Goal: Task Accomplishment & Management: Complete application form

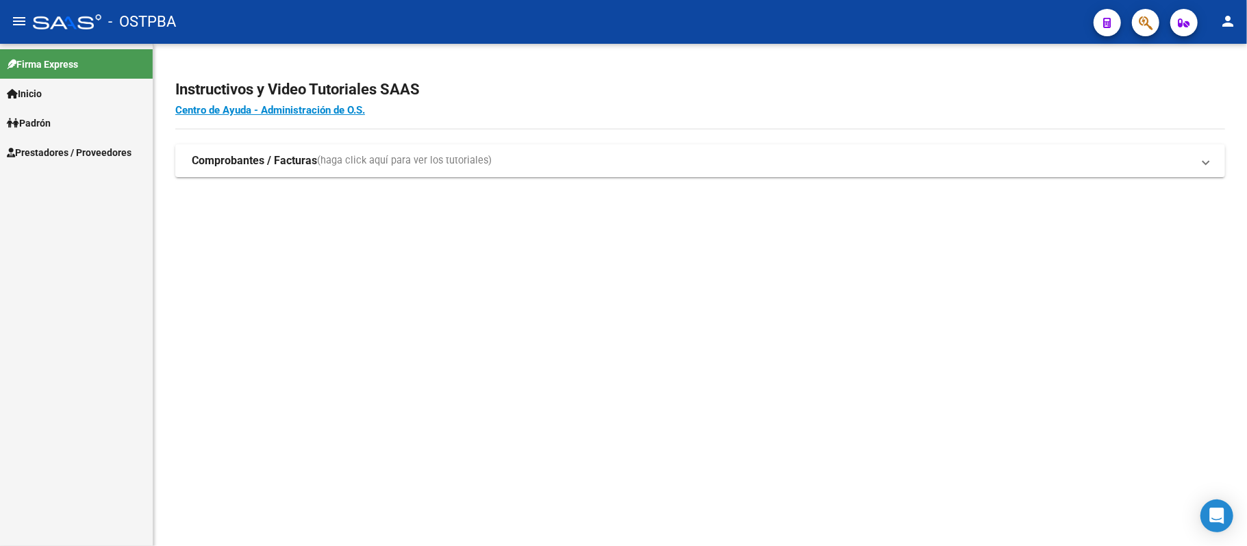
click at [37, 94] on span "Inicio" at bounding box center [24, 93] width 35 height 15
click at [47, 175] on span "Padrón" at bounding box center [29, 182] width 44 height 15
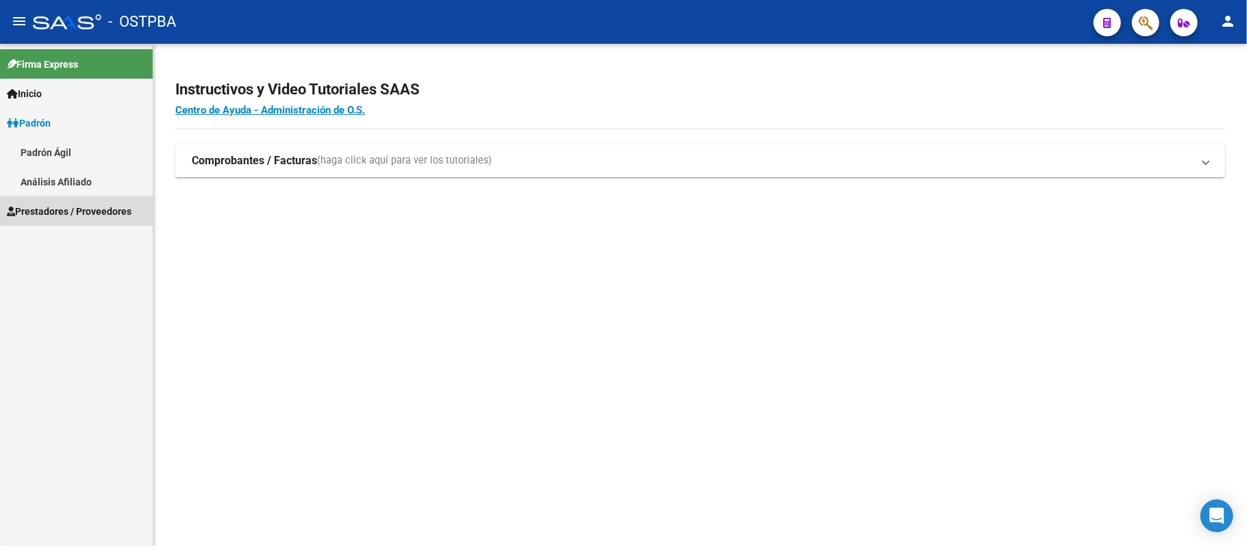
click at [71, 212] on span "Prestadores / Proveedores" at bounding box center [69, 211] width 125 height 15
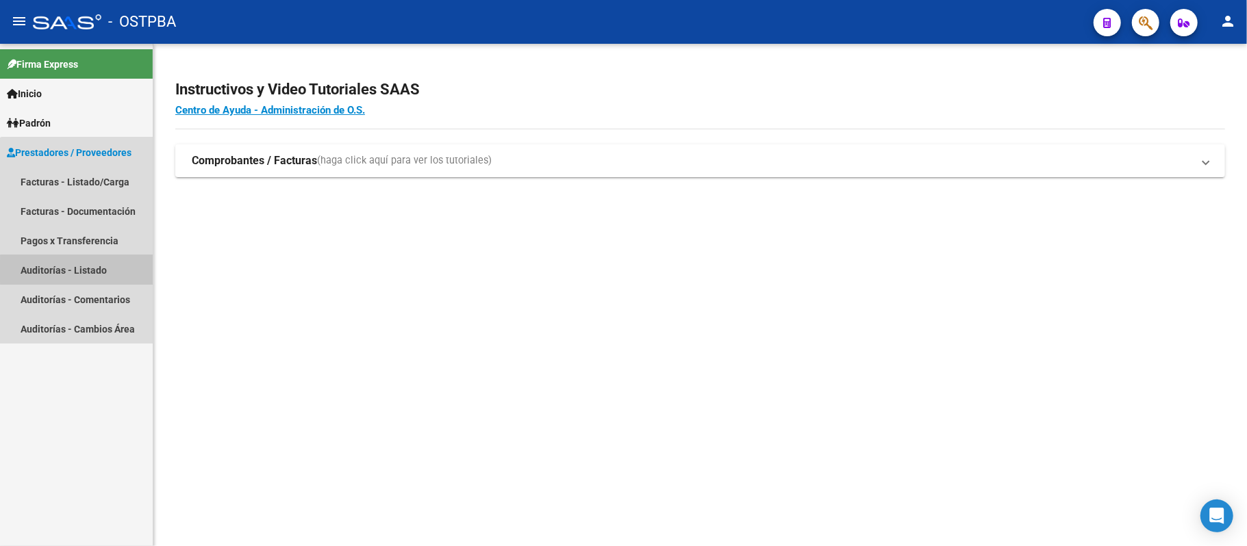
click at [96, 271] on link "Auditorías - Listado" at bounding box center [76, 269] width 153 height 29
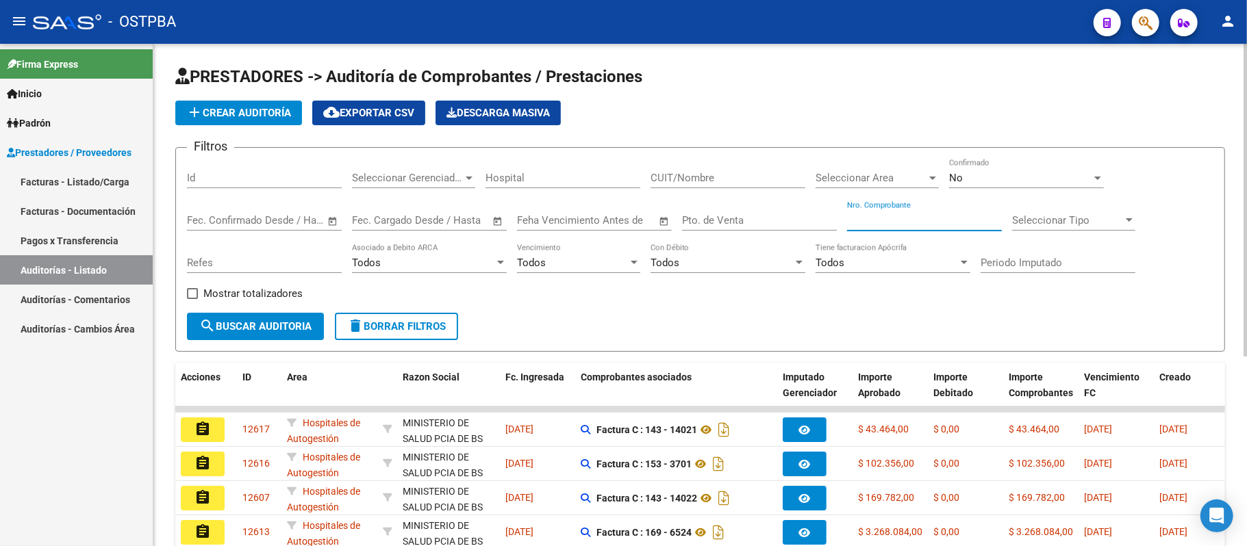
click at [874, 220] on input "Nro. Comprobante" at bounding box center [924, 220] width 155 height 12
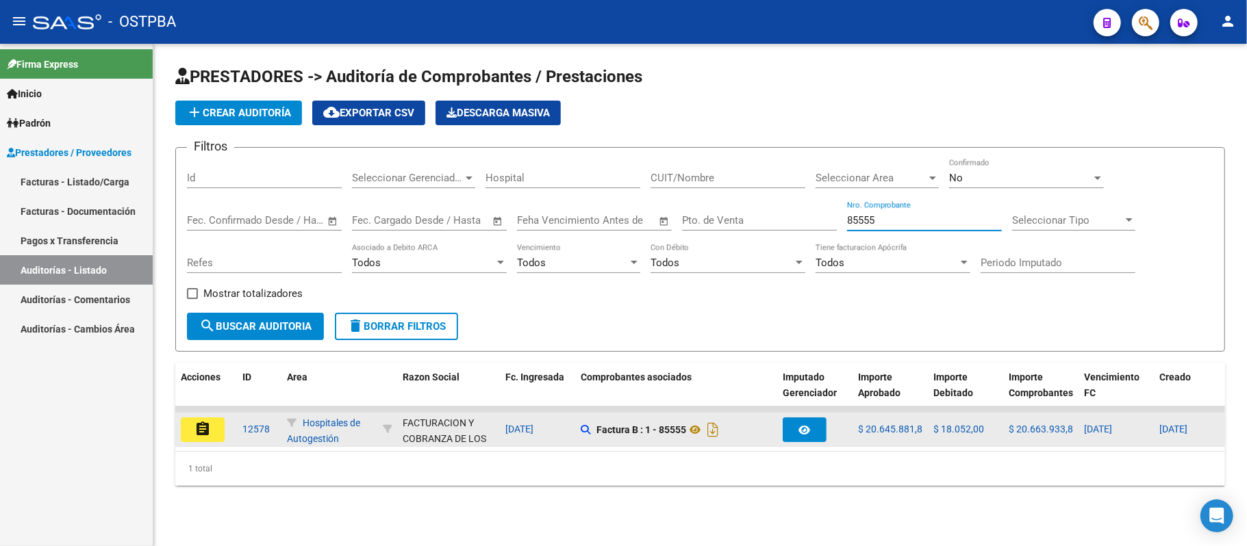
type input "85555"
click at [201, 429] on mat-icon "assignment" at bounding box center [202, 429] width 16 height 16
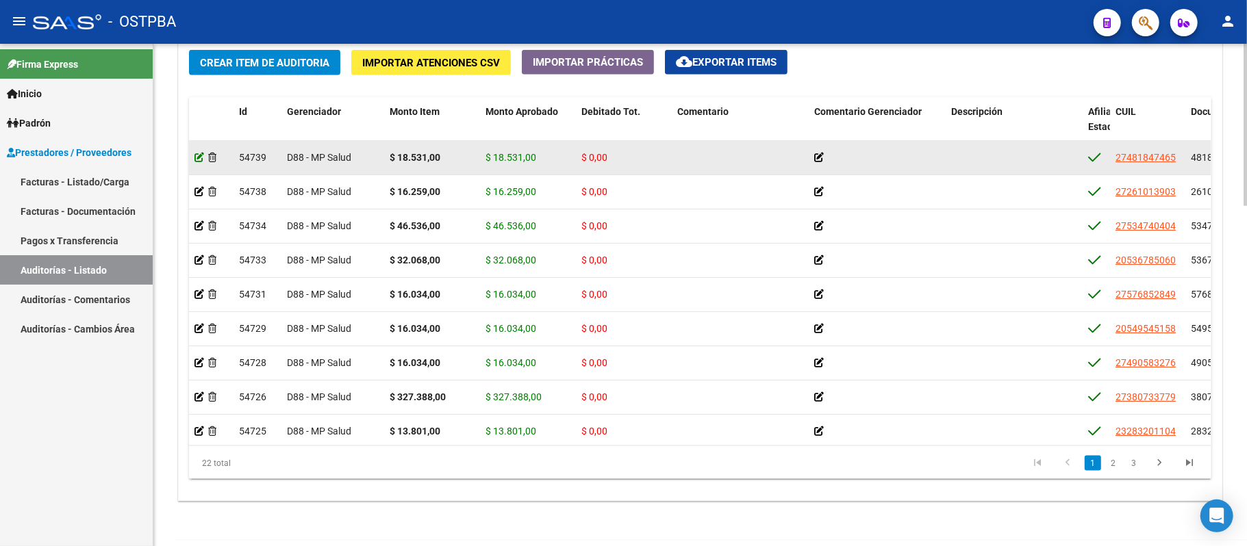
click at [198, 159] on icon at bounding box center [199, 158] width 10 height 10
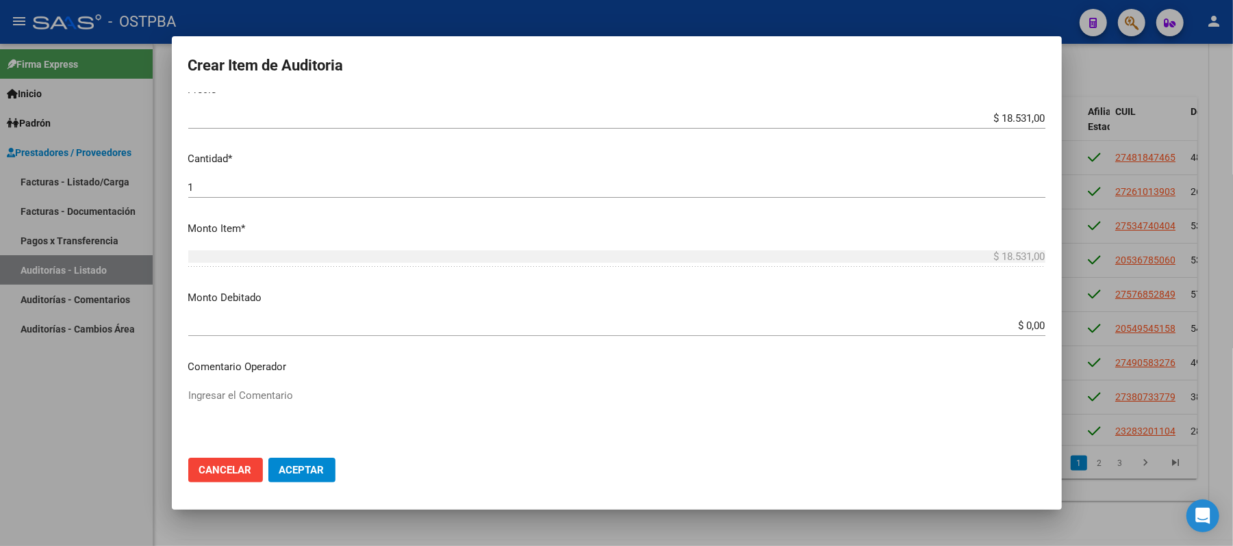
scroll to position [365, 0]
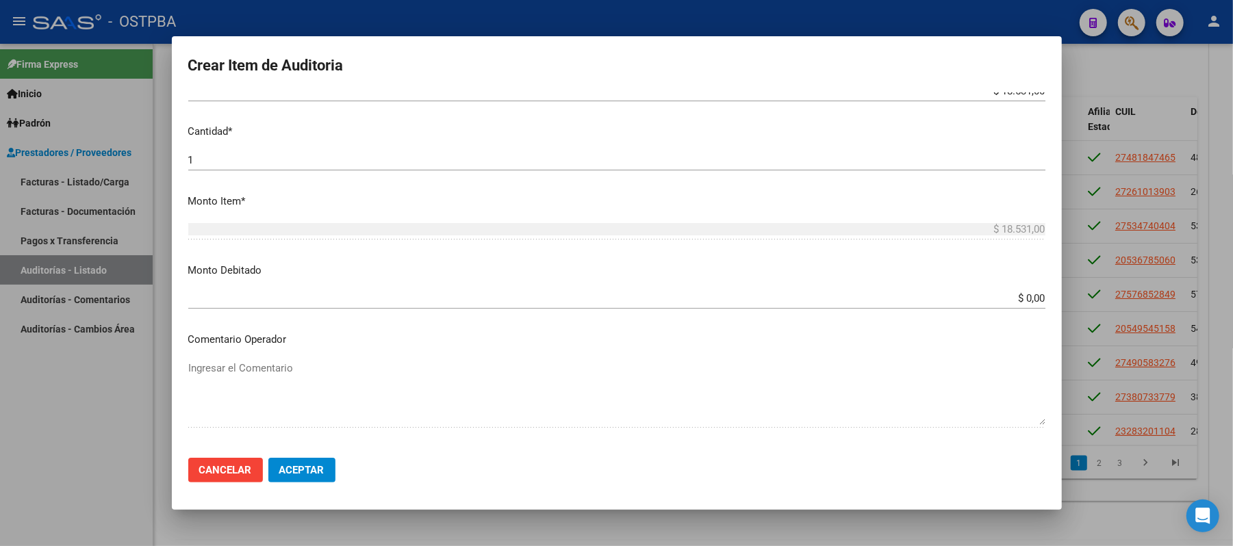
click at [1011, 296] on input "$ 0,00" at bounding box center [616, 298] width 857 height 12
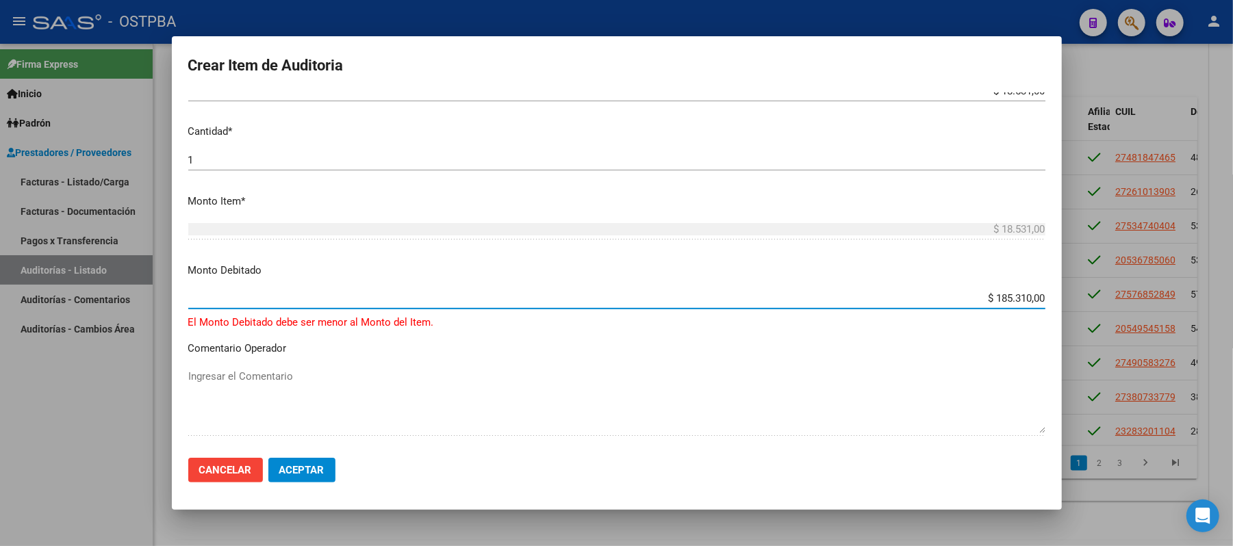
type input "$ 18.531,00"
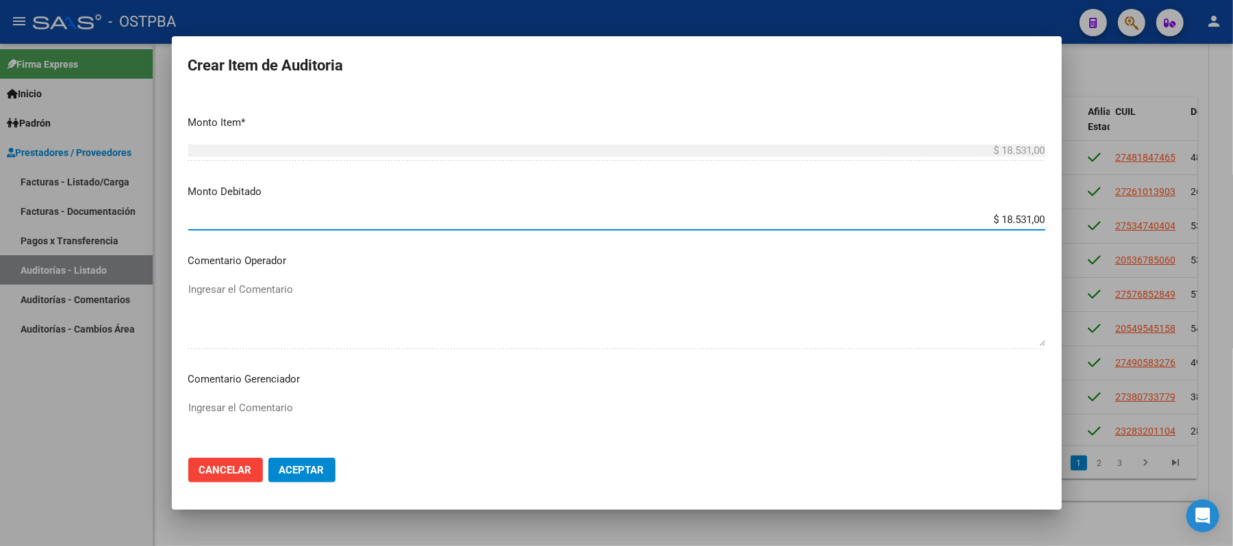
scroll to position [548, 0]
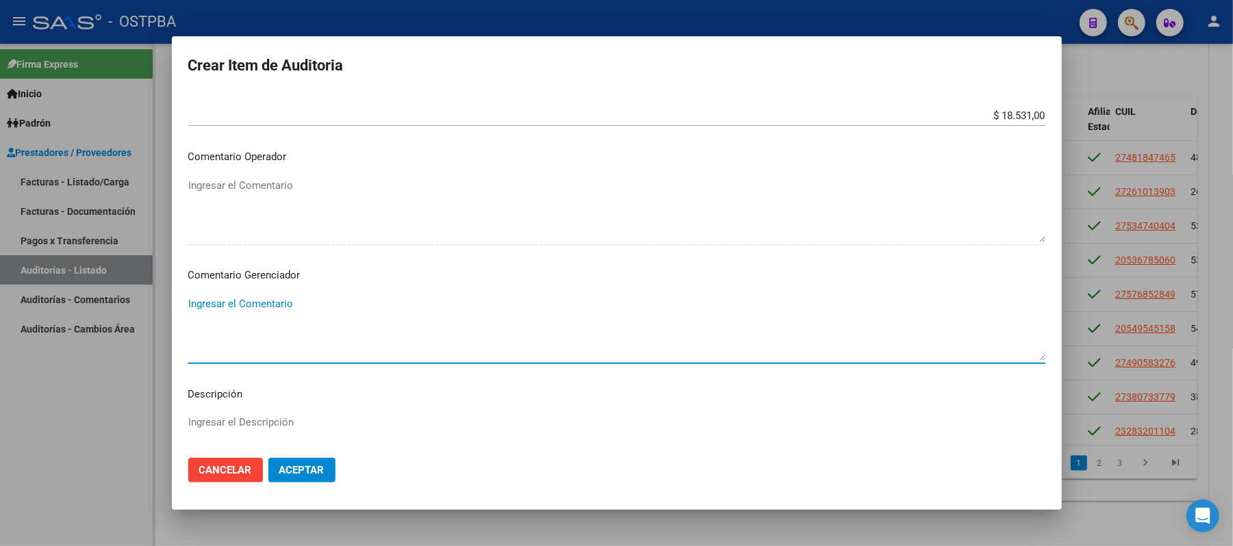
click at [237, 305] on textarea "Ingresar el Comentario" at bounding box center [616, 328] width 857 height 64
type textarea "titular sin adherente"
click at [286, 470] on span "Aceptar" at bounding box center [301, 470] width 45 height 12
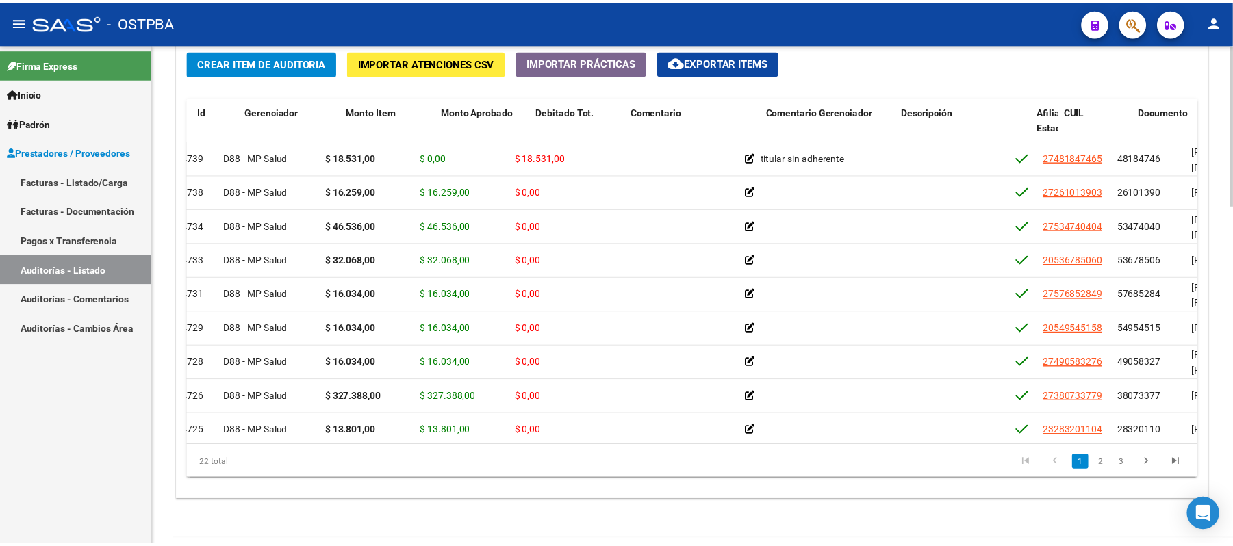
scroll to position [0, 0]
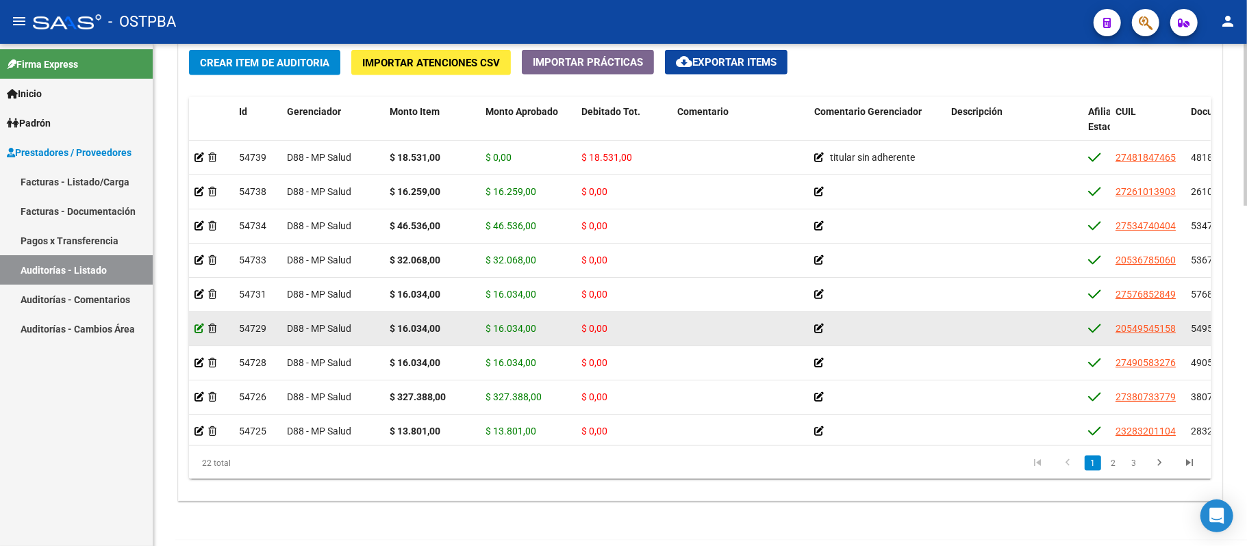
click at [196, 332] on icon at bounding box center [199, 329] width 10 height 10
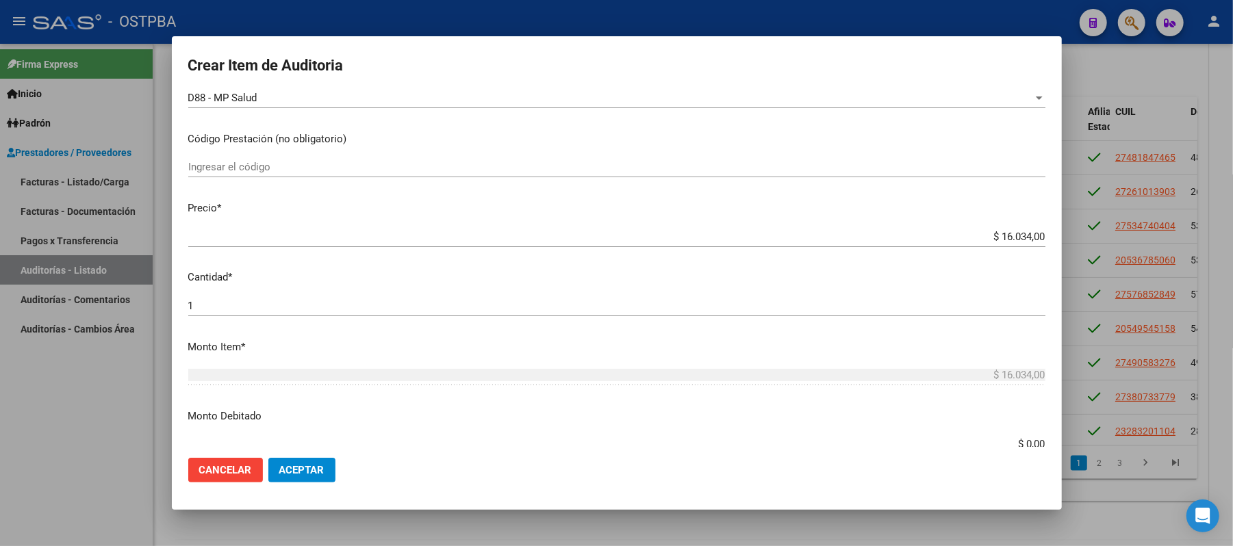
scroll to position [274, 0]
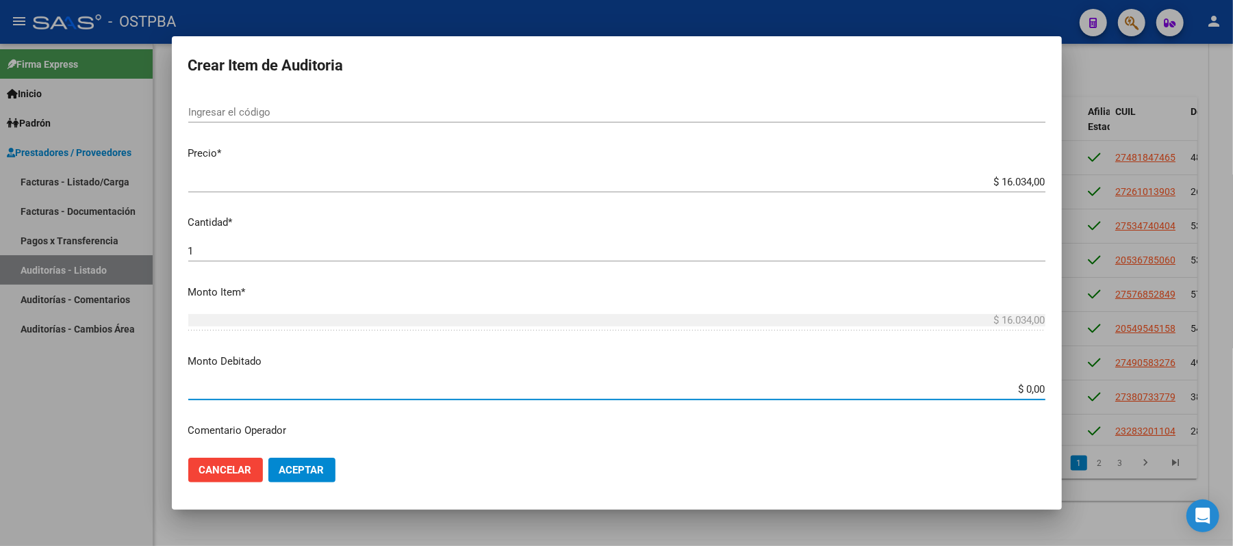
click at [1008, 388] on input "$ 0,00" at bounding box center [616, 389] width 857 height 12
type input "$ 16.034,00"
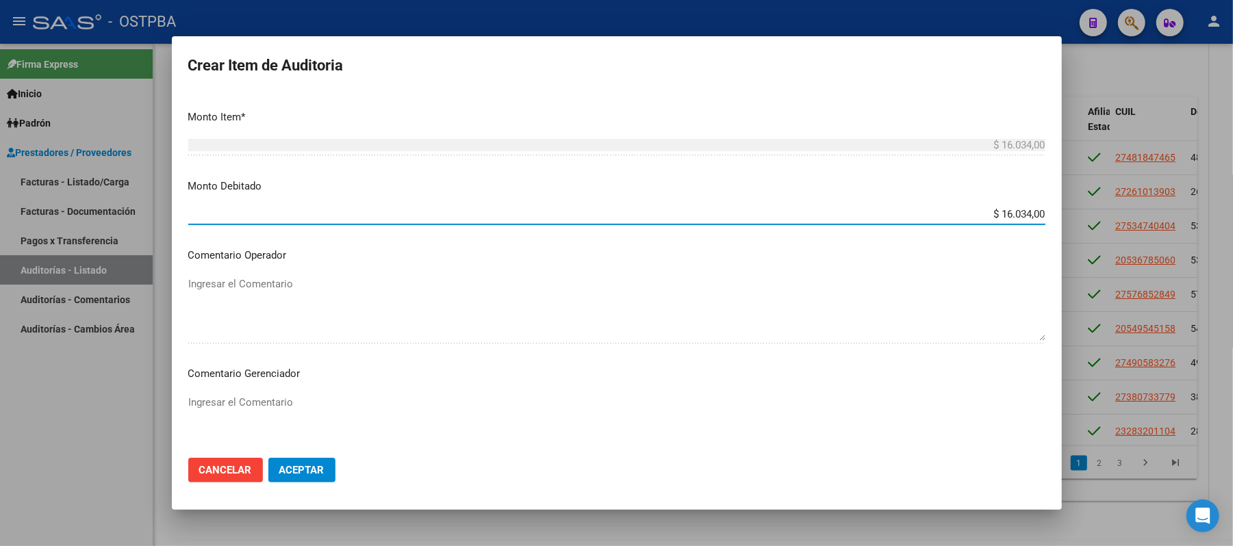
scroll to position [456, 0]
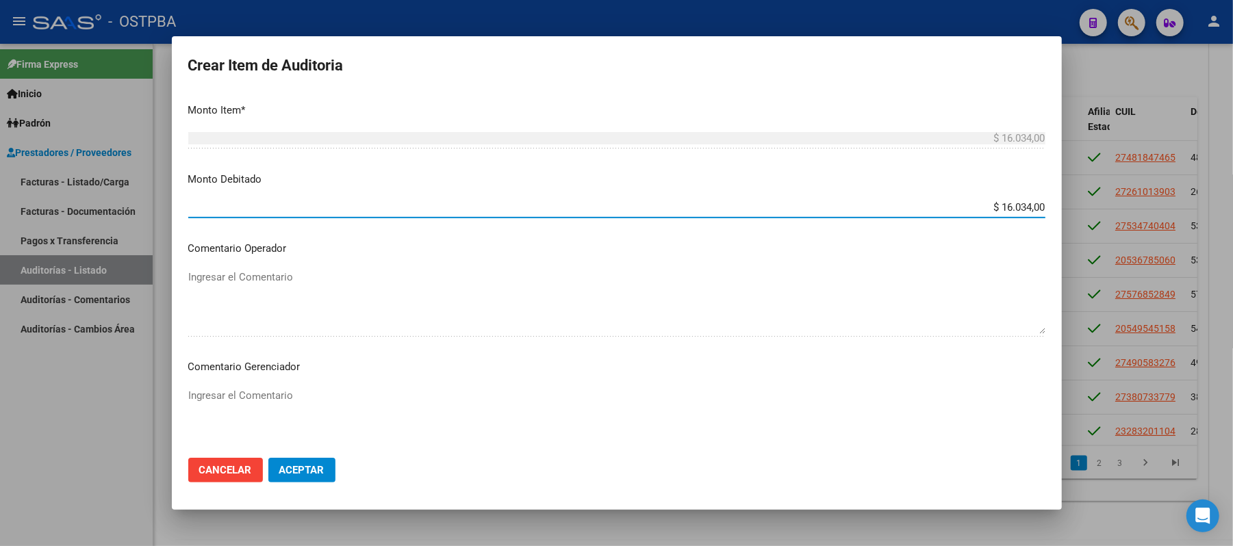
click at [231, 390] on textarea "Ingresar el Comentario" at bounding box center [616, 420] width 857 height 64
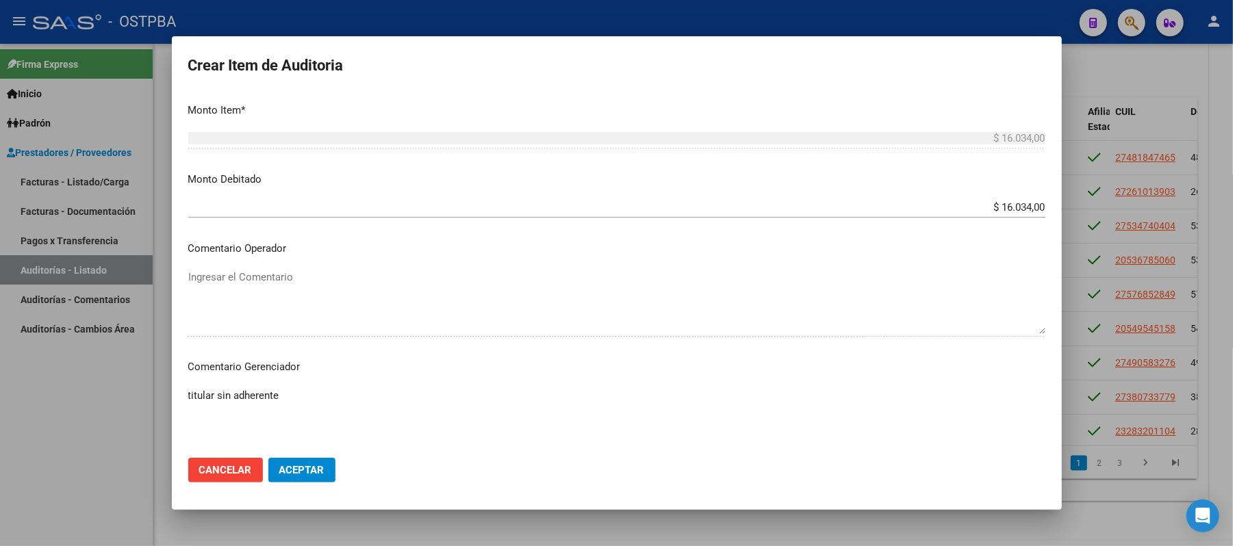
type textarea "titular sin adherente"
click at [321, 478] on button "Aceptar" at bounding box center [301, 470] width 67 height 25
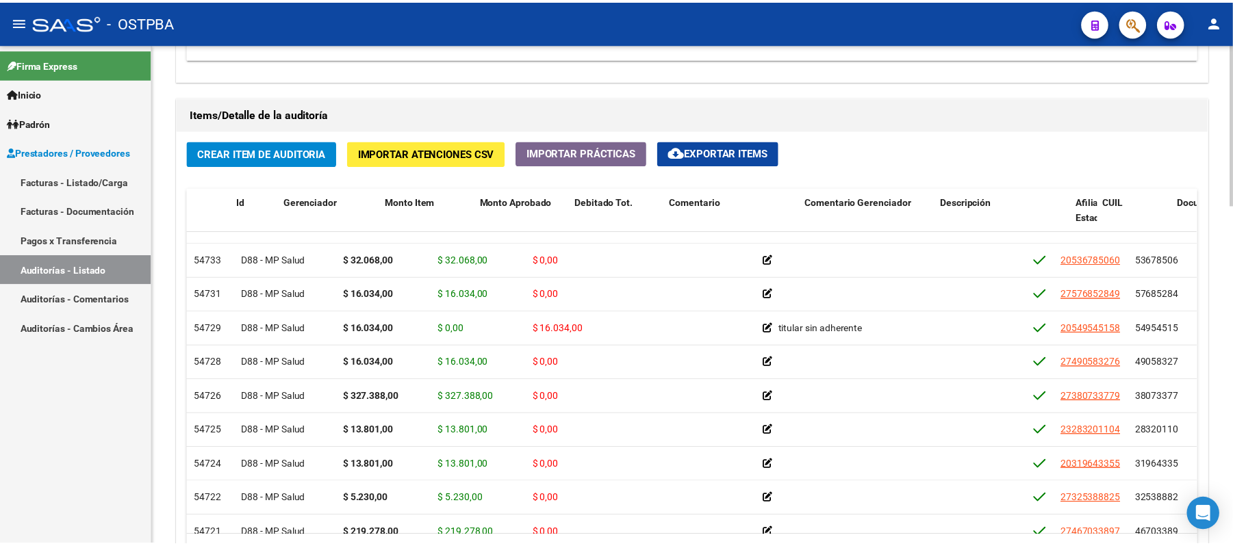
scroll to position [91, 0]
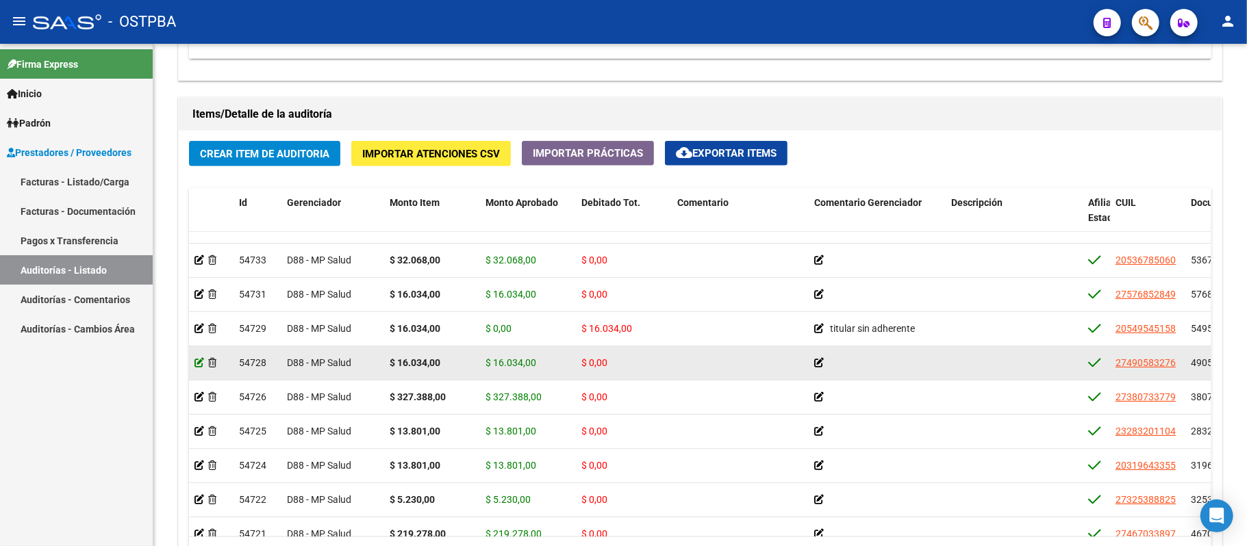
click at [196, 363] on icon at bounding box center [199, 363] width 10 height 10
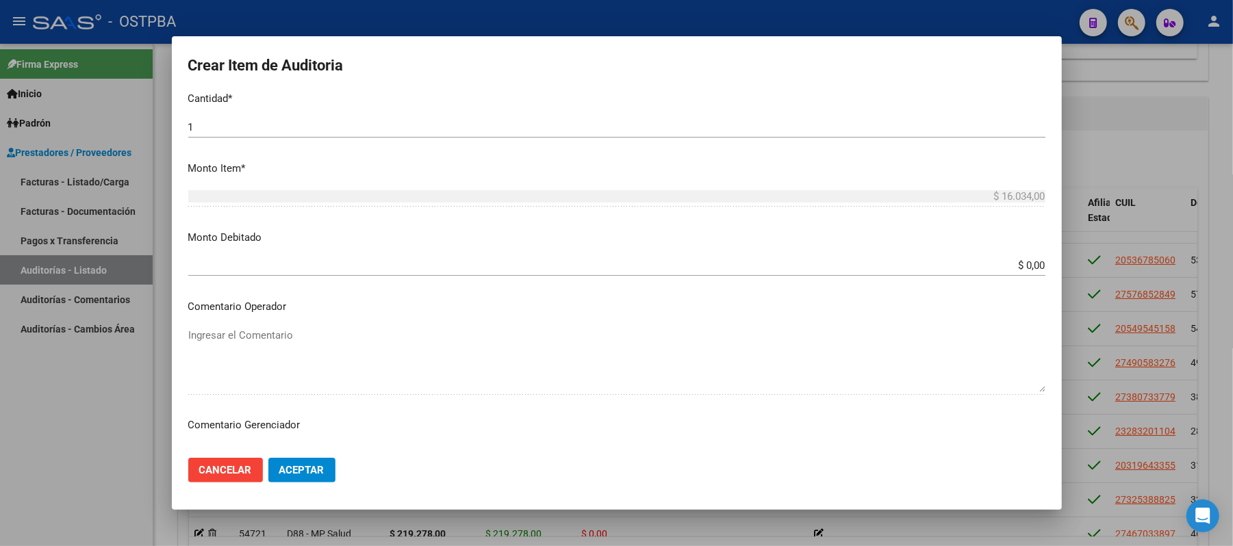
scroll to position [456, 0]
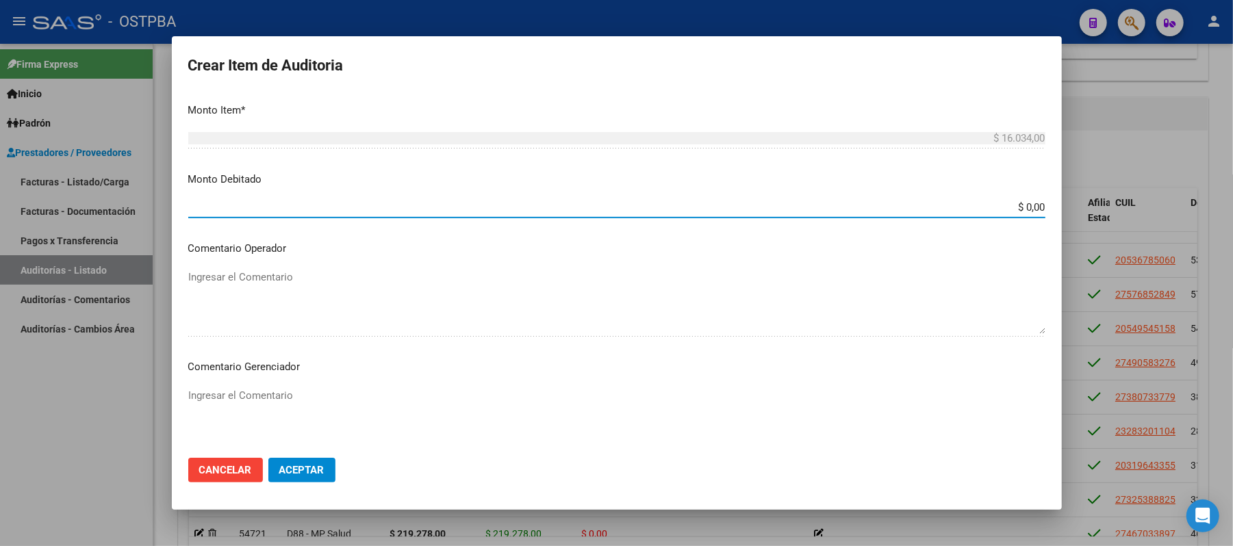
click at [1006, 205] on input "$ 0,00" at bounding box center [616, 207] width 857 height 12
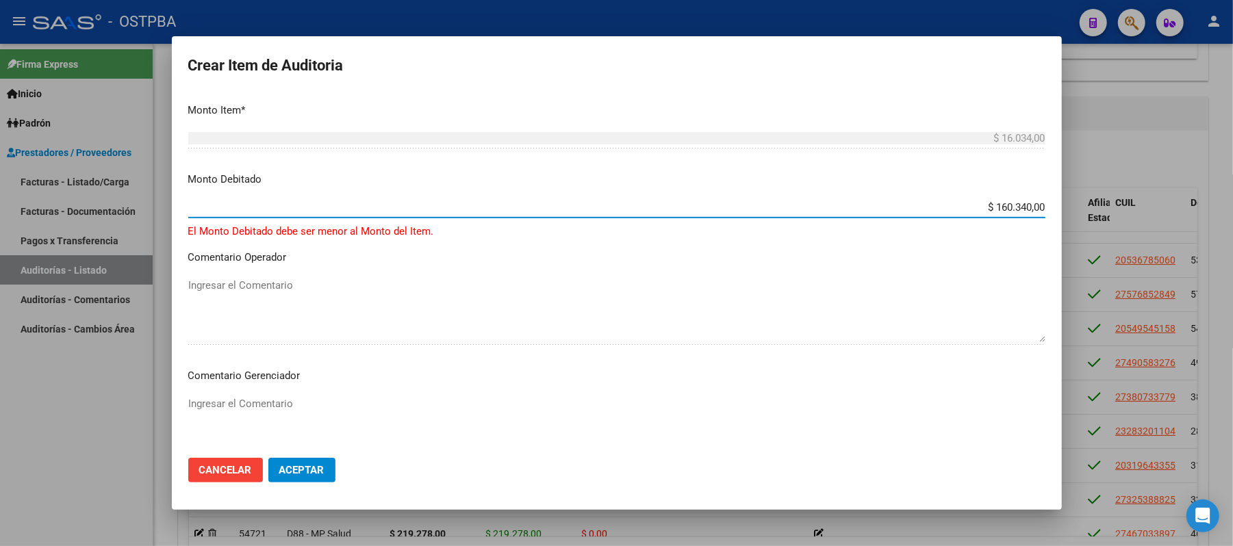
type input "$ 16.034,00"
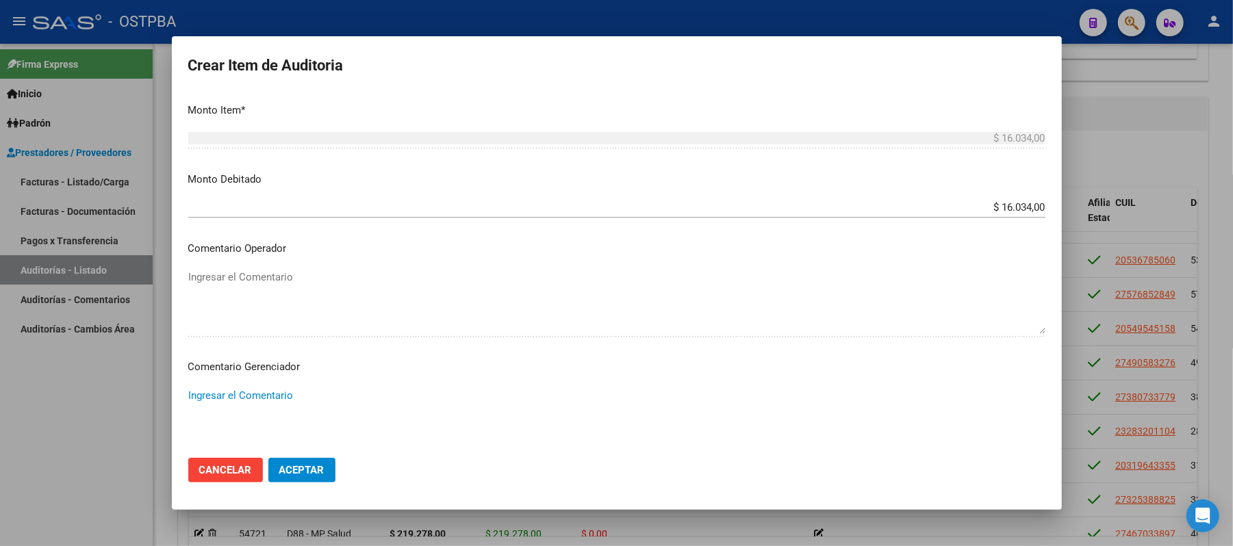
click at [266, 390] on textarea "Ingresar el Comentario" at bounding box center [616, 420] width 857 height 64
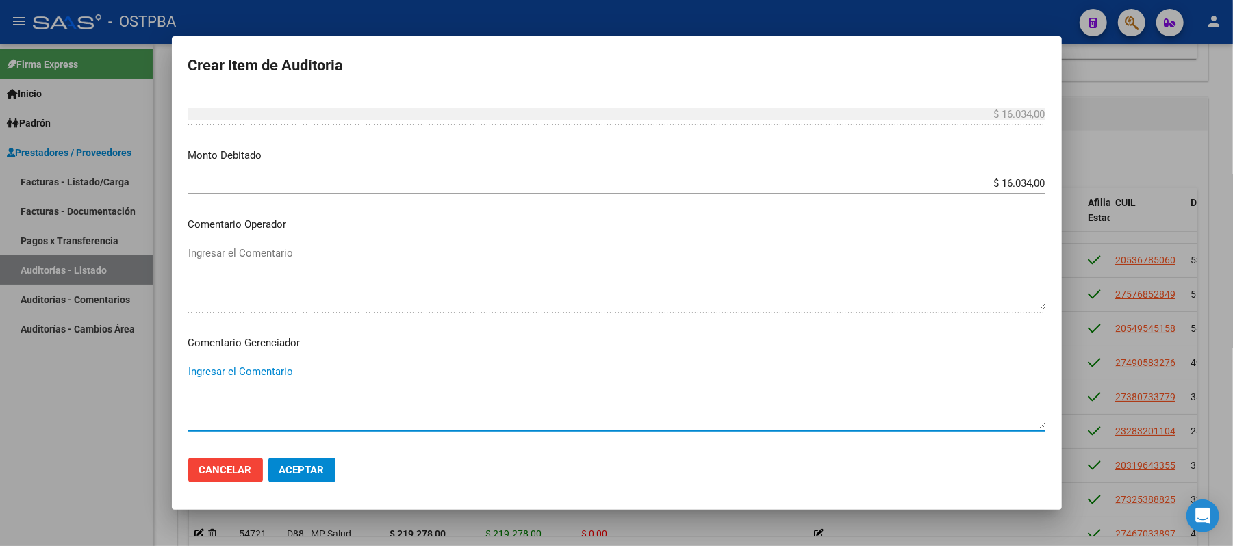
scroll to position [639, 0]
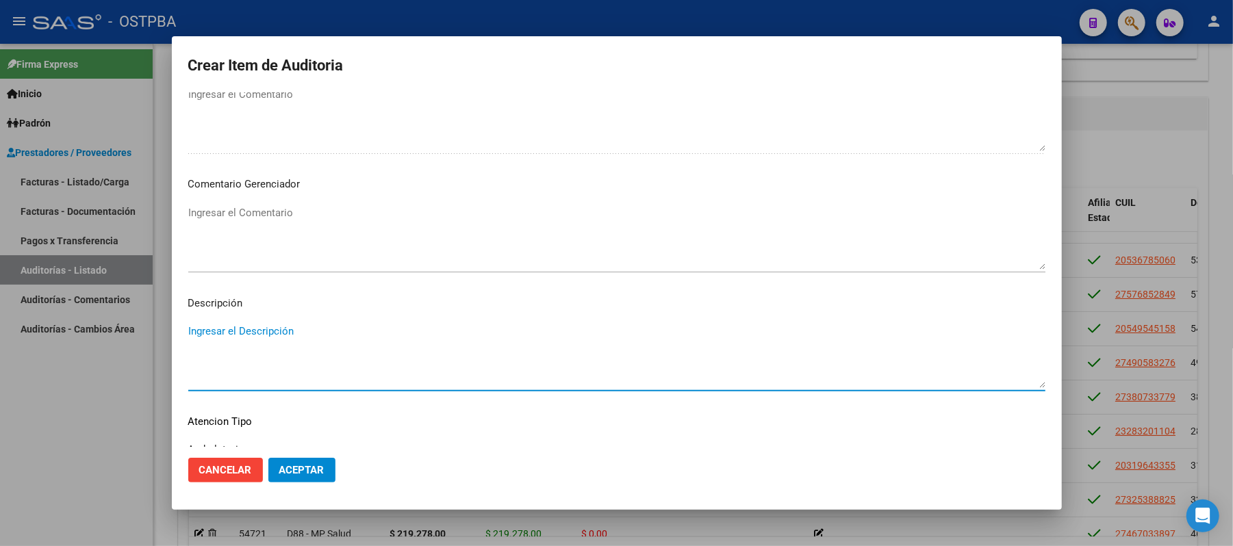
click at [231, 338] on textarea "Ingresar el Descripción" at bounding box center [616, 356] width 857 height 64
type textarea "sin registro de afiliado"
click at [294, 467] on span "Aceptar" at bounding box center [301, 470] width 45 height 12
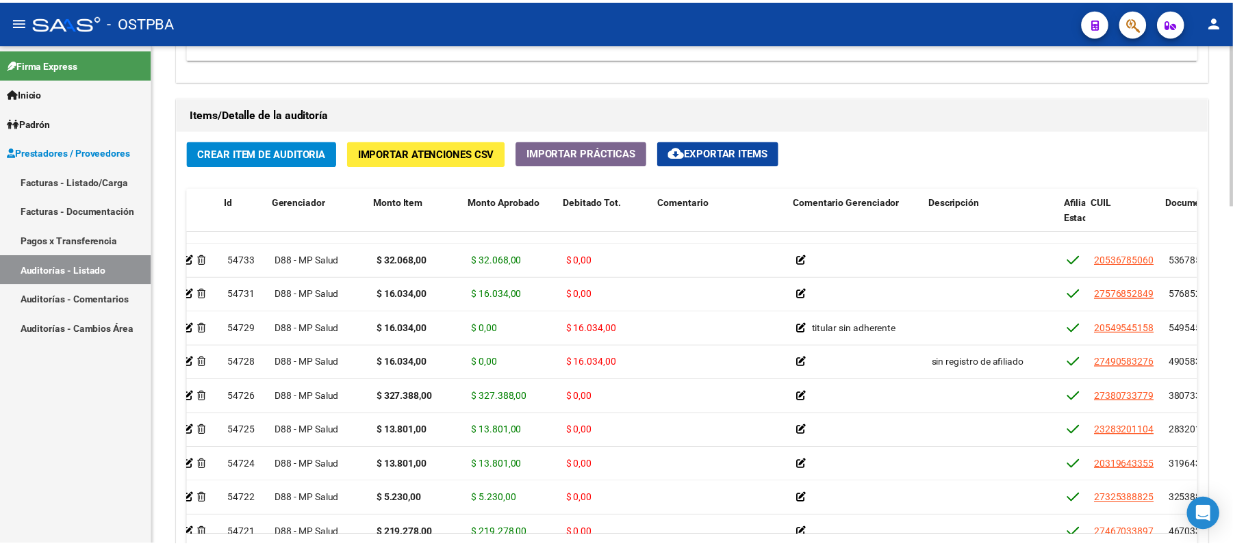
scroll to position [91, 0]
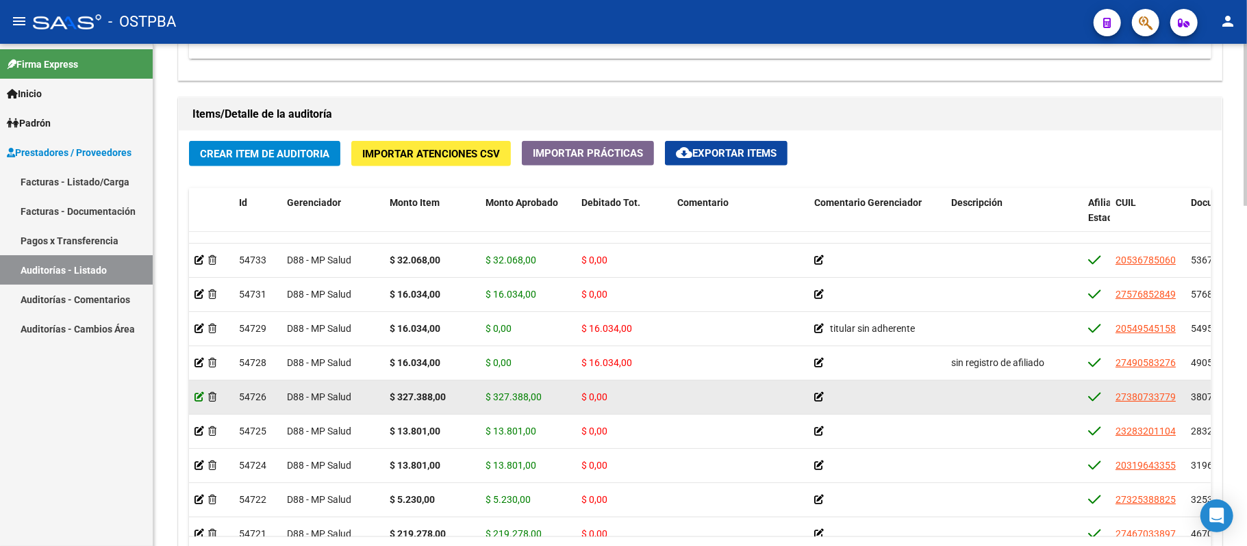
click at [197, 400] on icon at bounding box center [199, 397] width 10 height 10
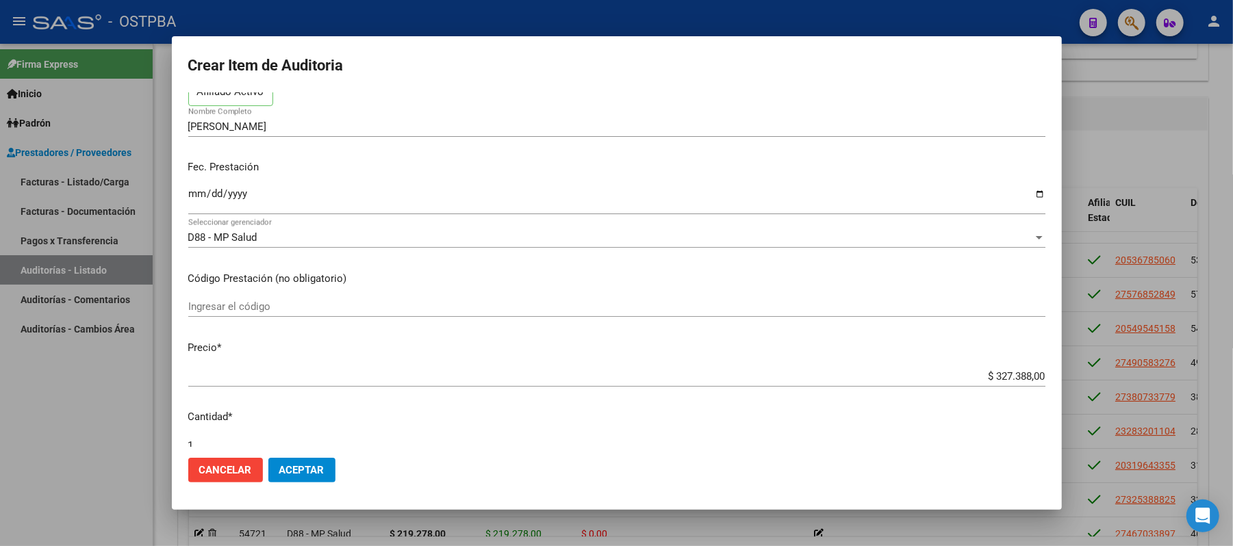
scroll to position [274, 0]
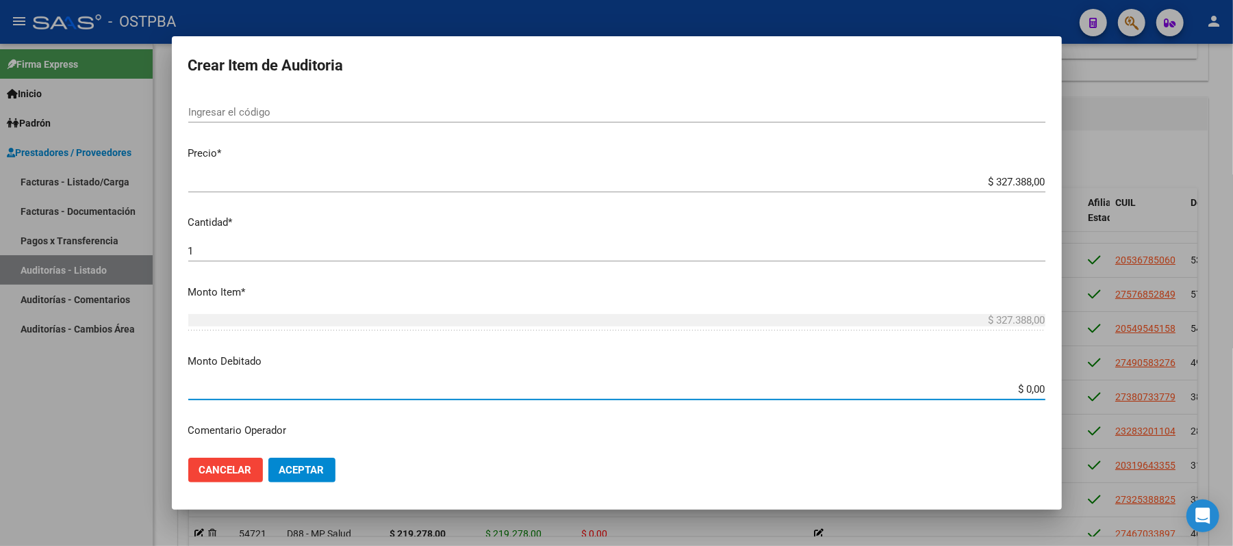
click at [997, 389] on input "$ 0,00" at bounding box center [616, 389] width 857 height 12
type input "$ 327.388,00"
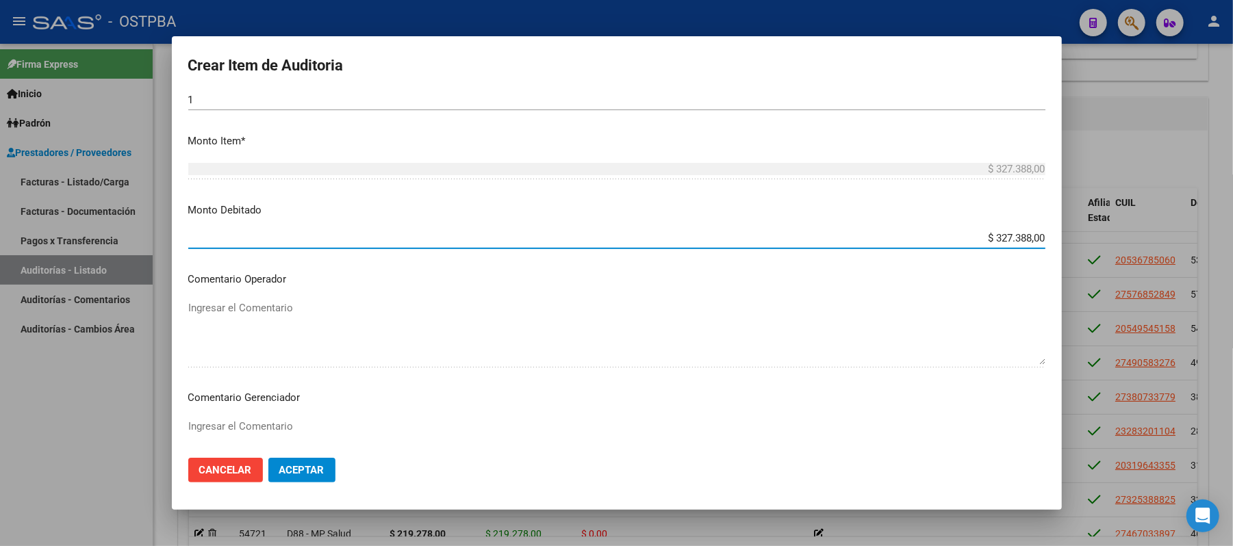
scroll to position [456, 0]
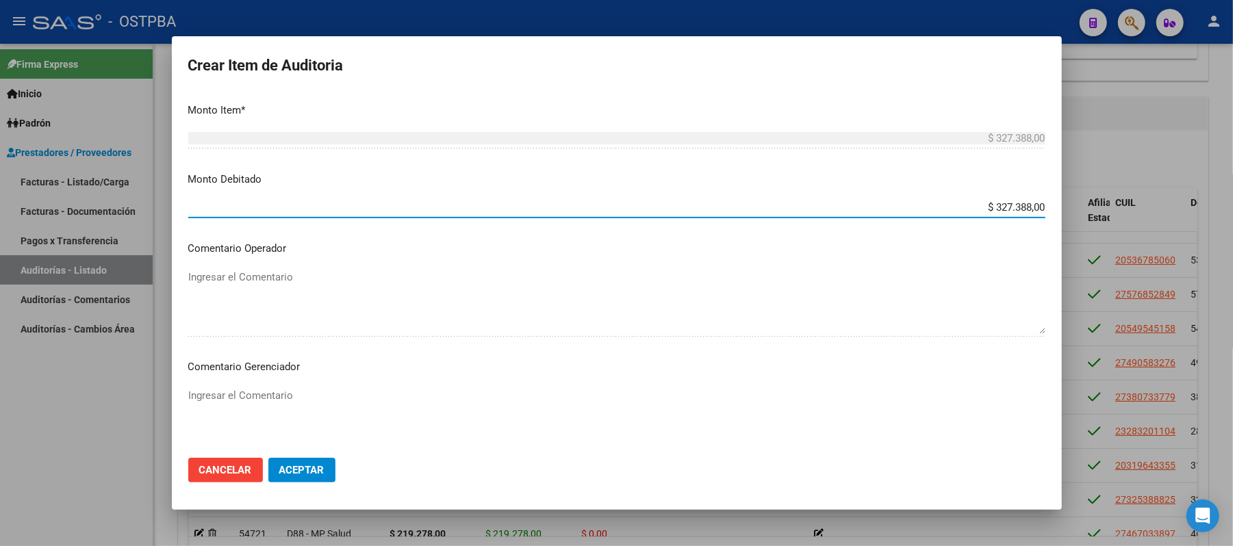
click at [230, 404] on textarea "Ingresar el Comentario" at bounding box center [616, 420] width 857 height 64
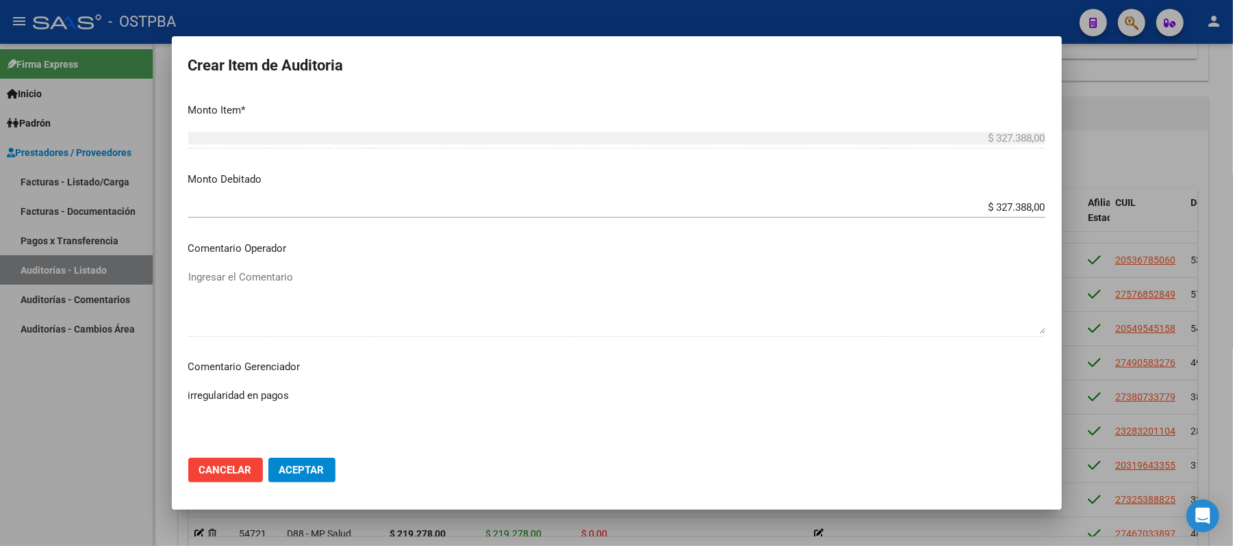
type textarea "irregularidad en pagos"
click at [297, 472] on span "Aceptar" at bounding box center [301, 470] width 45 height 12
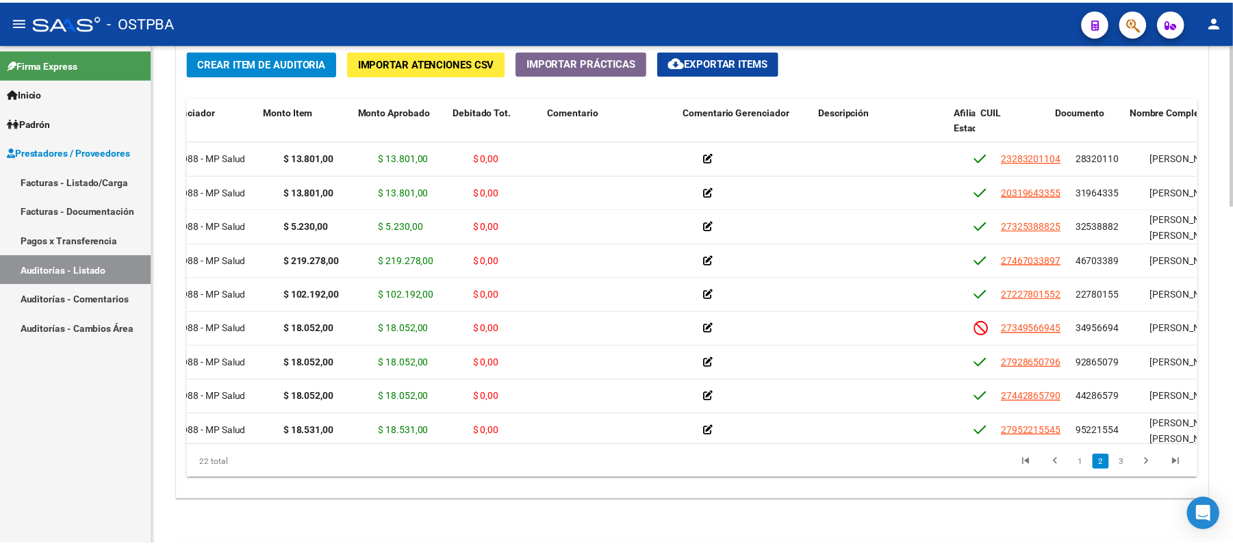
scroll to position [274, 0]
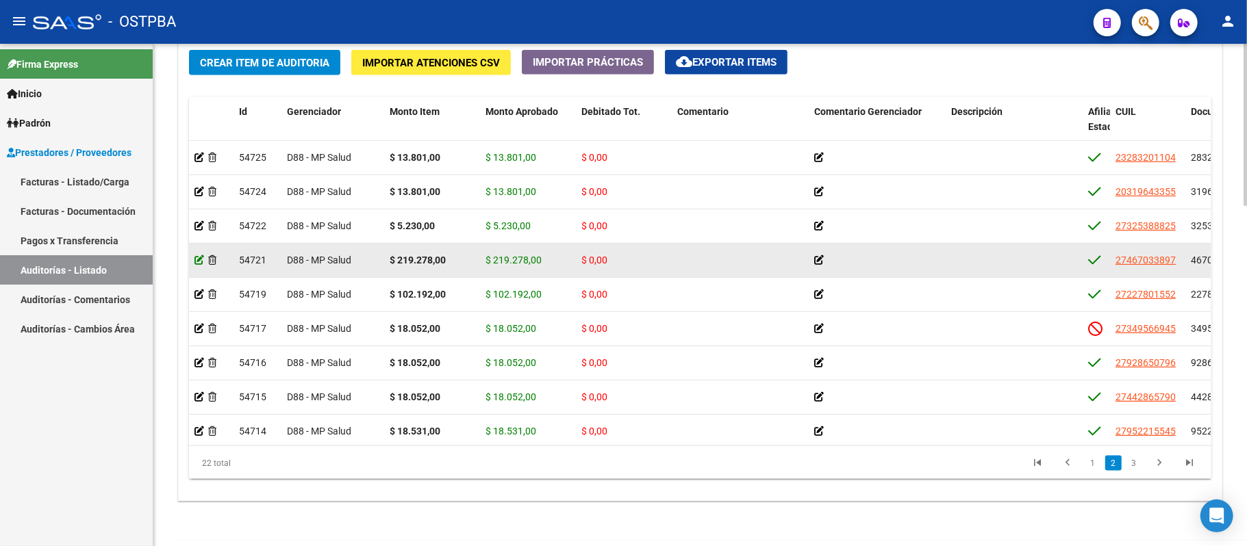
click at [195, 260] on icon at bounding box center [199, 260] width 10 height 10
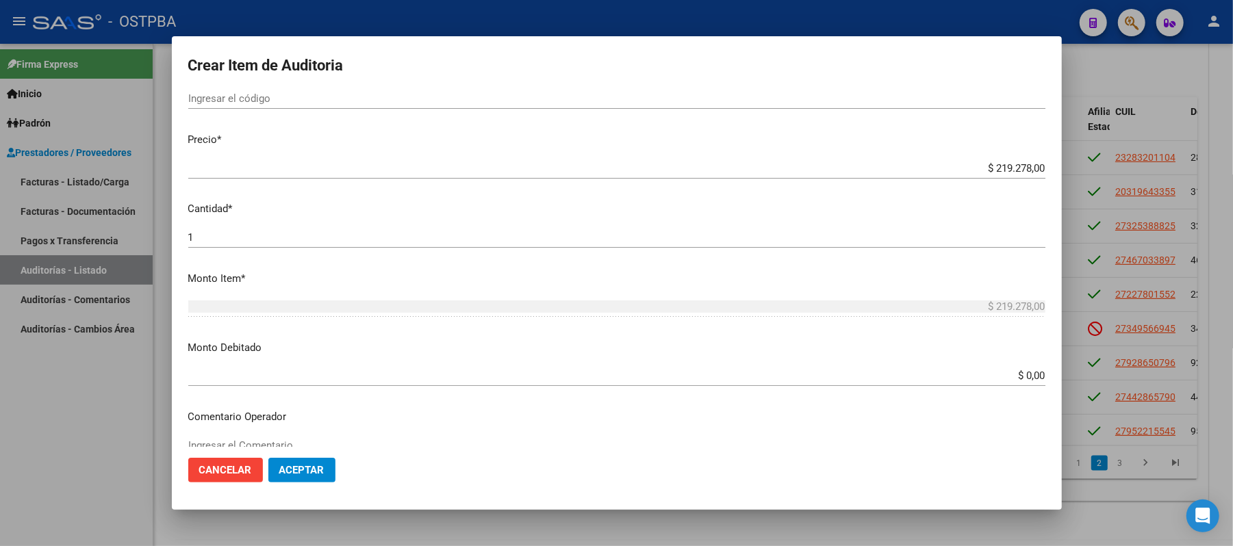
scroll to position [365, 0]
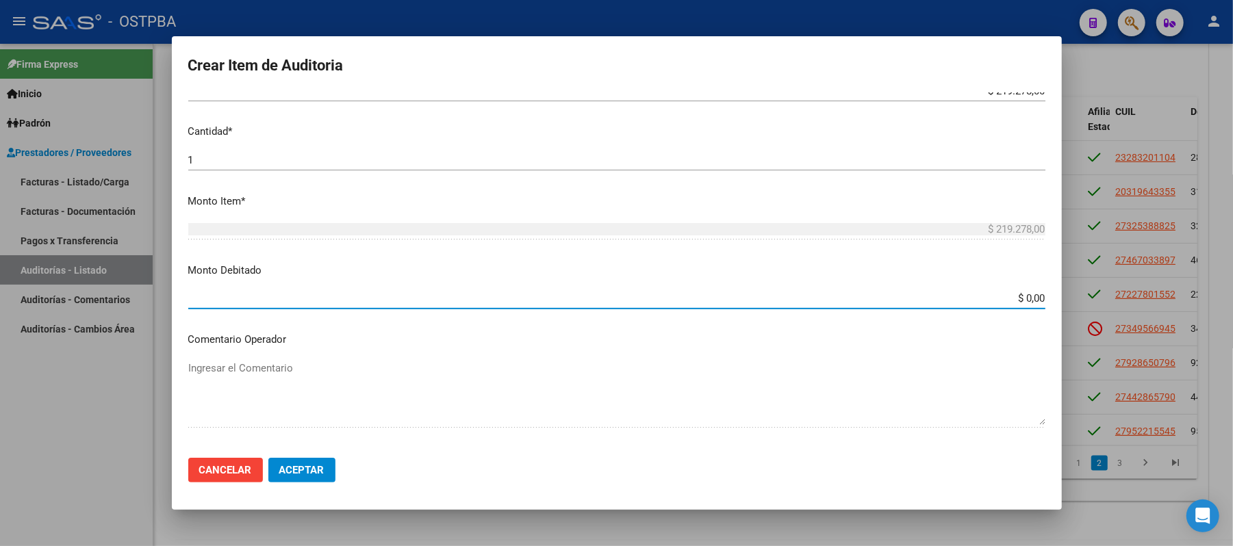
click at [1008, 299] on input "$ 0,00" at bounding box center [616, 298] width 857 height 12
type input "$ 219.278,00"
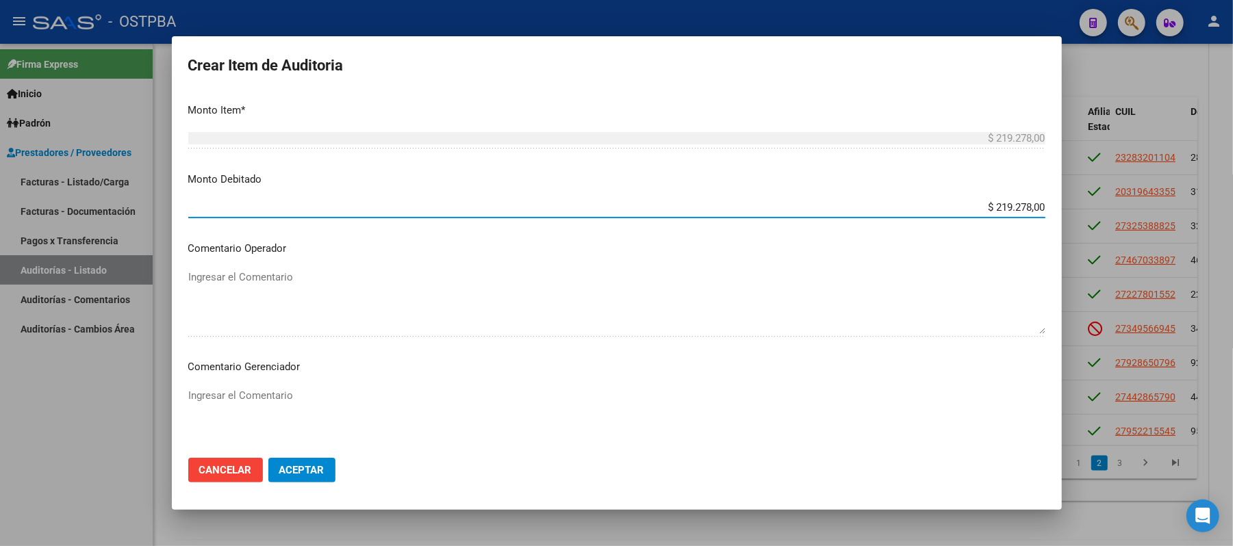
click at [261, 395] on textarea "Ingresar el Comentario" at bounding box center [616, 420] width 857 height 64
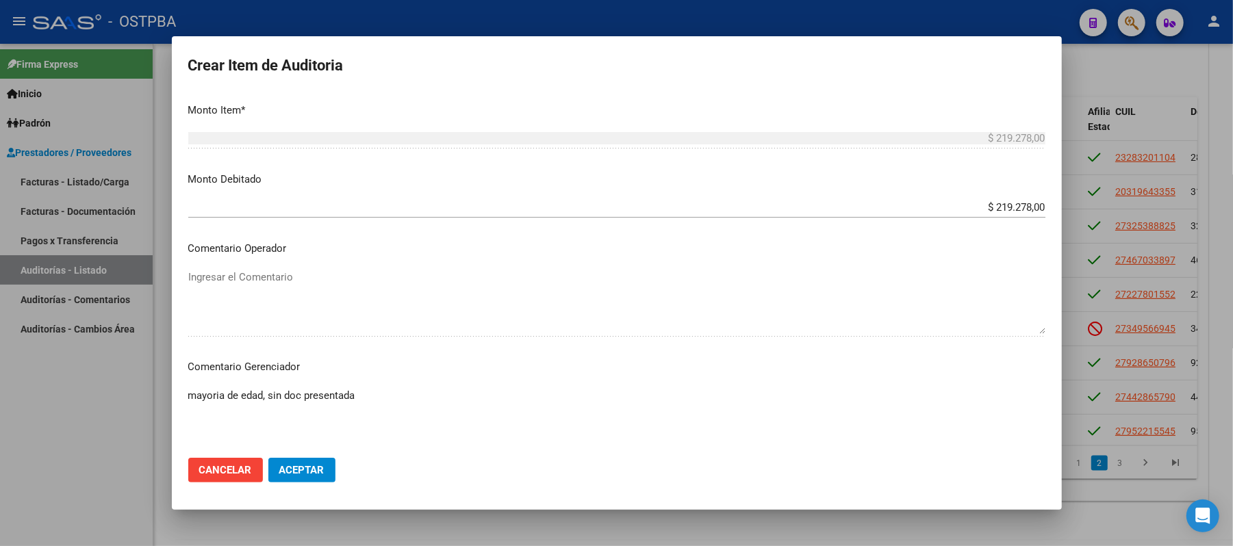
type textarea "mayoria de edad, sin doc presentada"
click at [309, 470] on span "Aceptar" at bounding box center [301, 470] width 45 height 12
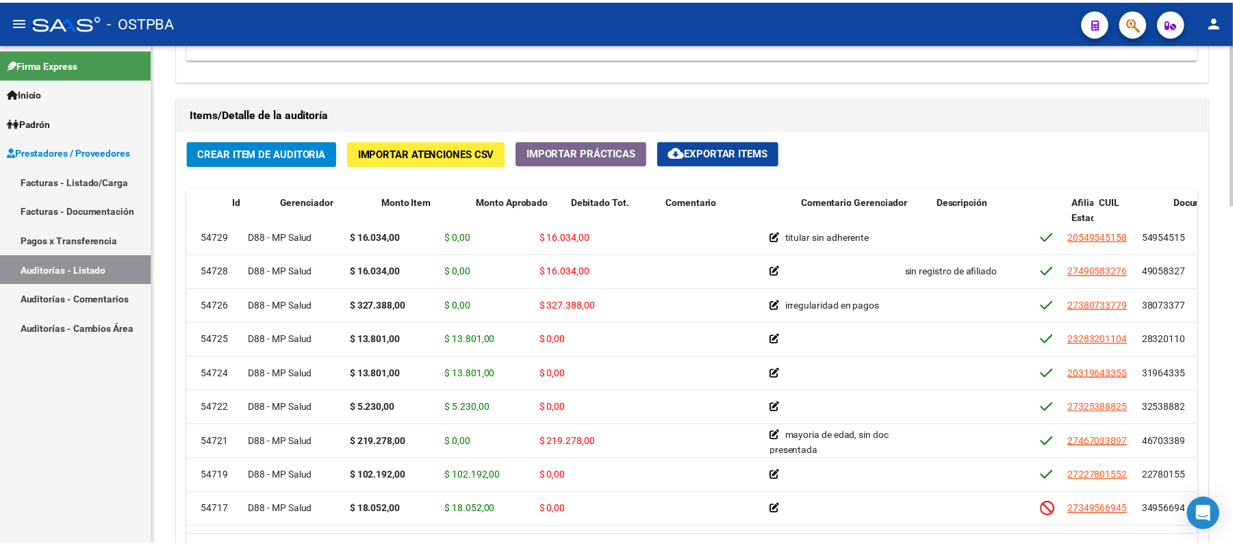
scroll to position [182, 0]
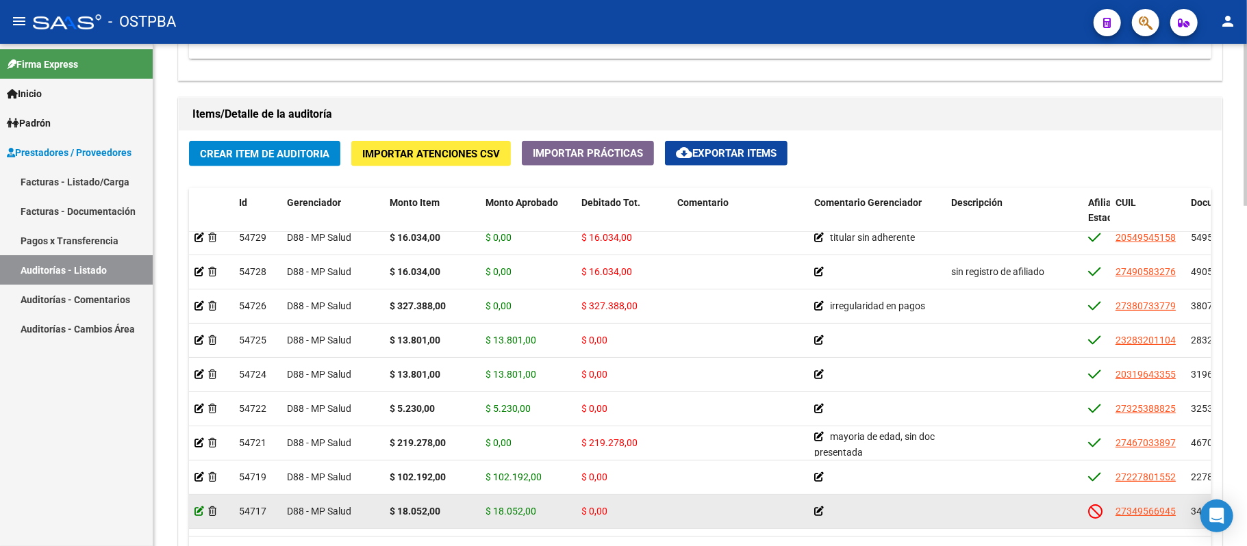
click at [197, 513] on icon at bounding box center [199, 512] width 10 height 10
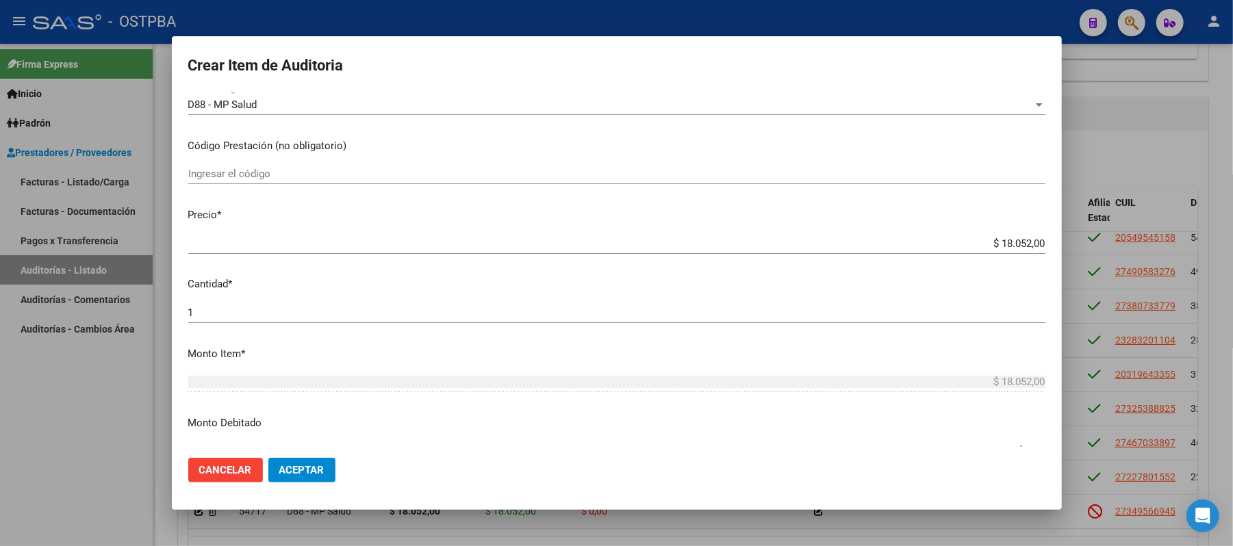
scroll to position [365, 0]
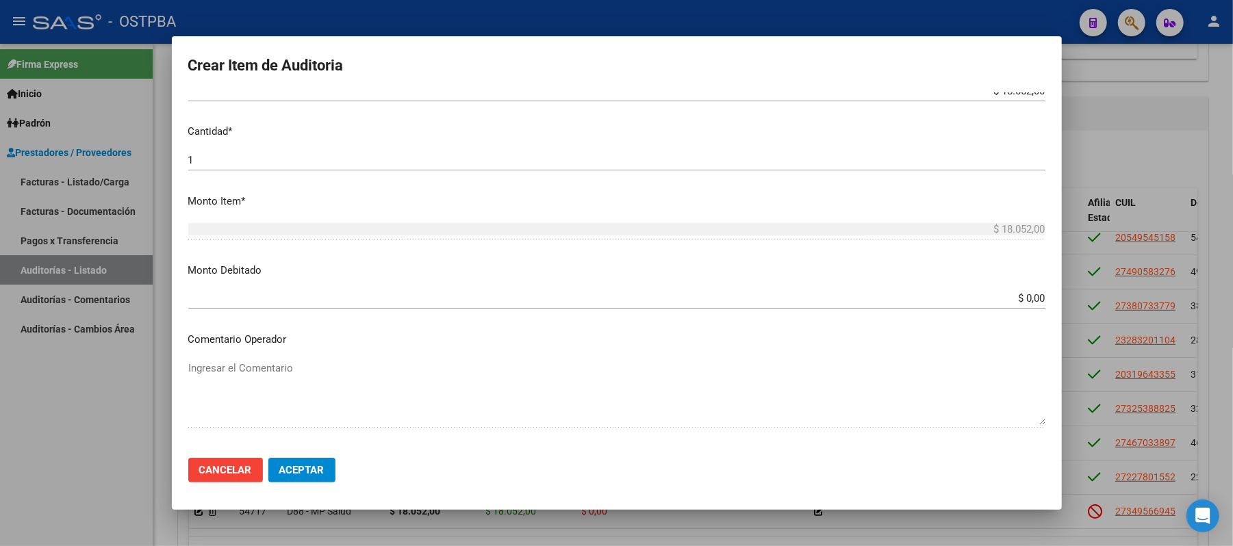
click at [1017, 305] on input "$ 0,00" at bounding box center [616, 298] width 857 height 12
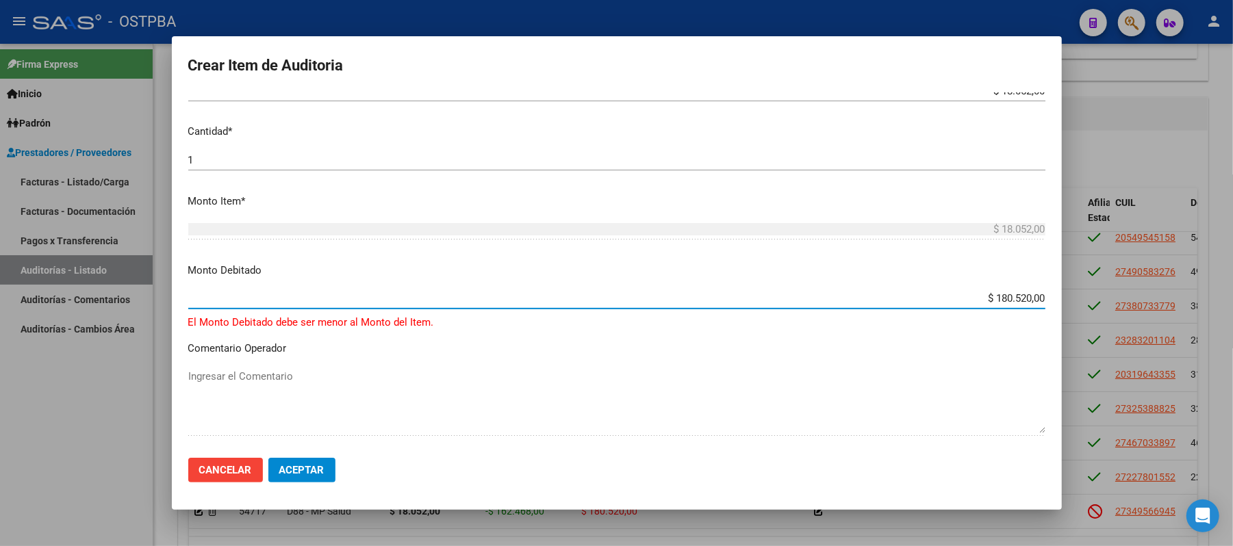
type input "$ 18.052,00"
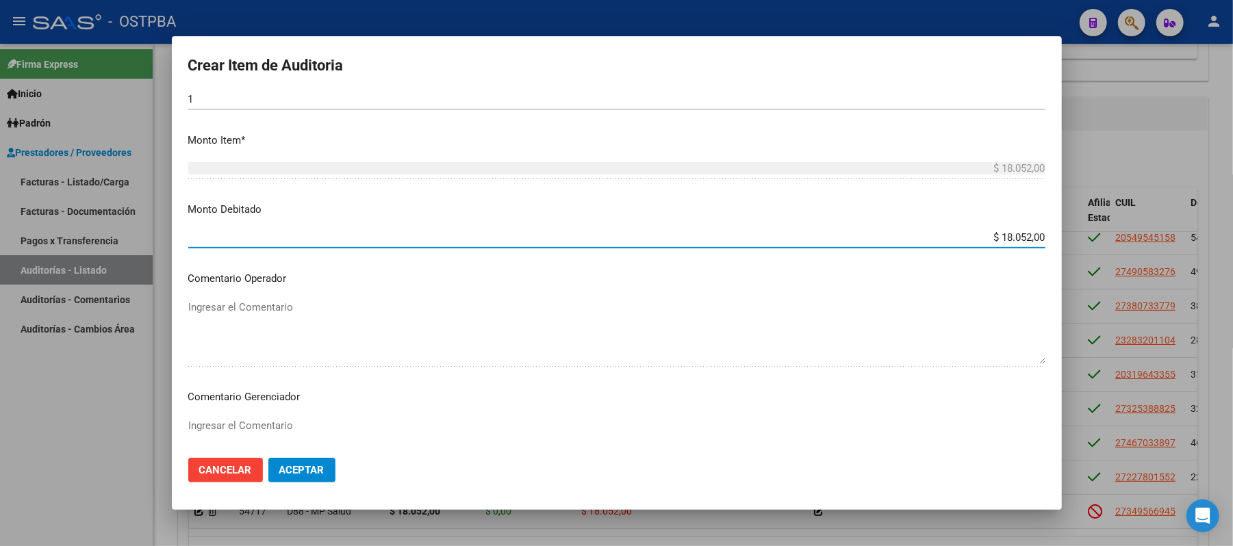
scroll to position [456, 0]
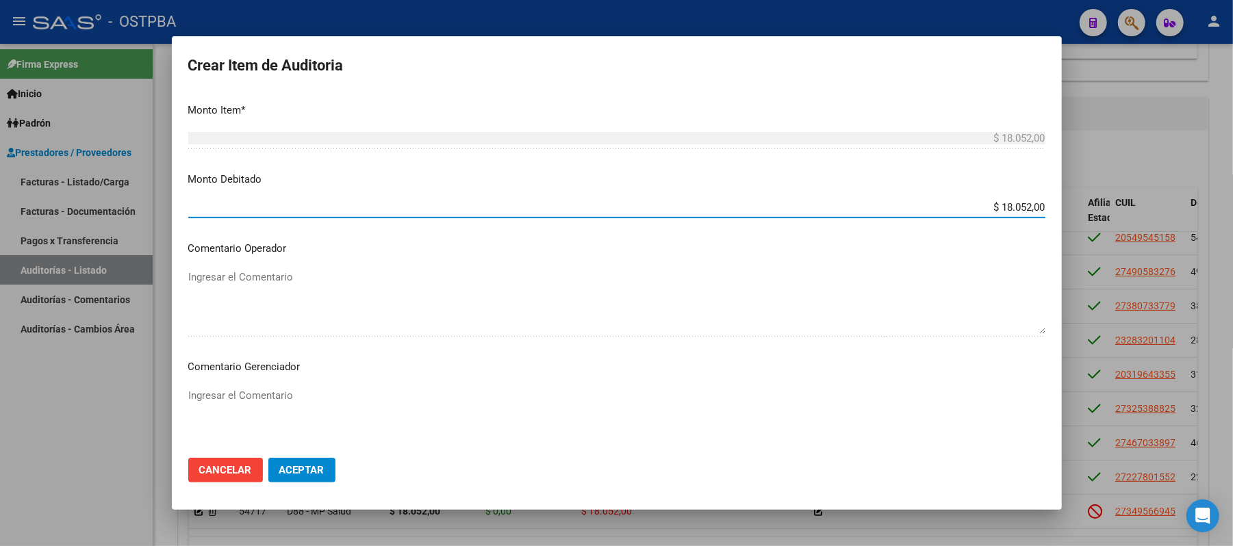
click at [239, 392] on textarea "Ingresar el Comentario" at bounding box center [616, 420] width 857 height 64
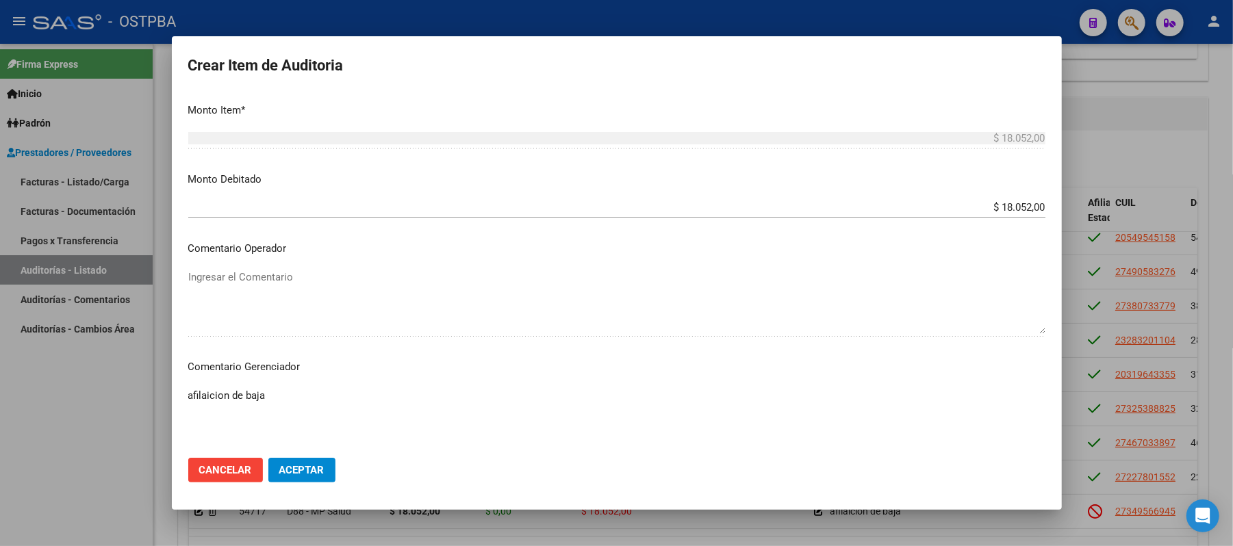
drag, startPoint x: 204, startPoint y: 397, endPoint x: 237, endPoint y: 41, distance: 357.5
click at [236, 41] on mat-dialog-container "Crear Item de Auditoria 34956694 Nro Documento 27349566945 CUIL Afiliado Inacti…" at bounding box center [617, 273] width 890 height 474
type textarea "afiliación de baja"
click at [301, 477] on button "Aceptar" at bounding box center [301, 470] width 67 height 25
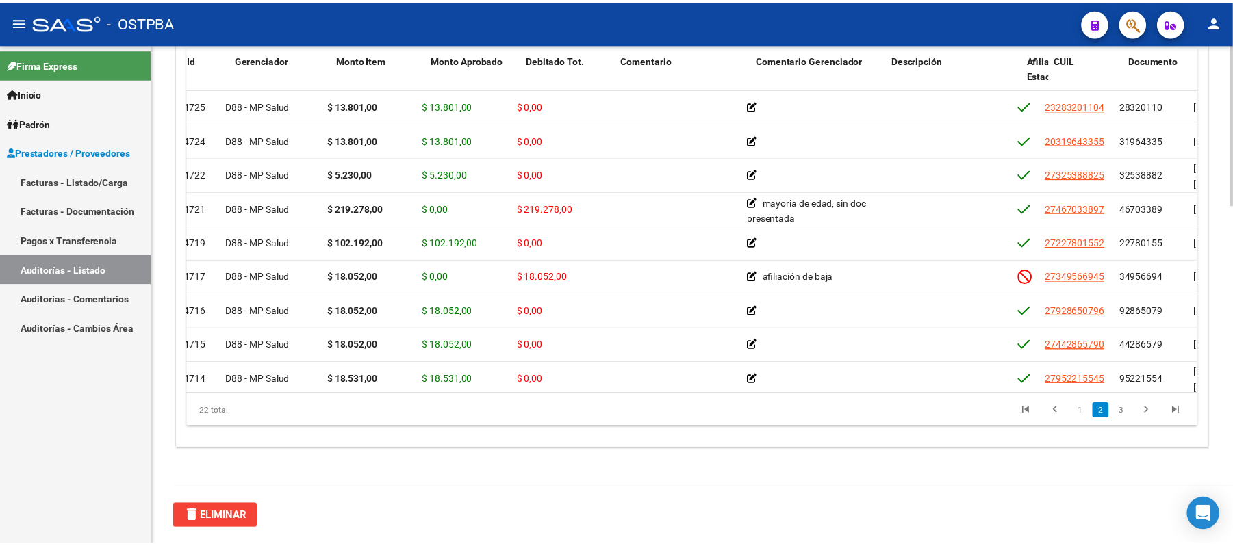
scroll to position [274, 0]
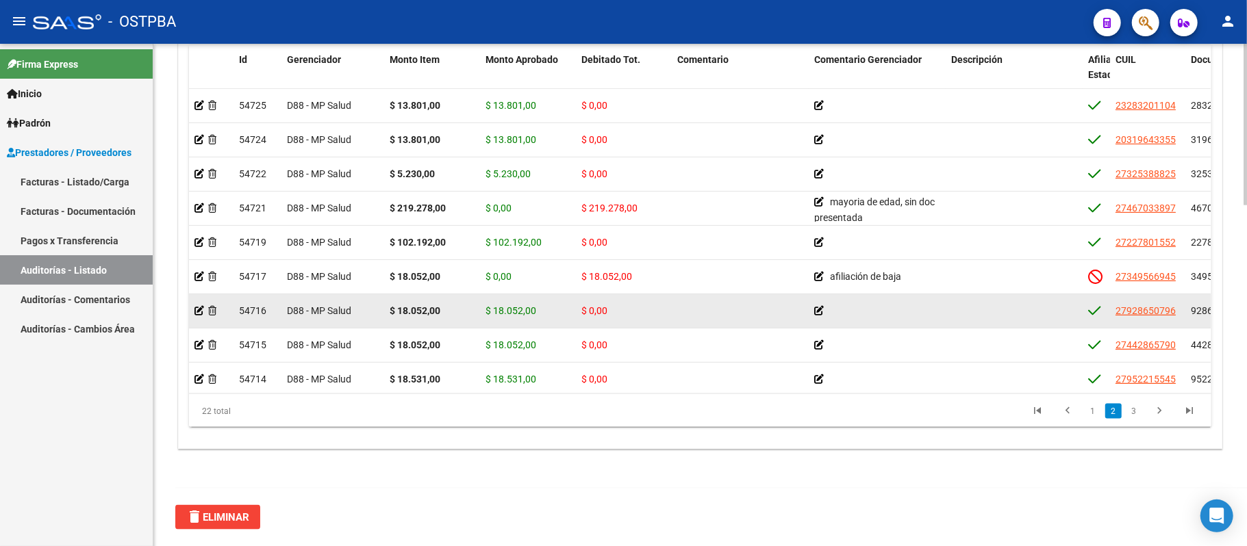
click at [193, 309] on datatable-body-cell at bounding box center [211, 311] width 45 height 34
click at [195, 312] on icon at bounding box center [199, 311] width 10 height 10
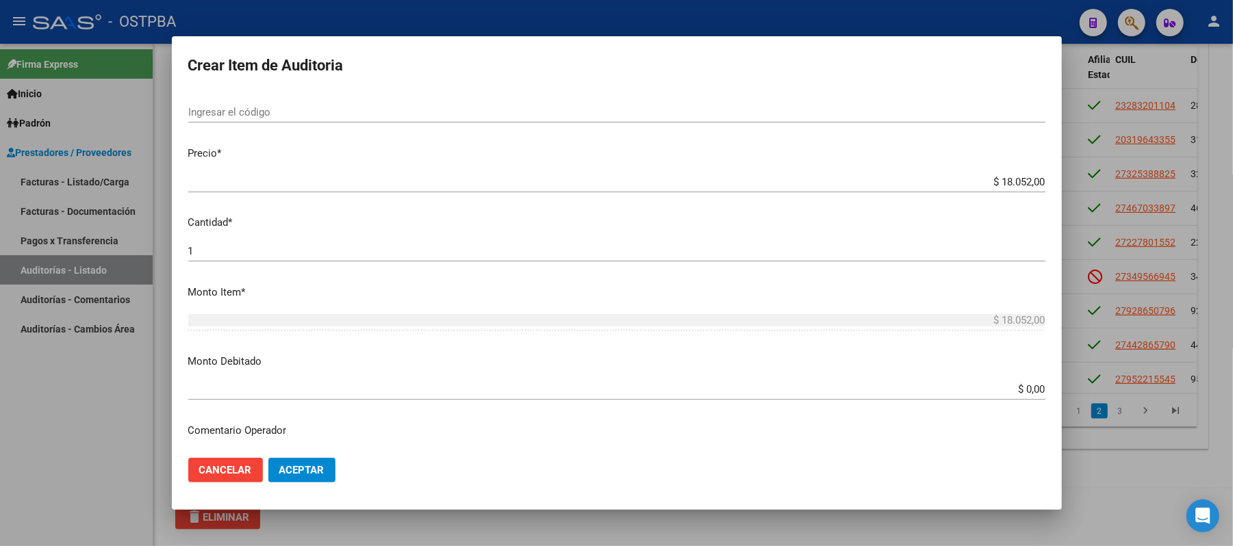
click at [1001, 390] on input "$ 0,00" at bounding box center [616, 389] width 857 height 12
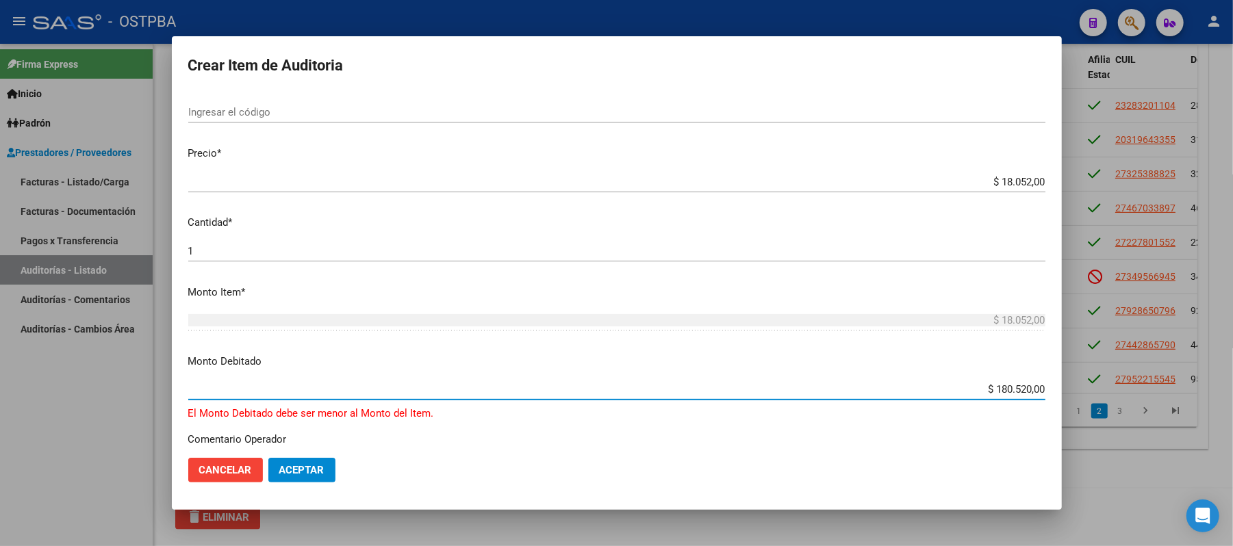
type input "$ 18.052,00"
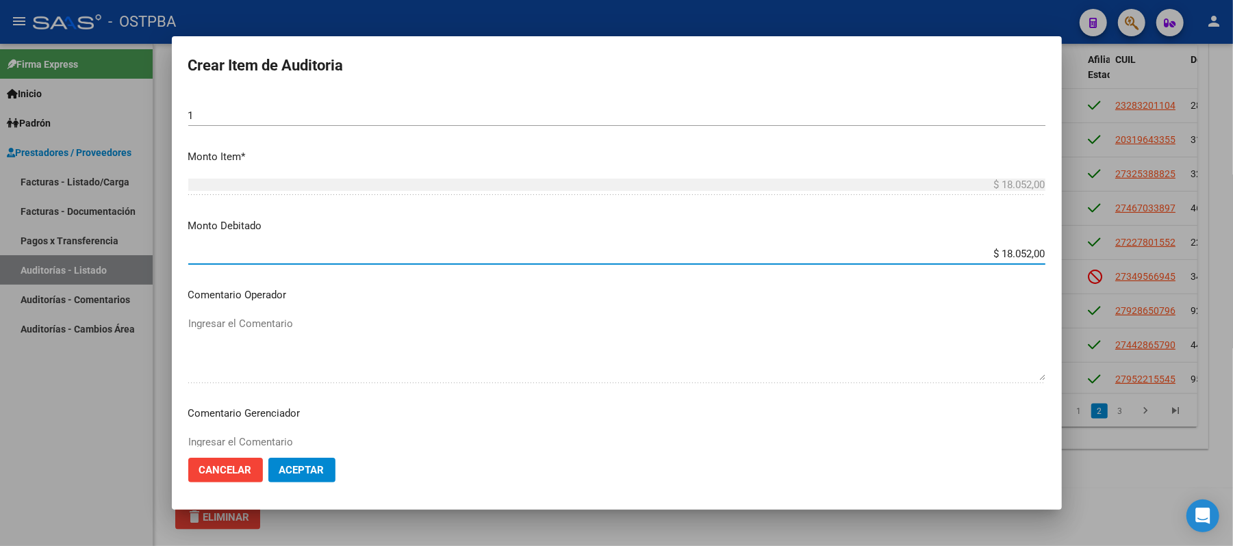
scroll to position [456, 0]
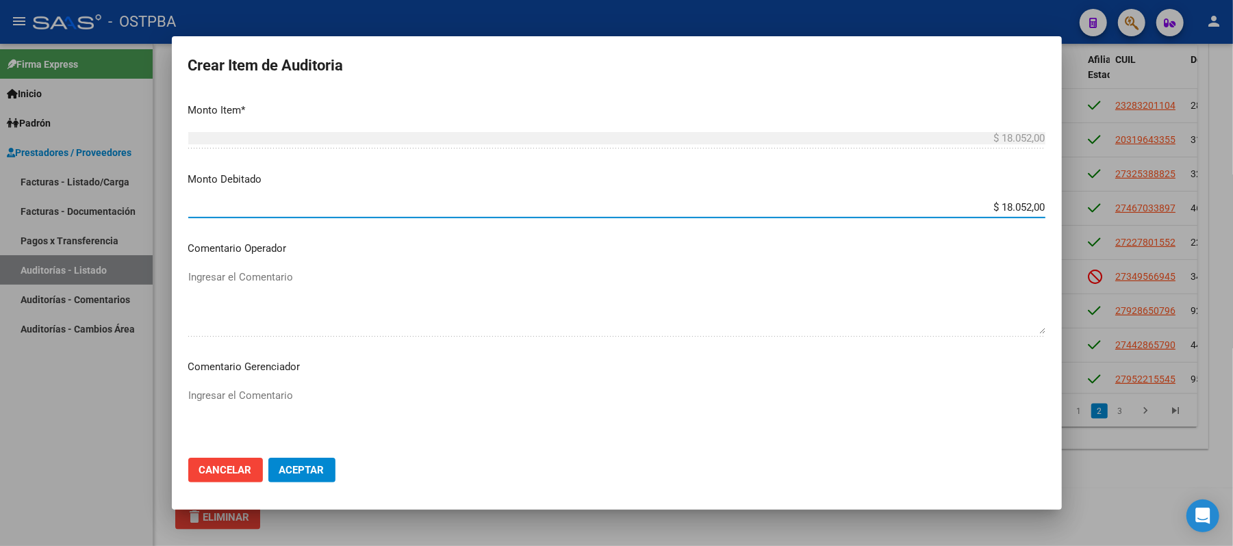
click at [231, 396] on textarea "Ingresar el Comentario" at bounding box center [616, 420] width 857 height 64
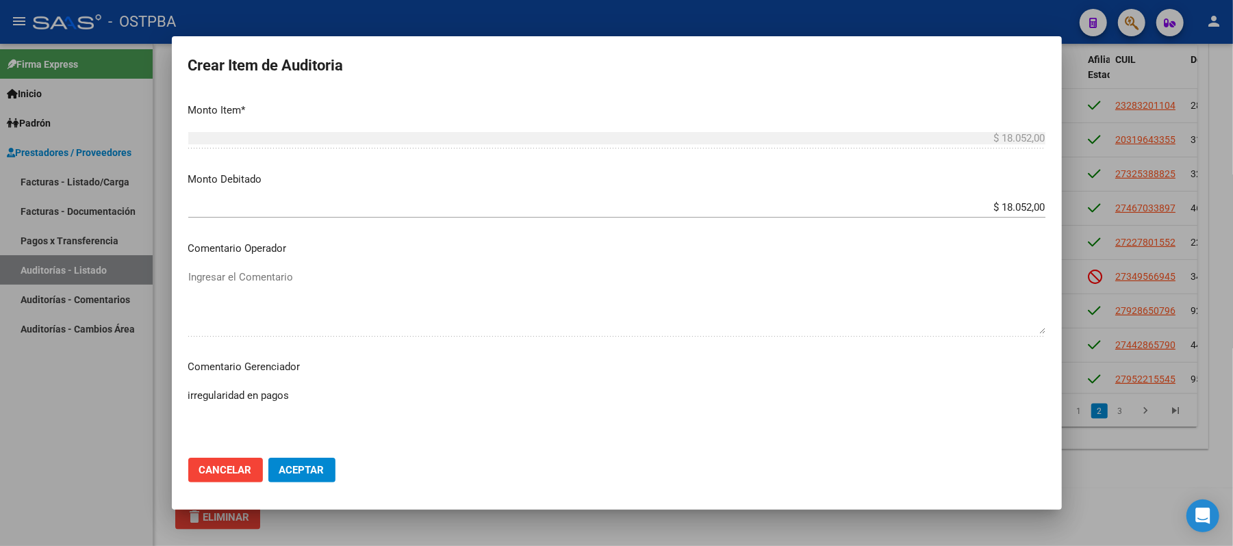
type textarea "irregularidad en pagos"
click at [294, 474] on span "Aceptar" at bounding box center [301, 470] width 45 height 12
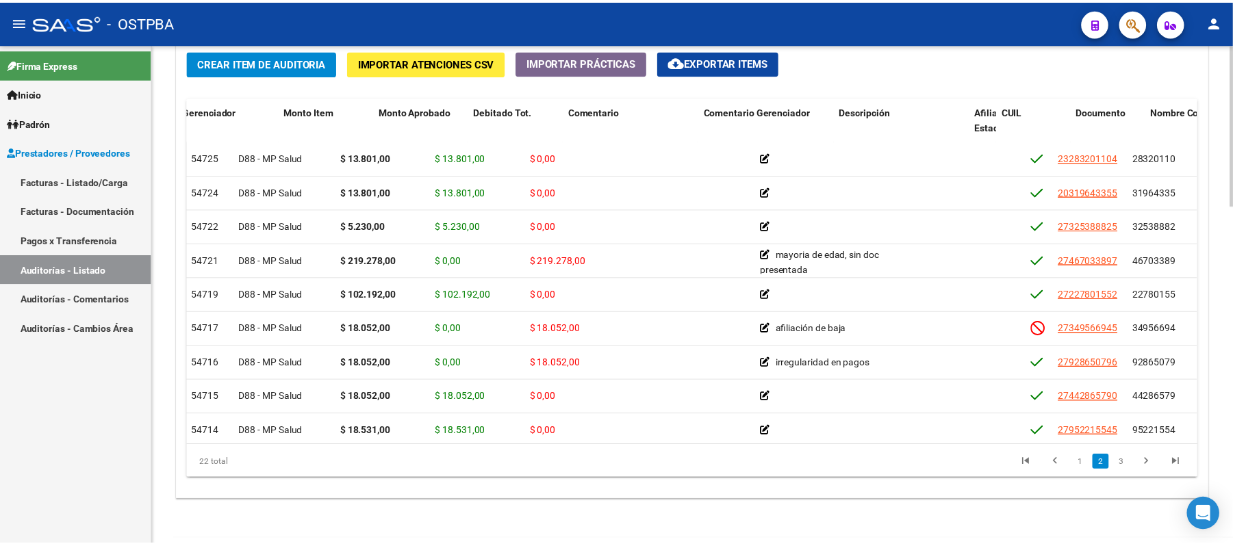
scroll to position [274, 0]
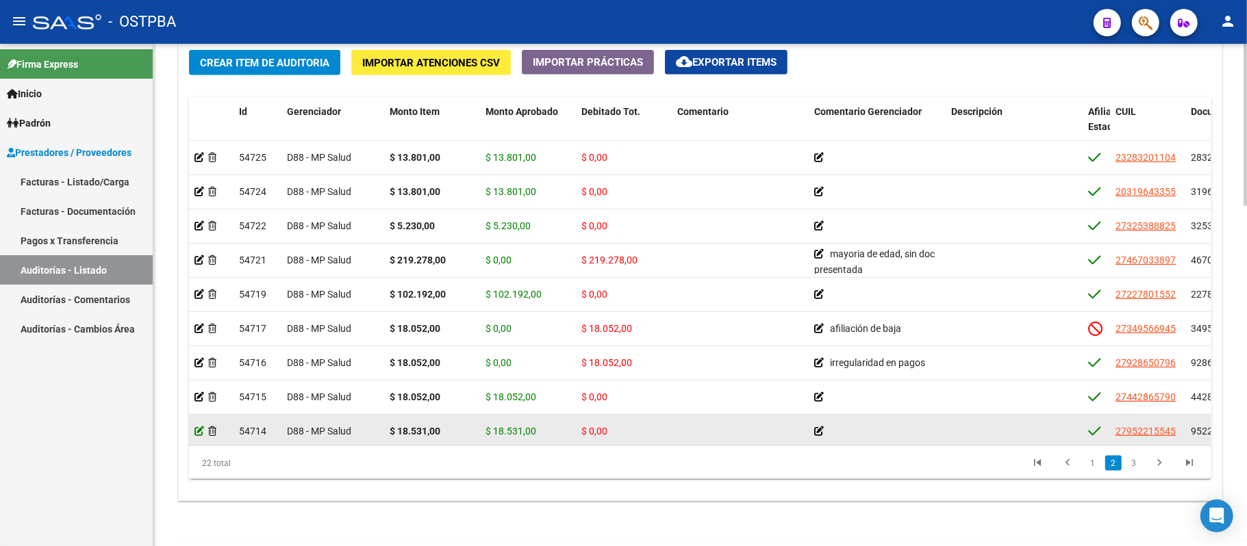
click at [197, 429] on icon at bounding box center [199, 432] width 10 height 10
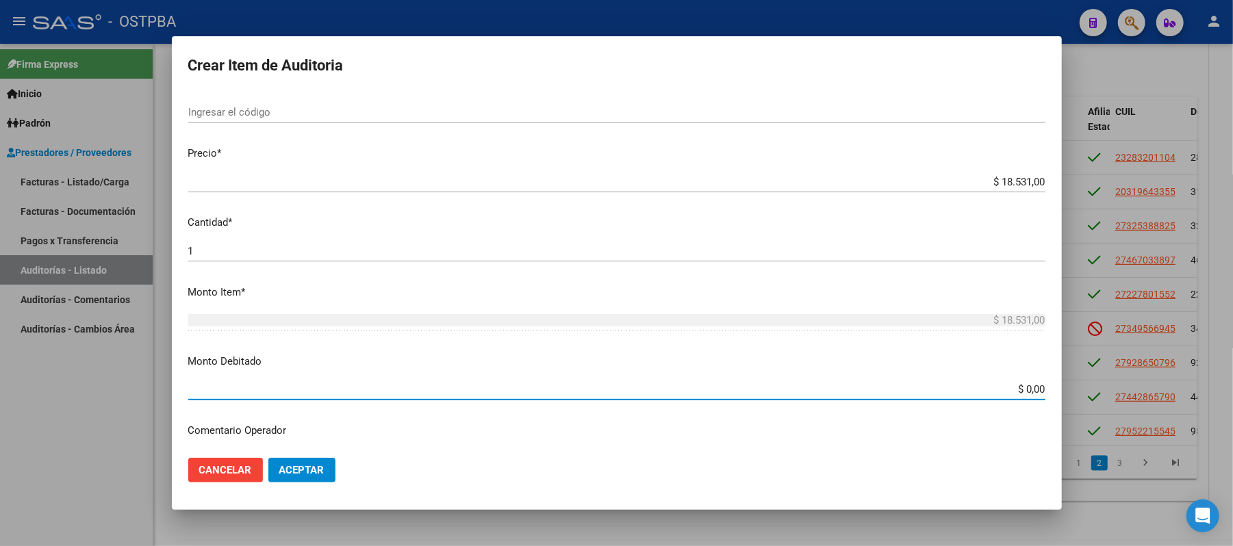
click at [1026, 392] on input "$ 0,00" at bounding box center [616, 389] width 857 height 12
type input "$ 18.531,00"
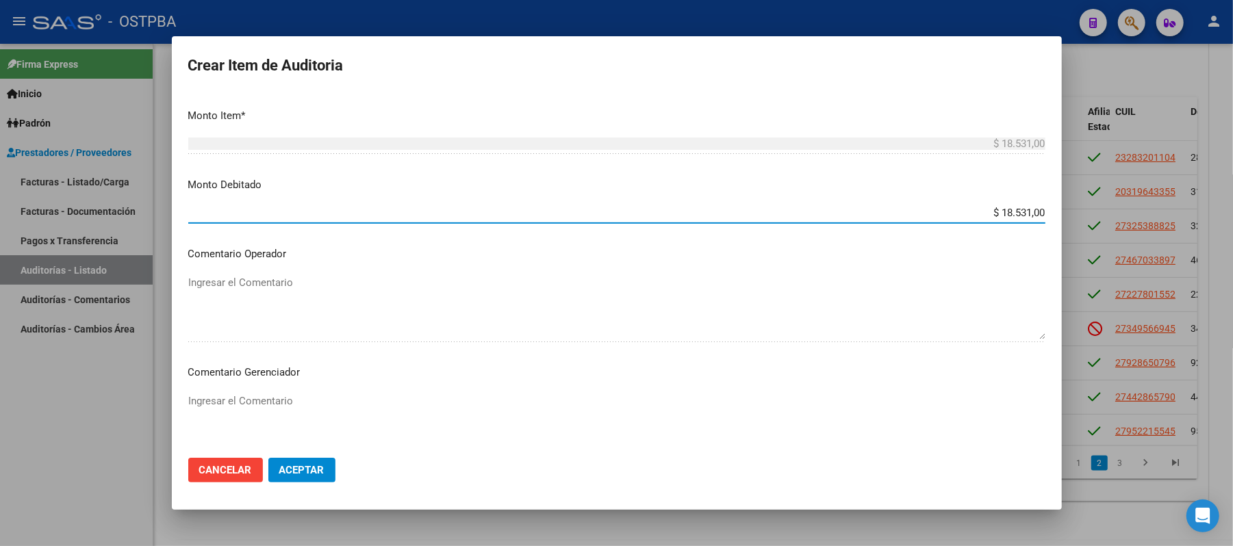
scroll to position [548, 0]
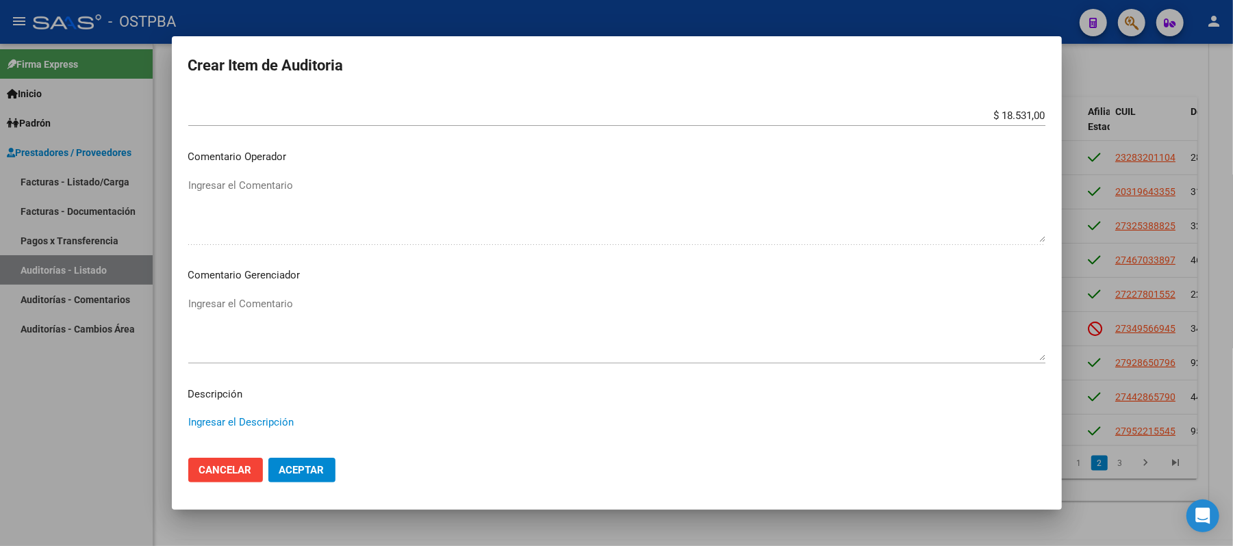
click at [212, 416] on textarea "Ingresar el Descripción" at bounding box center [616, 447] width 857 height 64
type textarea "irregularidad en pagos"
click at [307, 470] on span "Aceptar" at bounding box center [301, 470] width 45 height 12
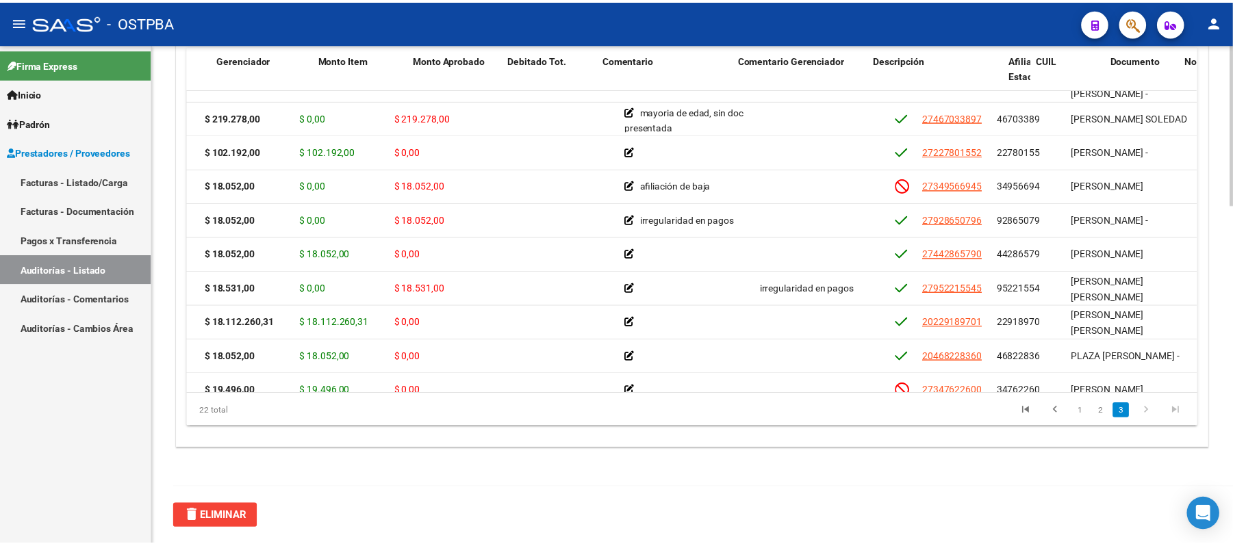
scroll to position [365, 0]
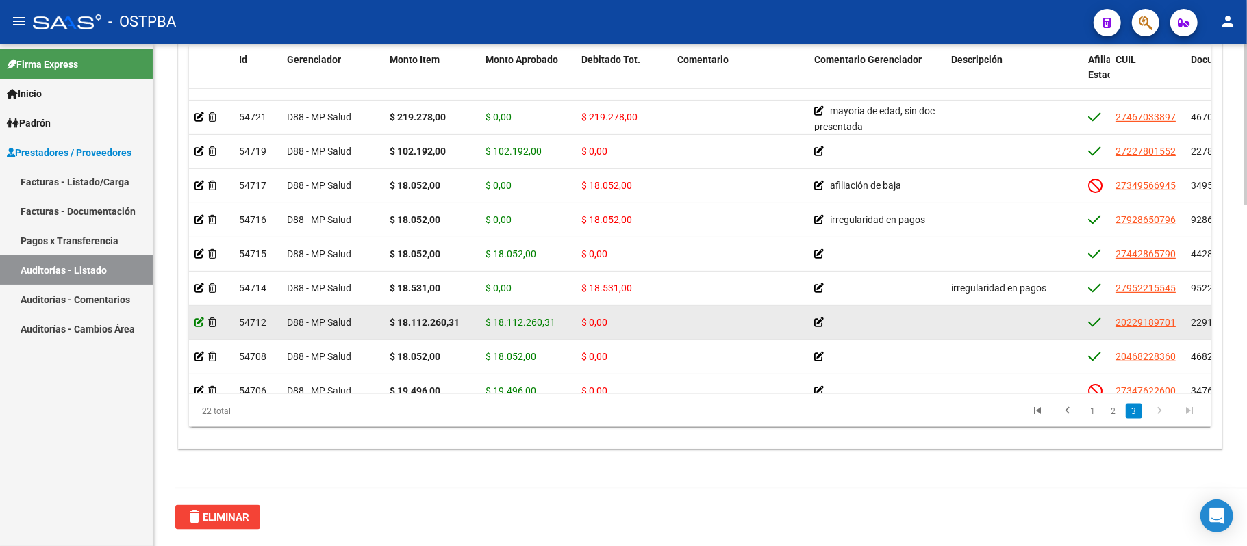
click at [196, 321] on icon at bounding box center [199, 323] width 10 height 10
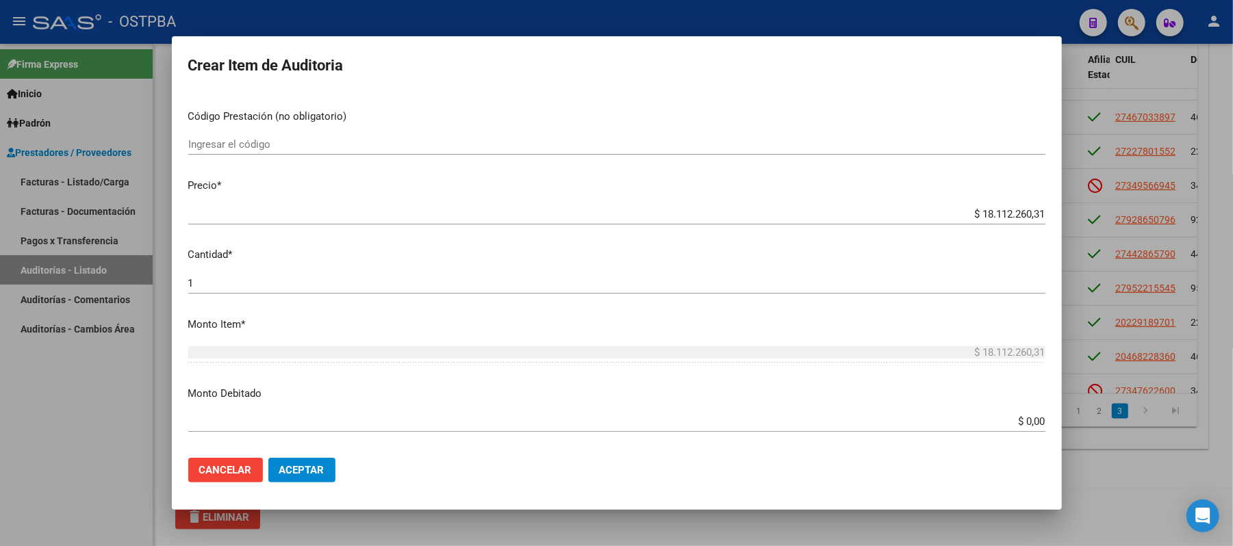
scroll to position [274, 0]
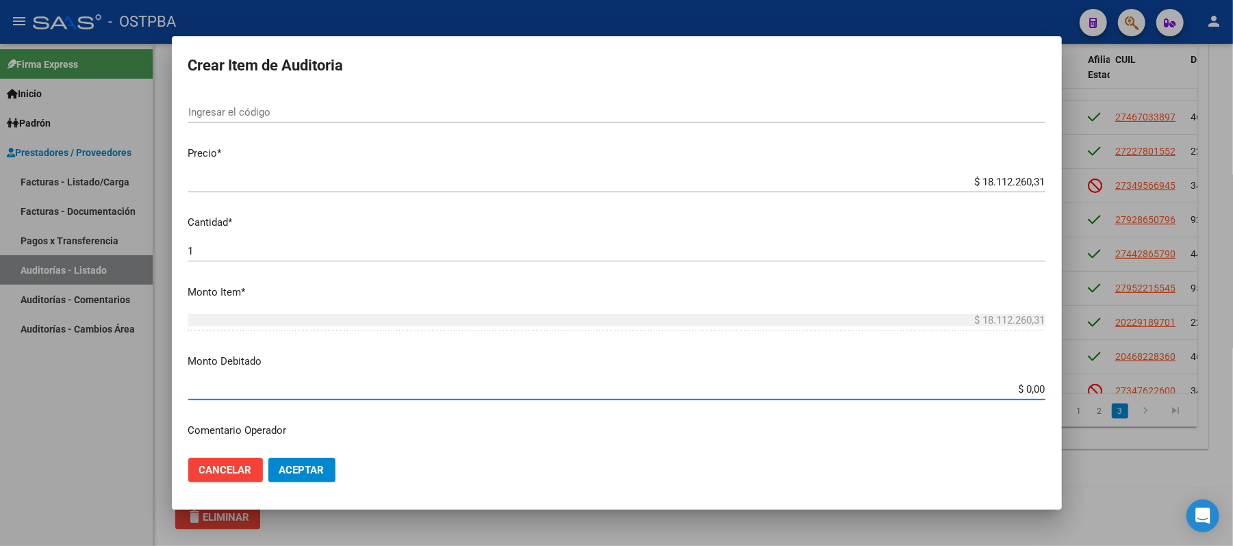
click at [1015, 392] on input "$ 0,00" at bounding box center [616, 389] width 857 height 12
type input "$ 18.112.260,31"
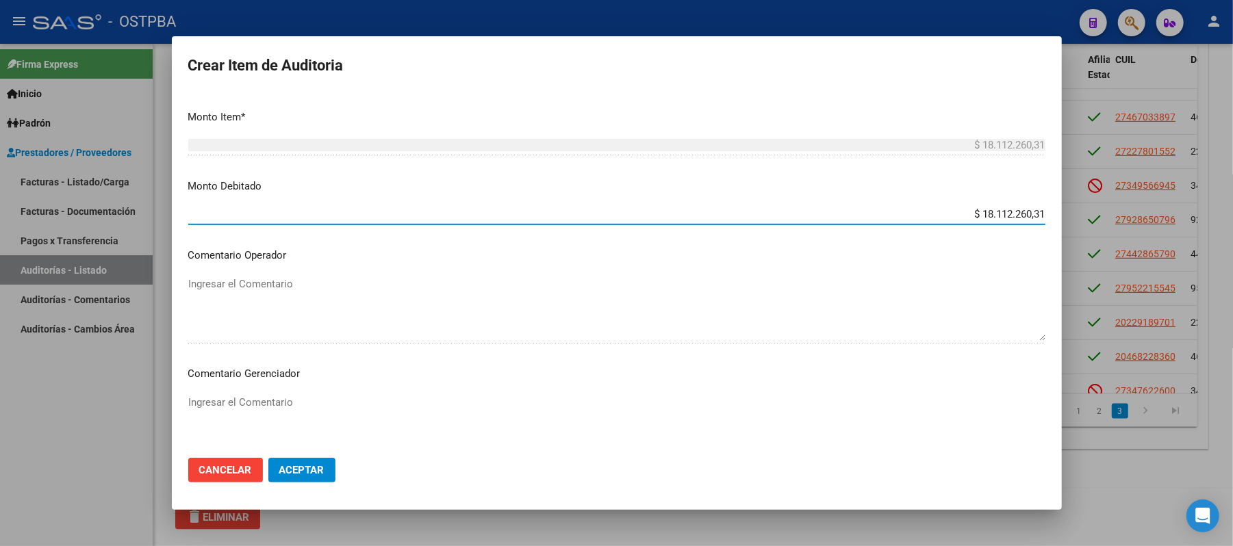
scroll to position [456, 0]
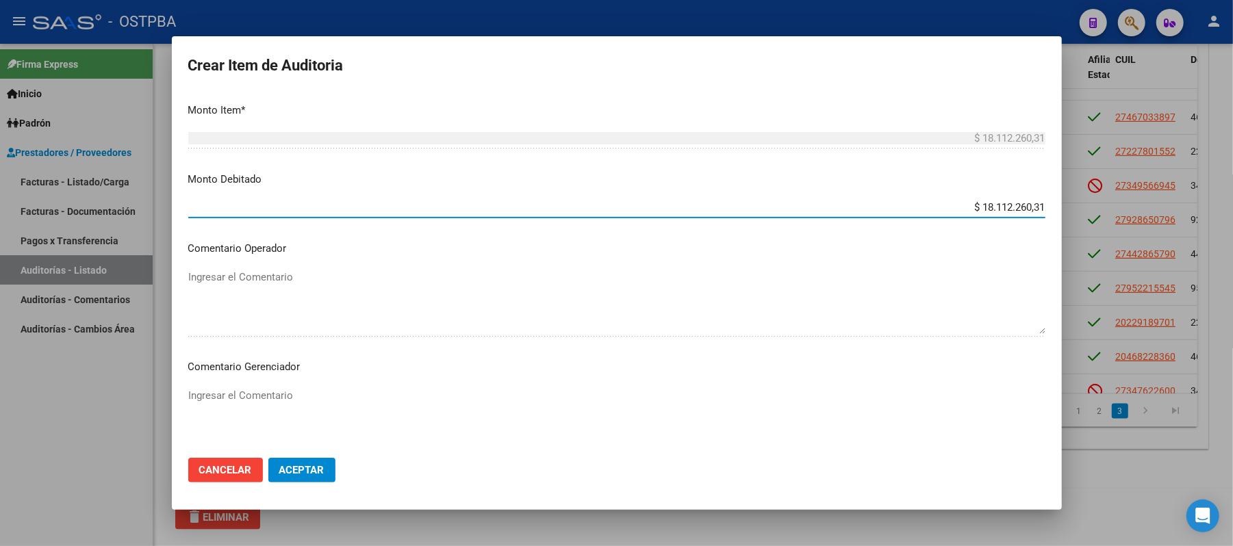
click at [253, 395] on textarea "Ingresar el Comentario" at bounding box center [616, 420] width 857 height 64
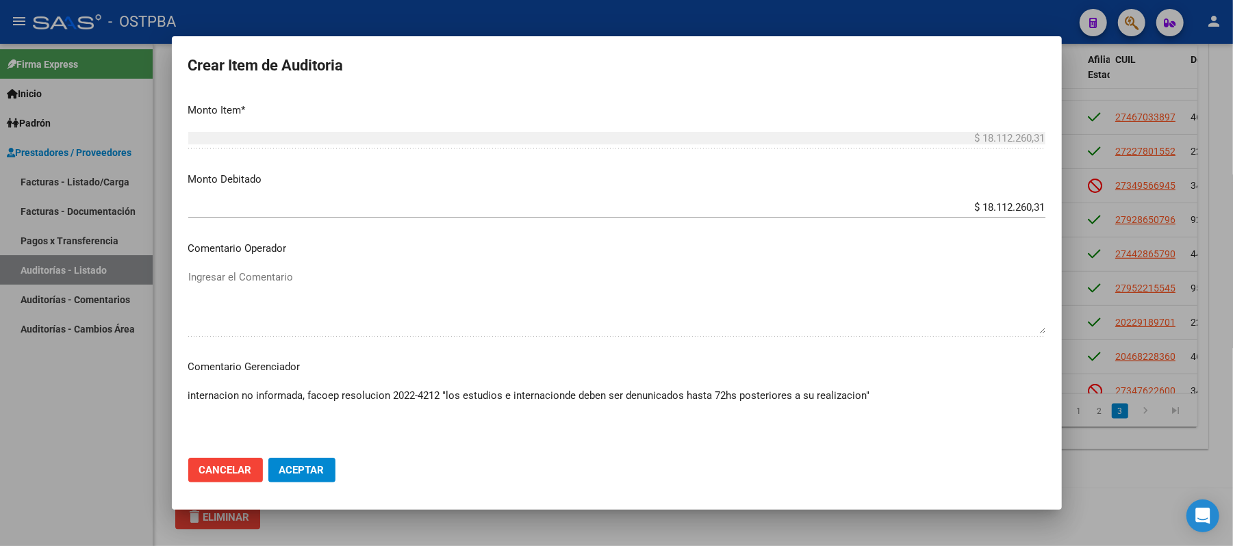
click at [500, 395] on textarea "internacion no informada, facoep resolucion 2022-4212 "los estudios e internaci…" at bounding box center [616, 420] width 857 height 64
click at [655, 390] on textarea "internacion no informada, facoep resolucion 2022-4212 "los estudios de alta com…" at bounding box center [616, 420] width 857 height 64
click at [780, 392] on textarea "internacion no informada, facoep resolucion 2022-4212 "los estudios de alta com…" at bounding box center [616, 420] width 857 height 64
type textarea "internacion no informada, facoep resolucion 2022-4212 "los estudios de alta com…"
drag, startPoint x: 956, startPoint y: 392, endPoint x: 471, endPoint y: 333, distance: 488.4
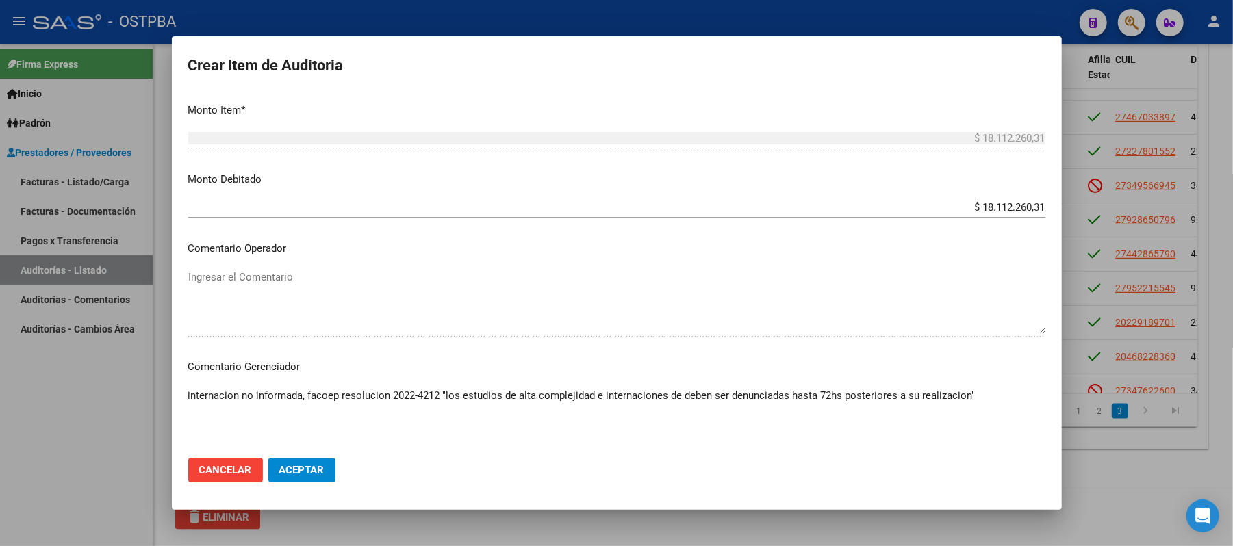
click at [491, 334] on div "Ingresar el Comentario" at bounding box center [616, 302] width 857 height 70
click at [318, 472] on span "Aceptar" at bounding box center [301, 470] width 45 height 12
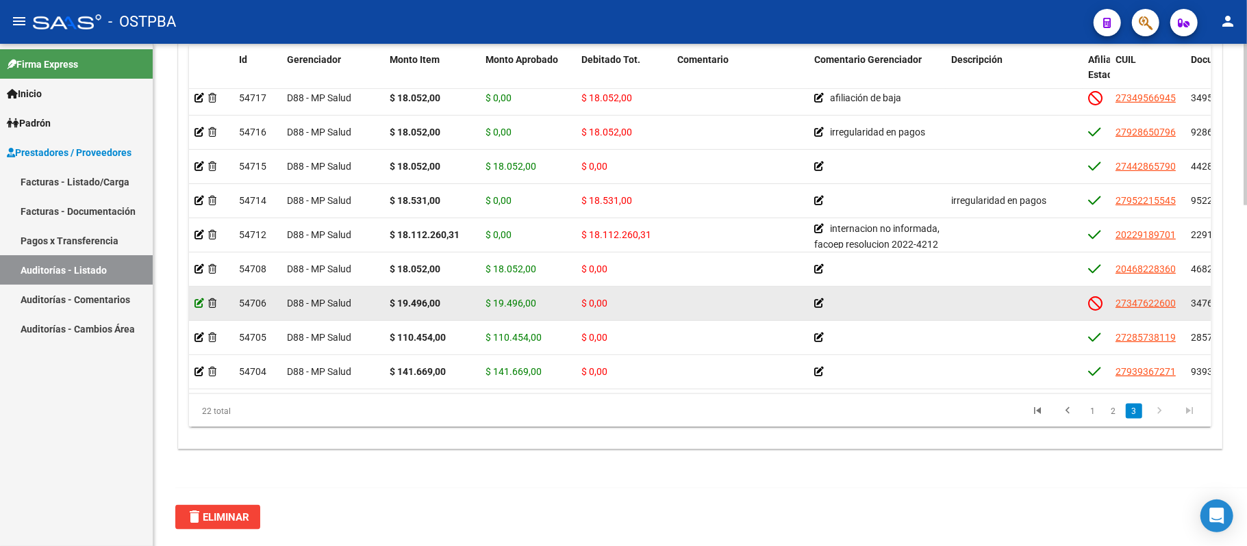
click at [201, 299] on icon at bounding box center [199, 304] width 10 height 10
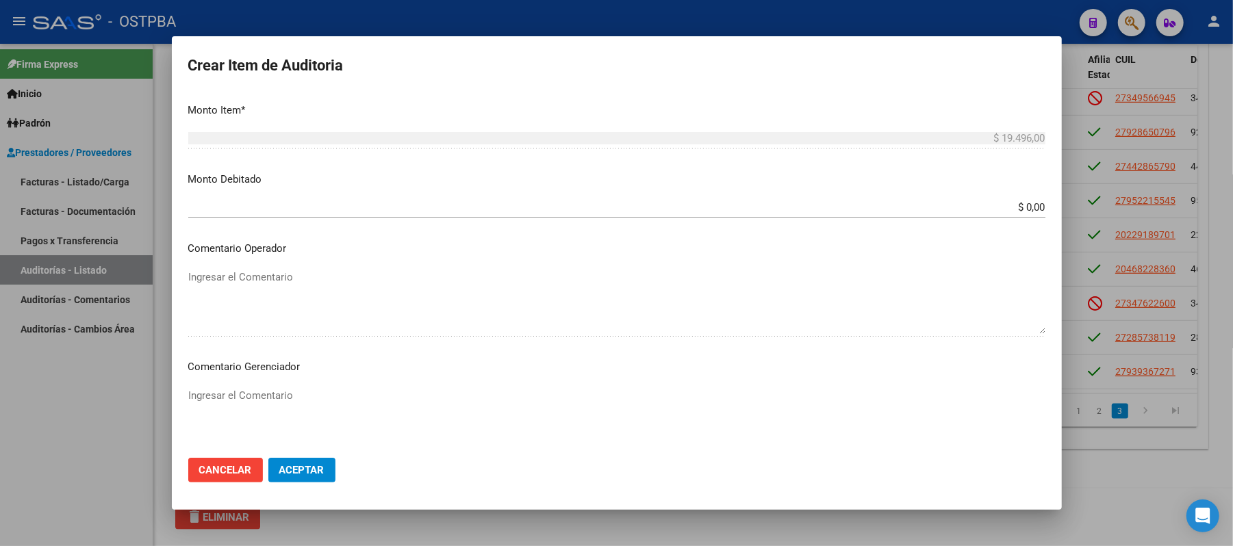
click at [1016, 212] on input "$ 0,00" at bounding box center [616, 207] width 857 height 12
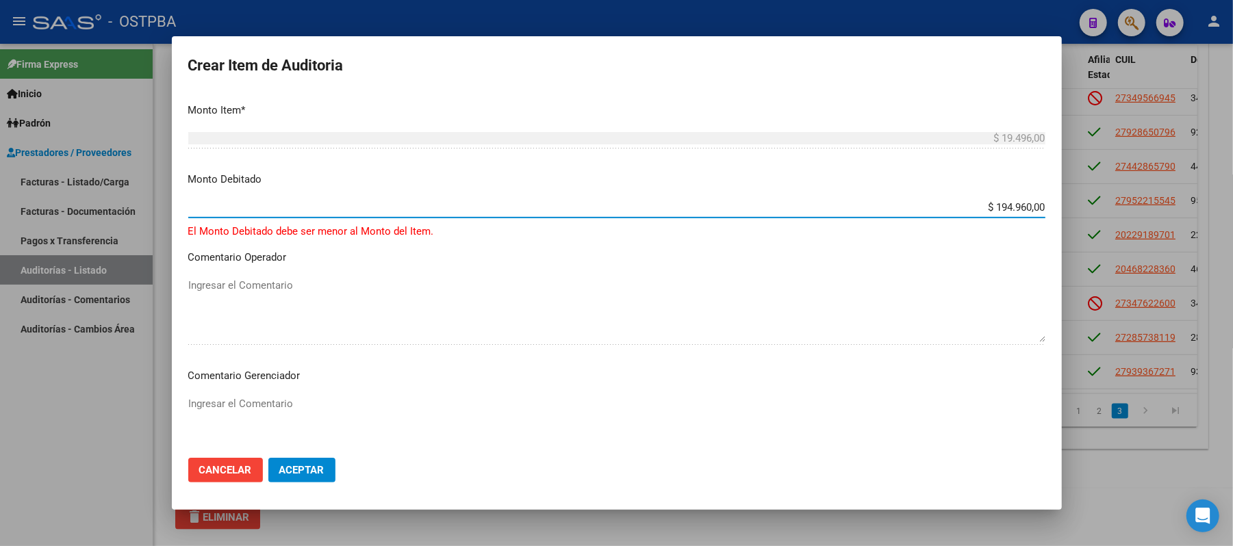
type input "$ 19.496,00"
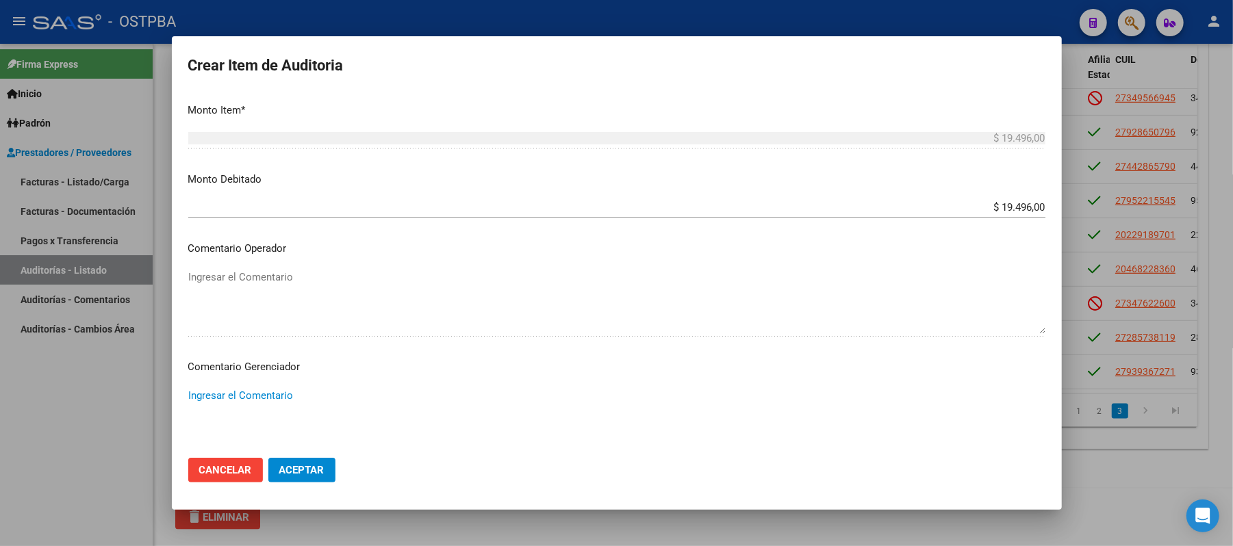
click at [253, 400] on textarea "Ingresar el Comentario" at bounding box center [616, 420] width 857 height 64
type textarea "sin datos filiatorios"
click at [296, 464] on span "Aceptar" at bounding box center [301, 470] width 45 height 12
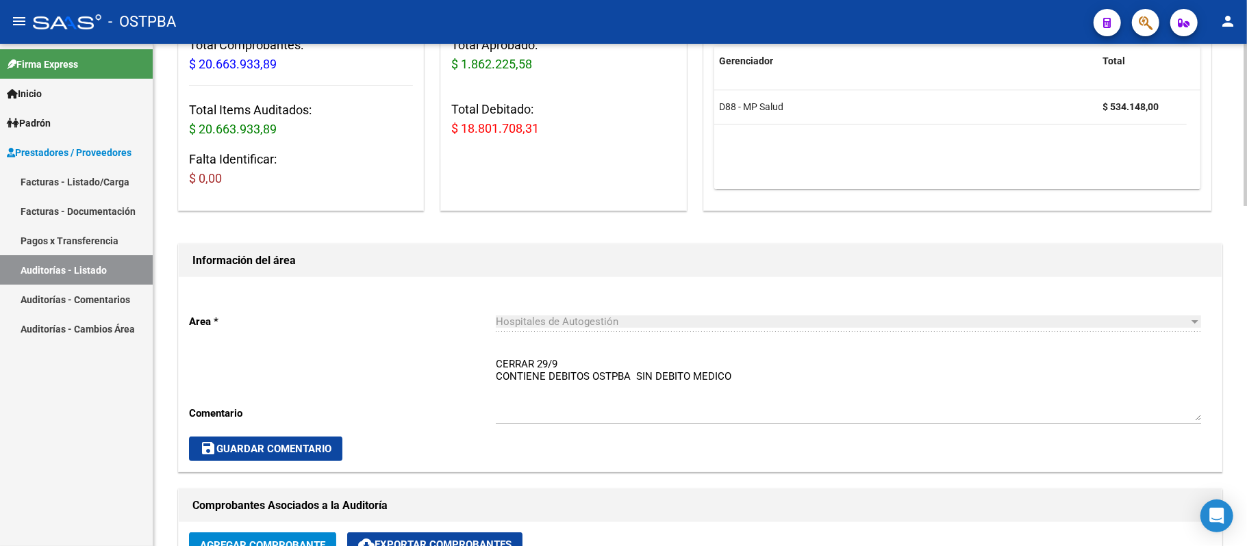
scroll to position [182, 0]
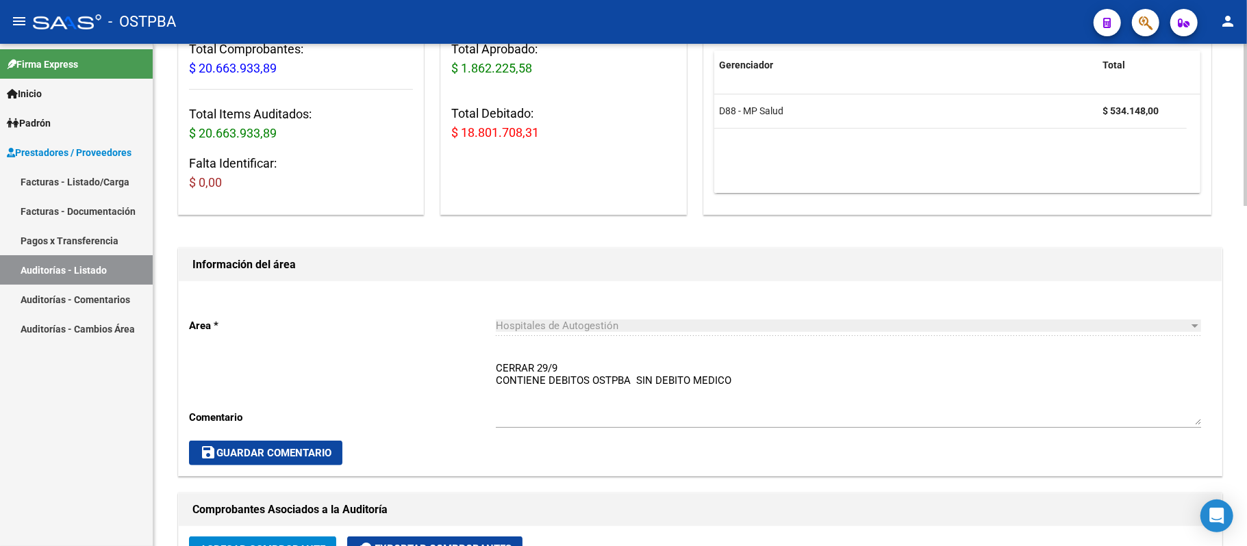
drag, startPoint x: 460, startPoint y: 131, endPoint x: 537, endPoint y: 134, distance: 76.7
click at [537, 134] on span "$ 18.801.708,31" at bounding box center [495, 132] width 88 height 14
copy span "18.801.708,31"
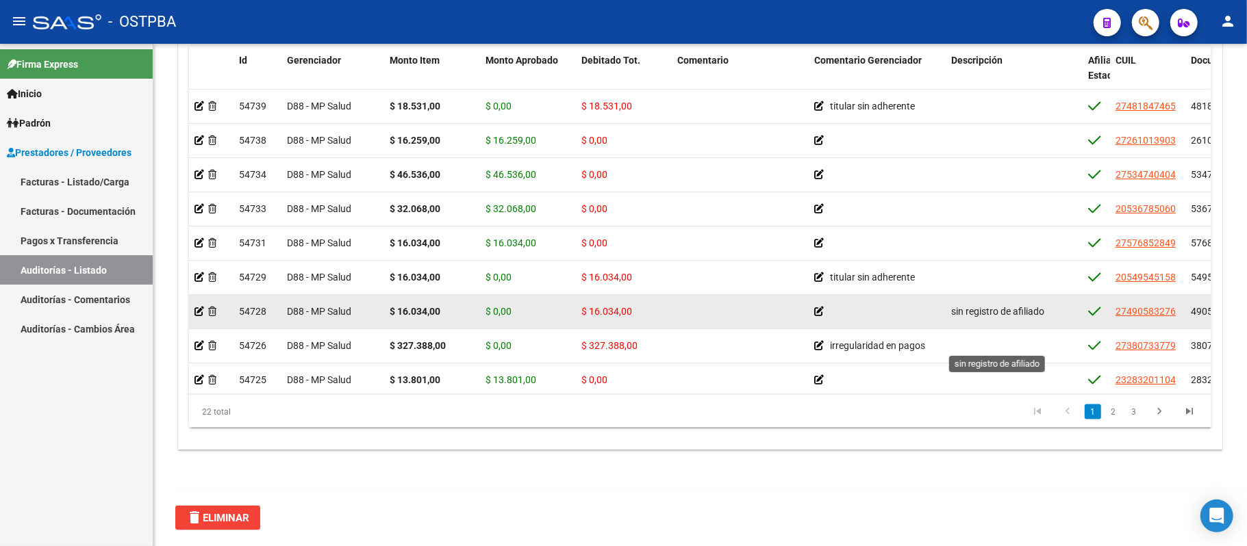
scroll to position [1057, 0]
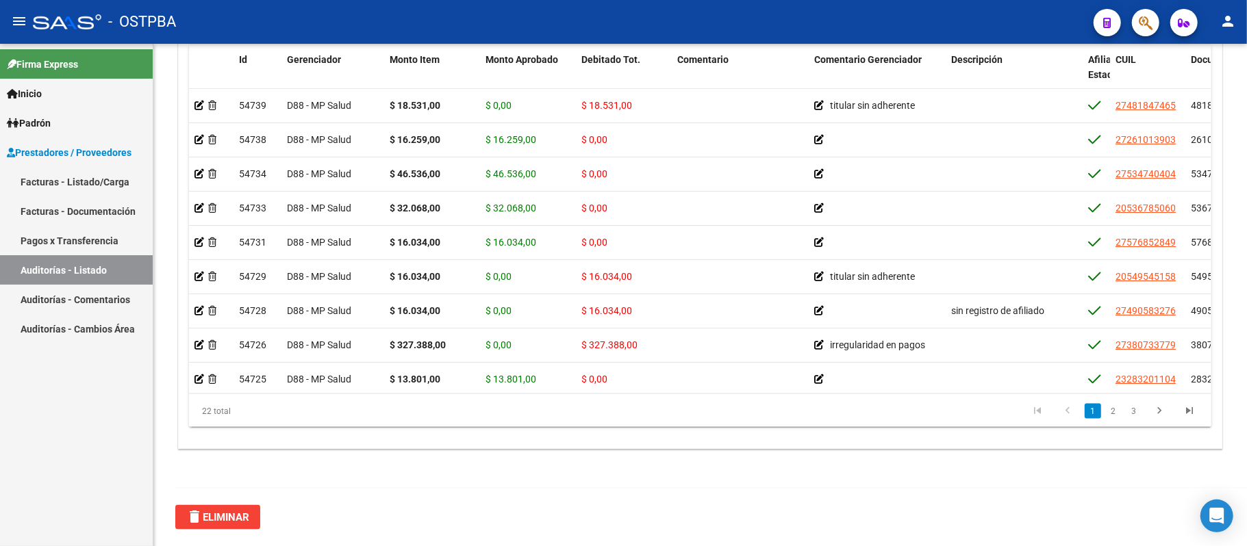
click at [71, 246] on link "Pagos x Transferencia" at bounding box center [76, 240] width 153 height 29
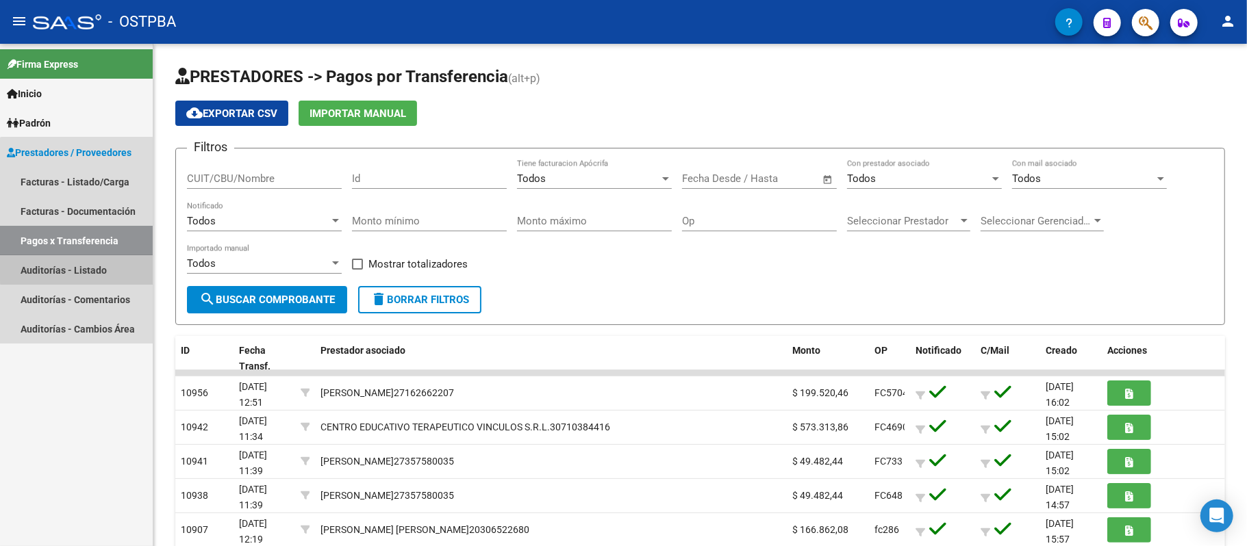
click at [77, 266] on link "Auditorías - Listado" at bounding box center [76, 269] width 153 height 29
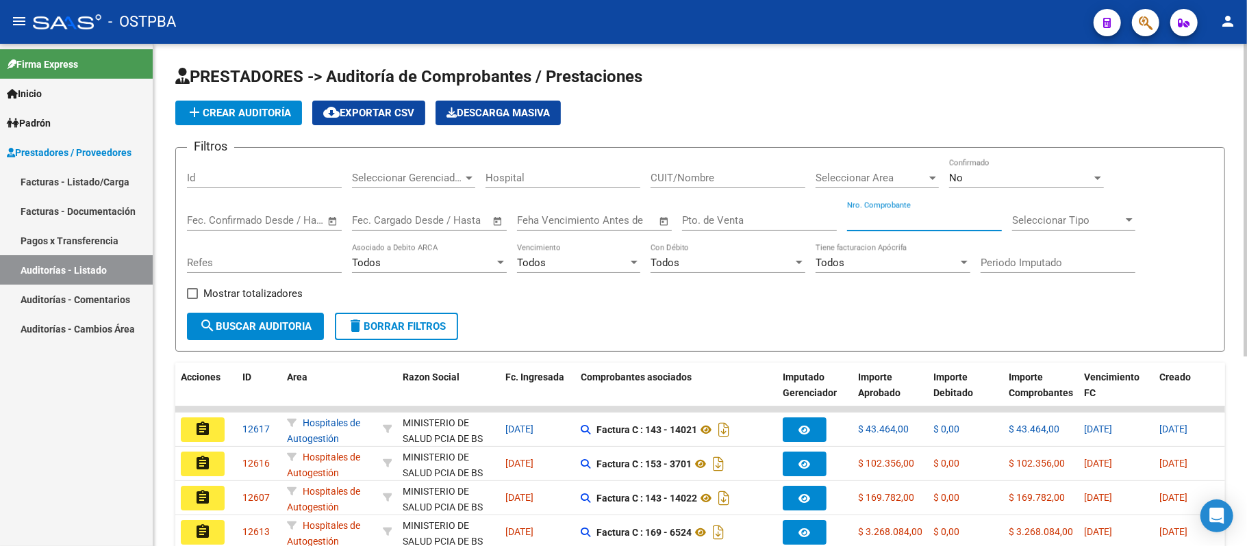
click at [872, 219] on input "Nro. Comprobante" at bounding box center [924, 220] width 155 height 12
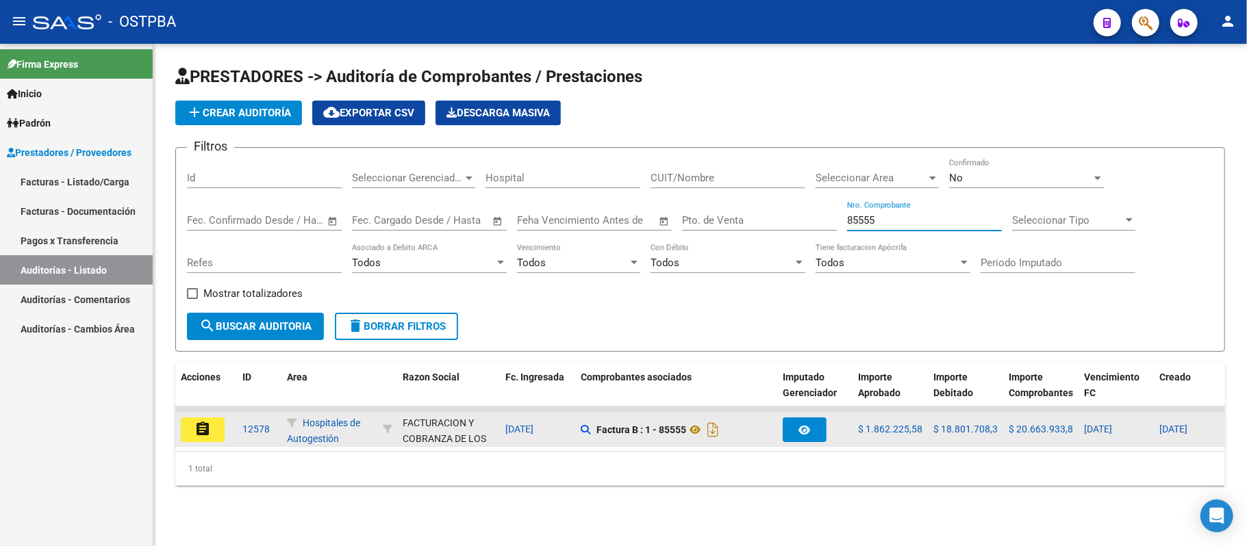
type input "85555"
click at [218, 431] on button "assignment" at bounding box center [203, 430] width 44 height 25
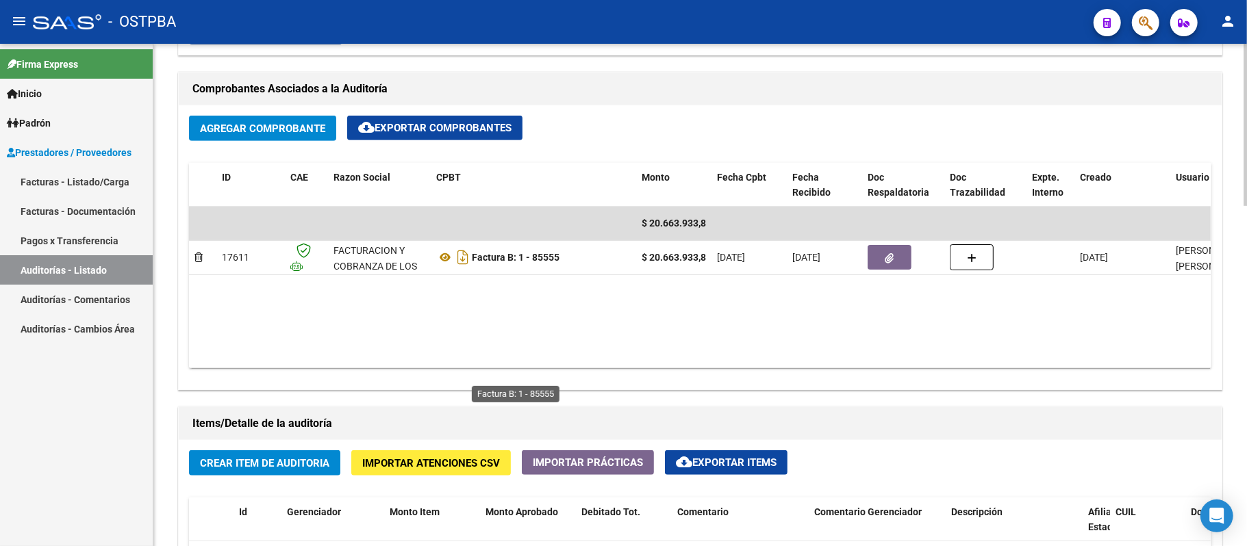
scroll to position [639, 0]
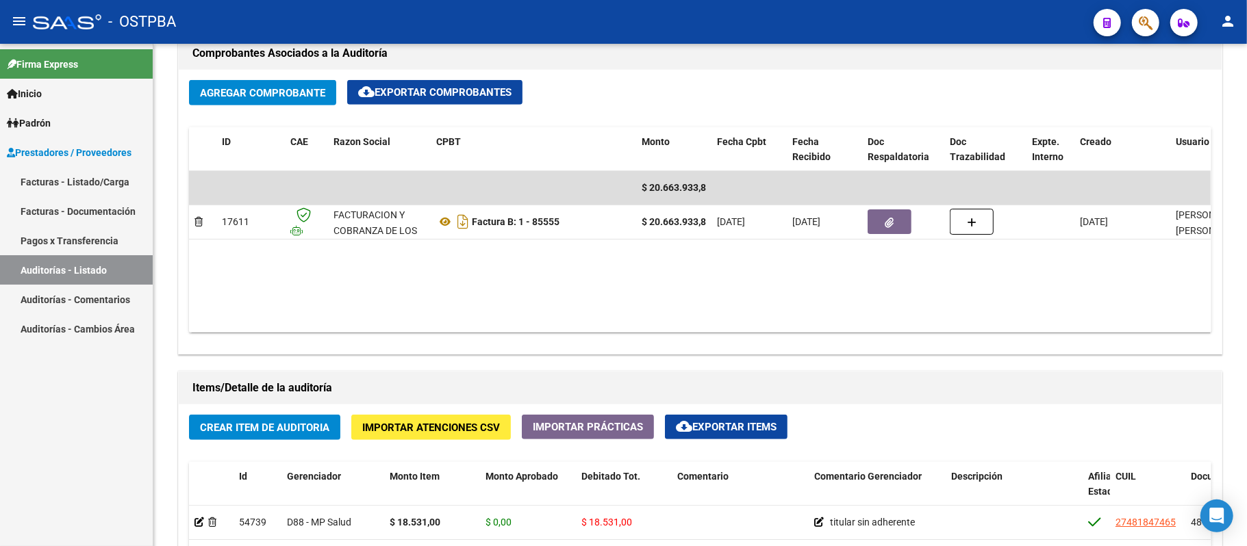
drag, startPoint x: 102, startPoint y: 270, endPoint x: 147, endPoint y: 269, distance: 44.5
click at [102, 270] on link "Auditorías - Listado" at bounding box center [76, 269] width 153 height 29
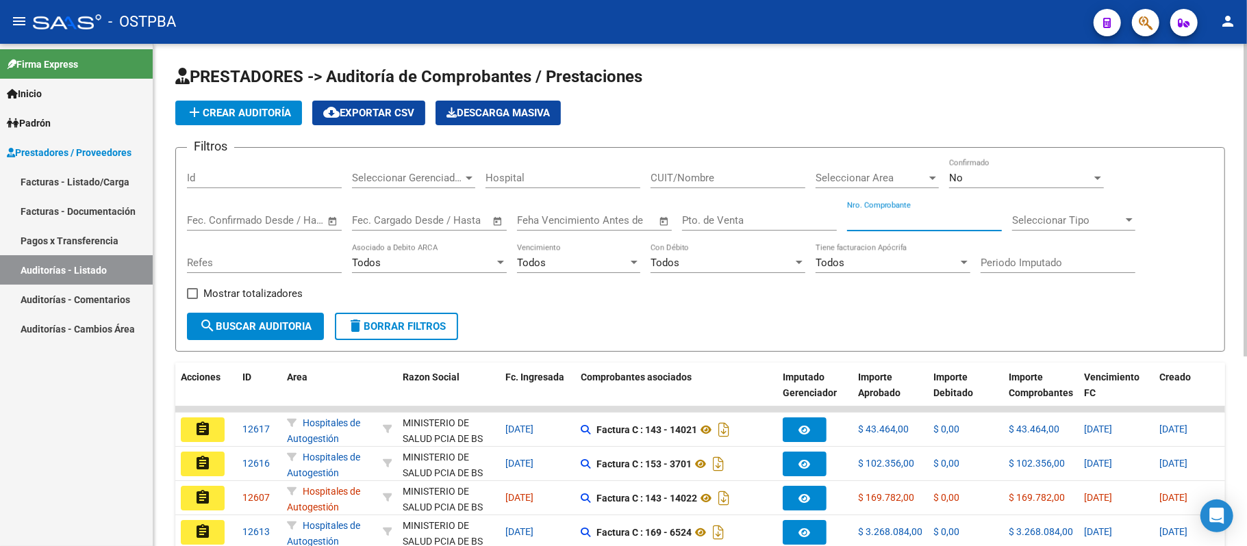
click at [874, 225] on input "Nro. Comprobante" at bounding box center [924, 220] width 155 height 12
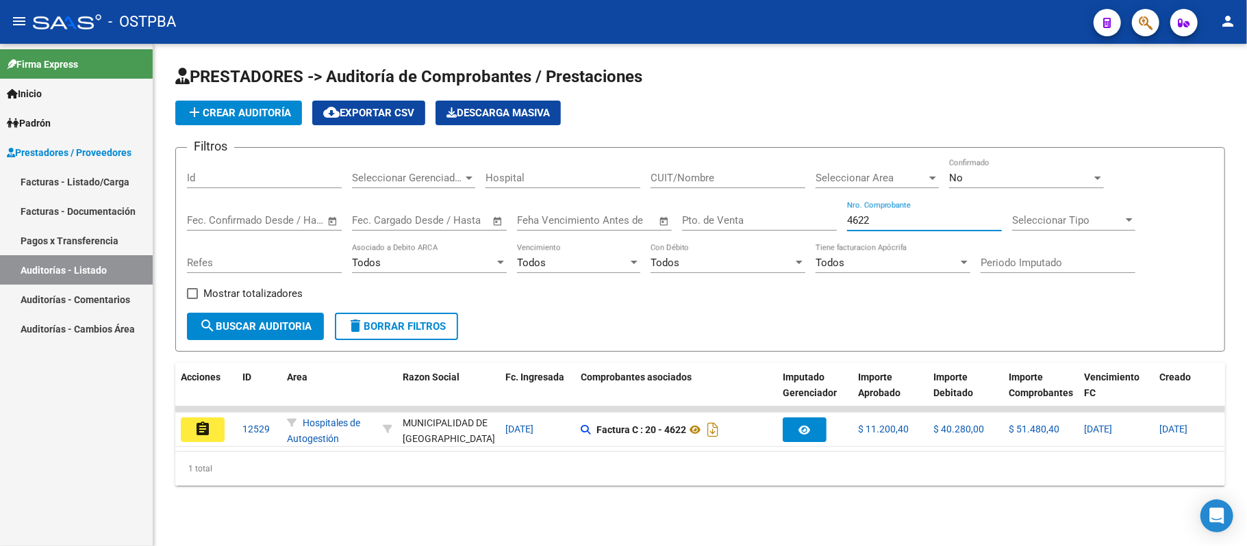
type input "4622"
click at [220, 436] on button "assignment" at bounding box center [203, 430] width 44 height 25
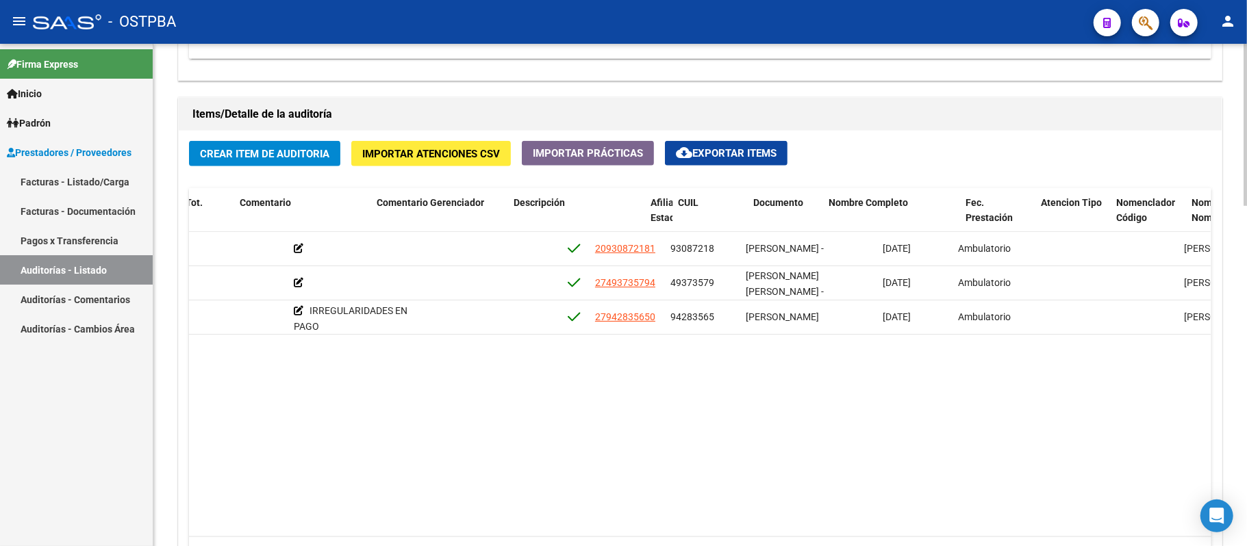
scroll to position [0, 531]
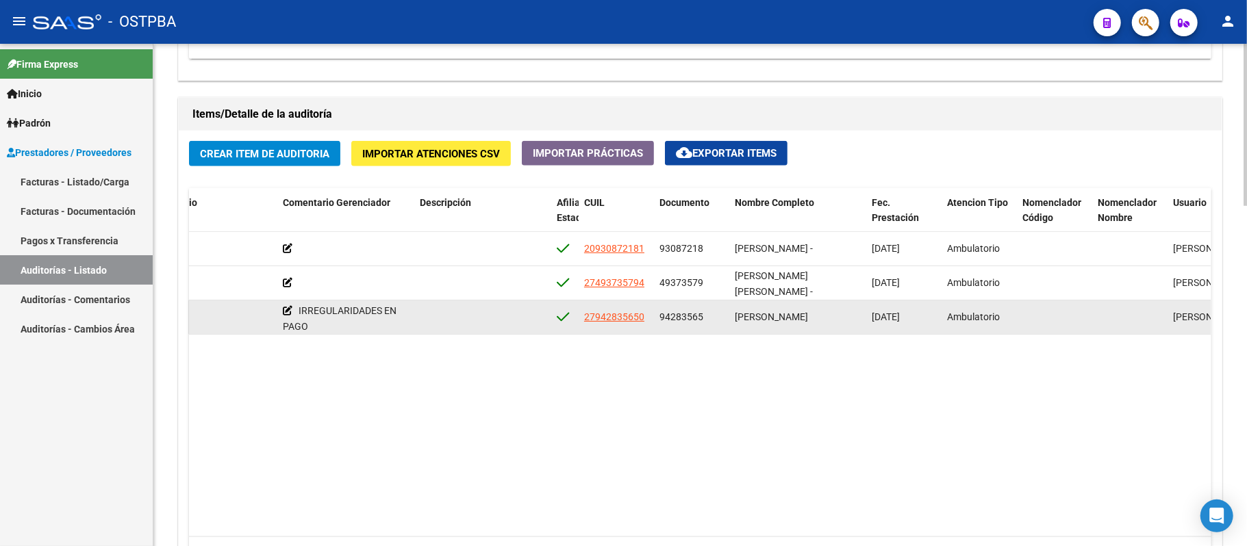
drag, startPoint x: 734, startPoint y: 316, endPoint x: 817, endPoint y: 325, distance: 83.9
click at [817, 325] on datatable-body-cell "[PERSON_NAME]" at bounding box center [797, 318] width 137 height 34
copy span "[PERSON_NAME]"
drag, startPoint x: 658, startPoint y: 316, endPoint x: 691, endPoint y: 316, distance: 32.9
click at [691, 316] on datatable-body-cell "94283565" at bounding box center [691, 318] width 75 height 34
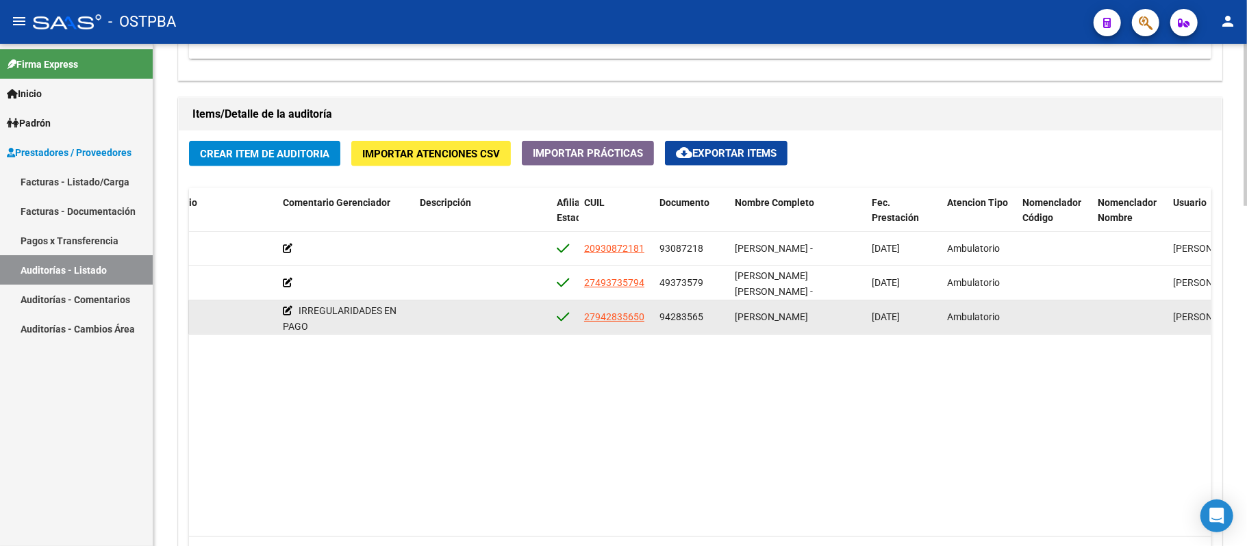
drag, startPoint x: 702, startPoint y: 319, endPoint x: 659, endPoint y: 319, distance: 43.8
click at [659, 319] on div "94283565" at bounding box center [691, 317] width 64 height 16
copy span "94283565"
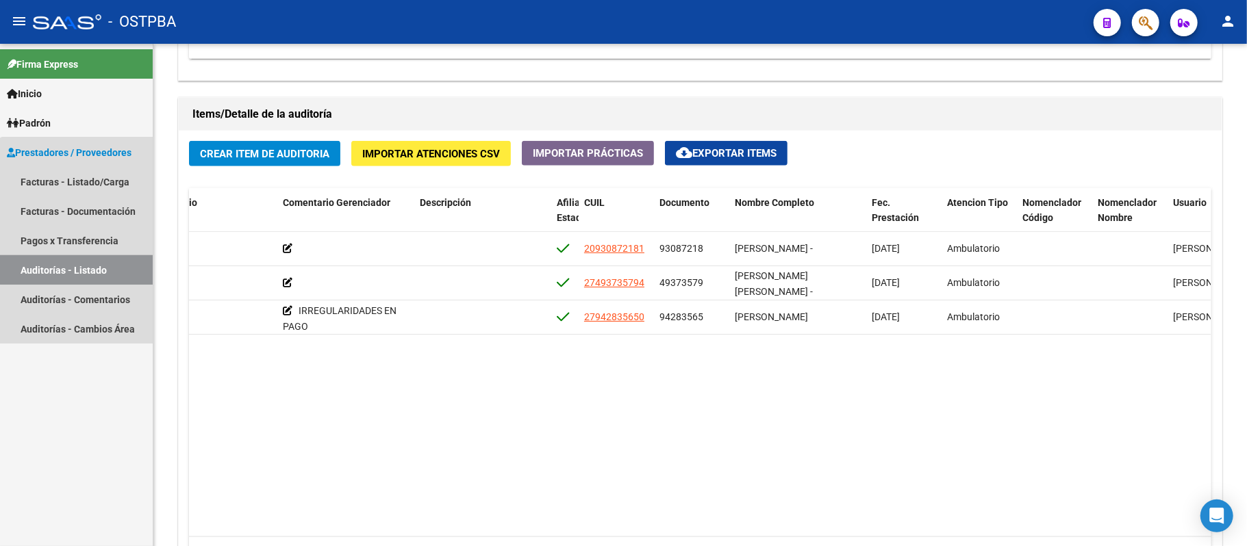
click at [77, 266] on link "Auditorías - Listado" at bounding box center [76, 269] width 153 height 29
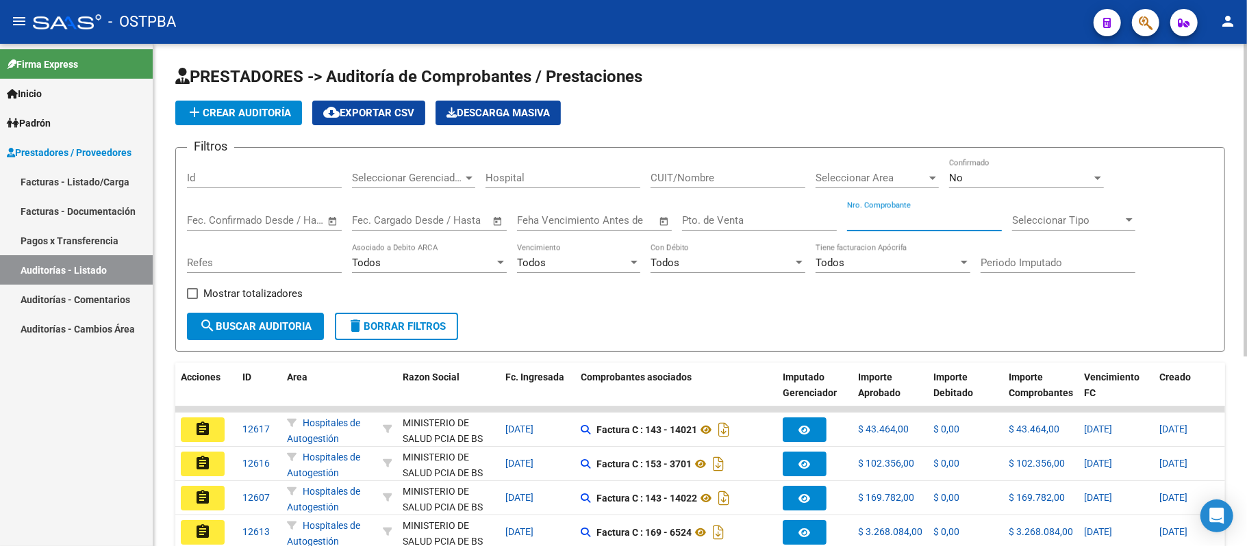
click at [886, 220] on input "Nro. Comprobante" at bounding box center [924, 220] width 155 height 12
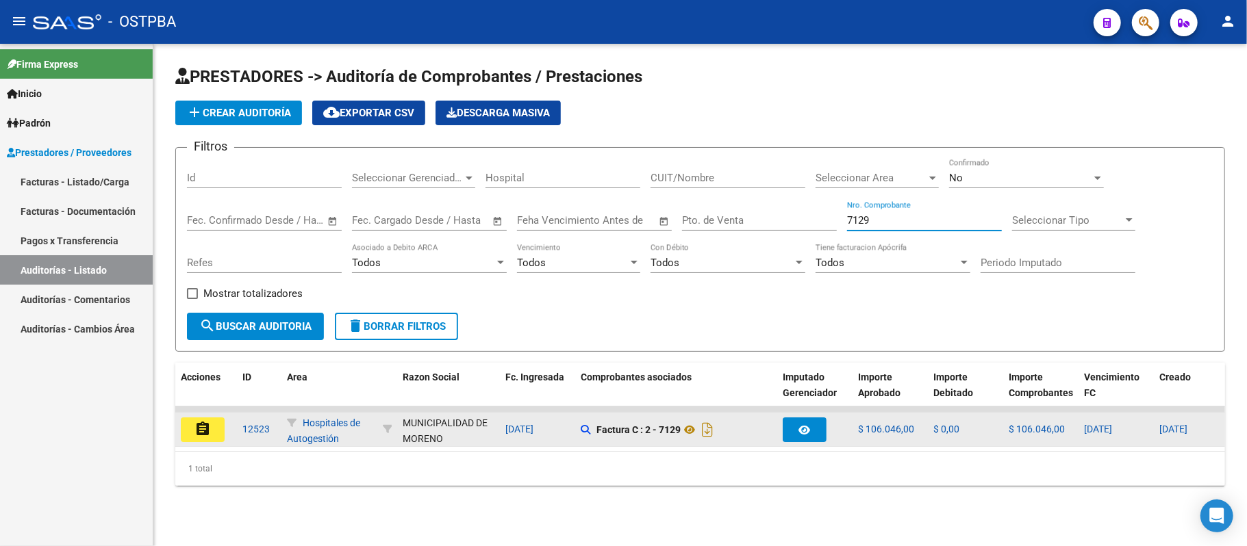
type input "7129"
click at [201, 426] on mat-icon "assignment" at bounding box center [202, 429] width 16 height 16
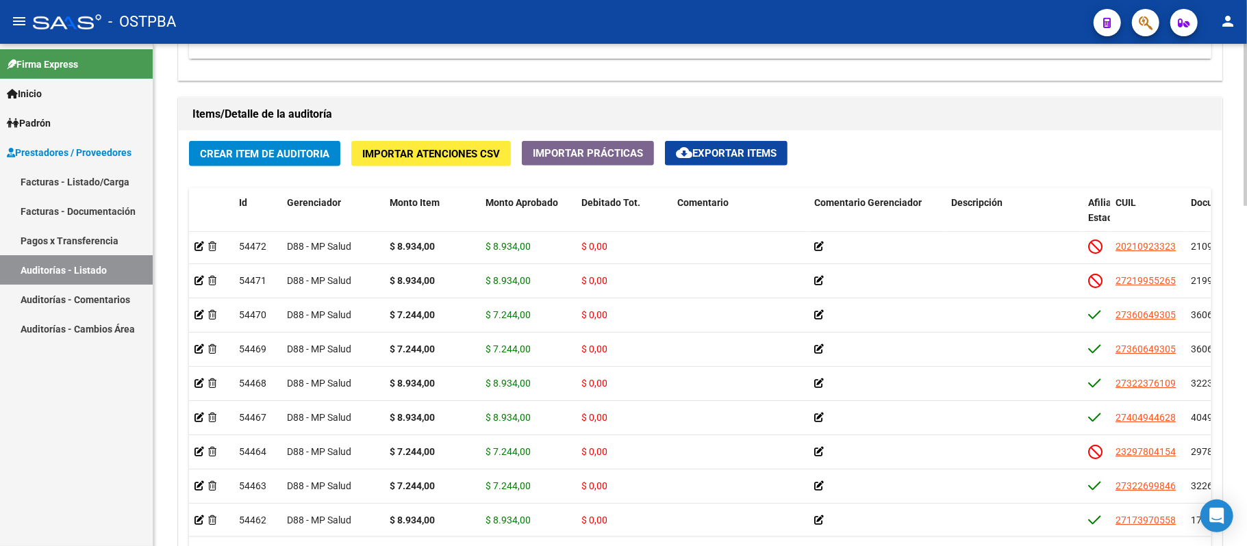
scroll to position [55, 0]
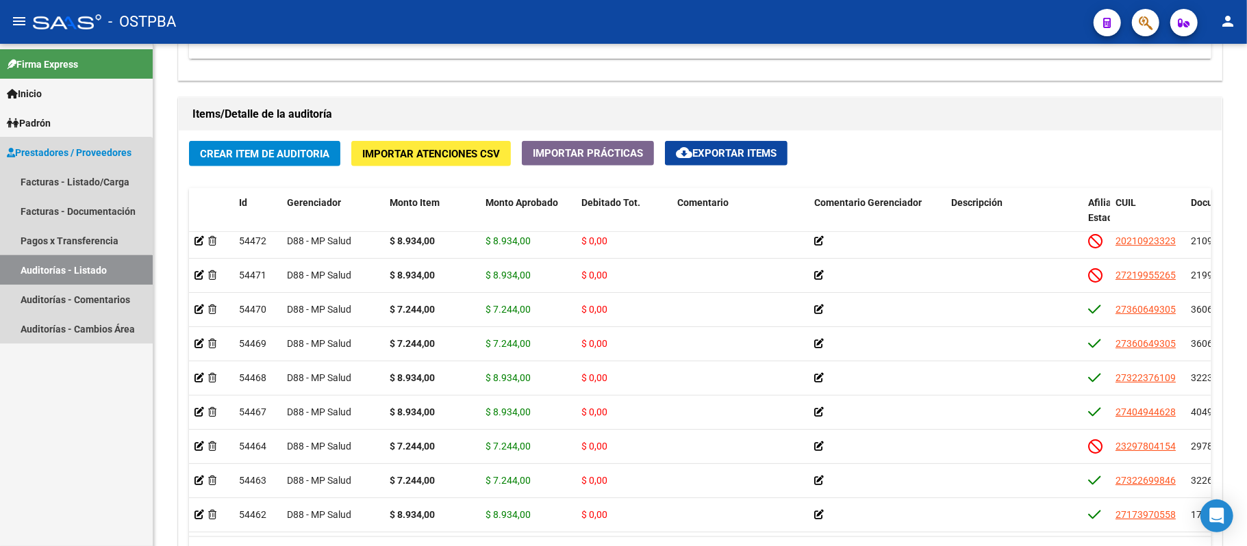
click at [56, 275] on link "Auditorías - Listado" at bounding box center [76, 269] width 153 height 29
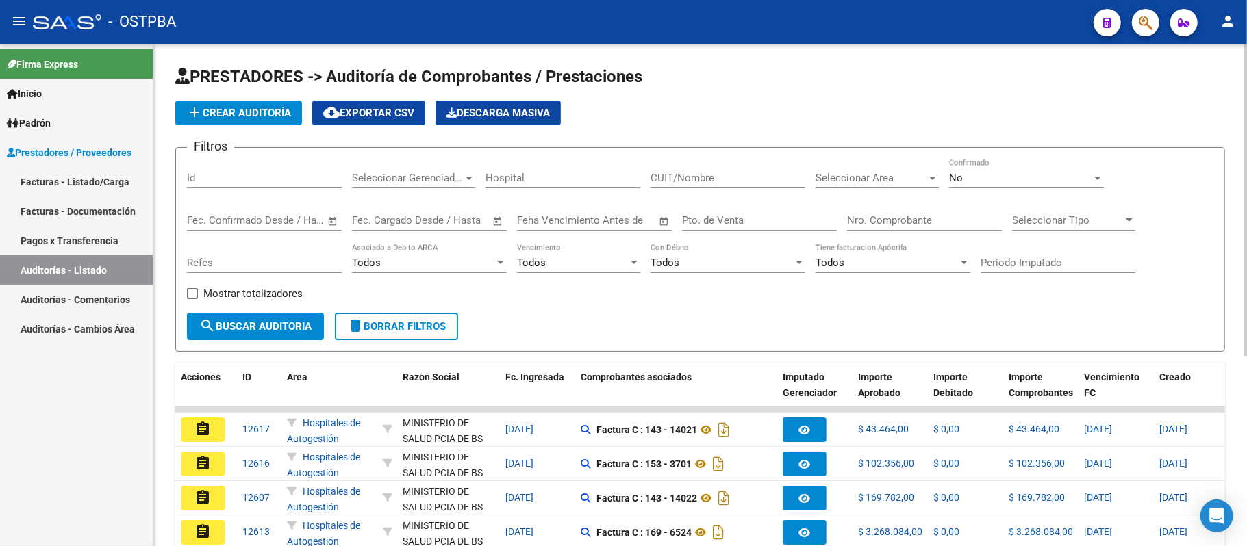
click at [898, 217] on input "Nro. Comprobante" at bounding box center [924, 220] width 155 height 12
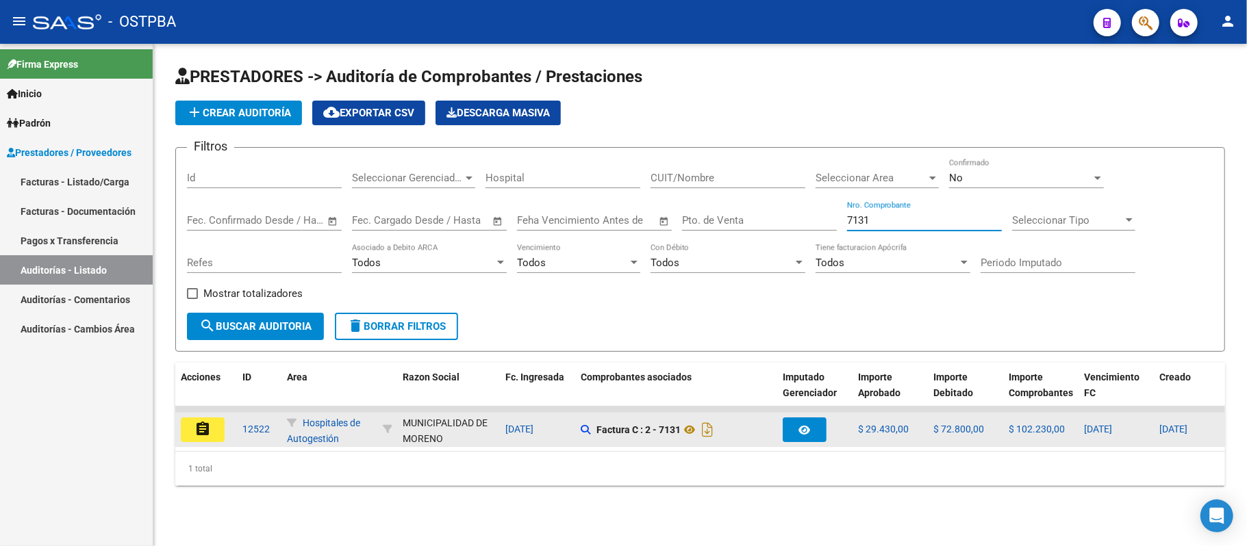
type input "7131"
click at [199, 422] on mat-icon "assignment" at bounding box center [202, 429] width 16 height 16
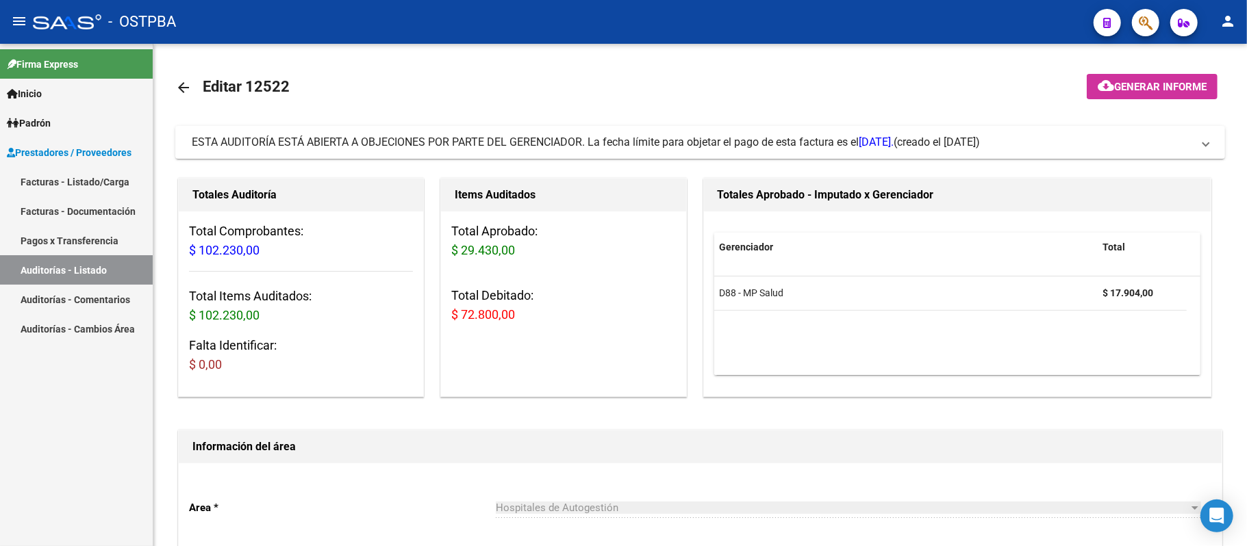
click at [81, 266] on link "Auditorías - Listado" at bounding box center [76, 269] width 153 height 29
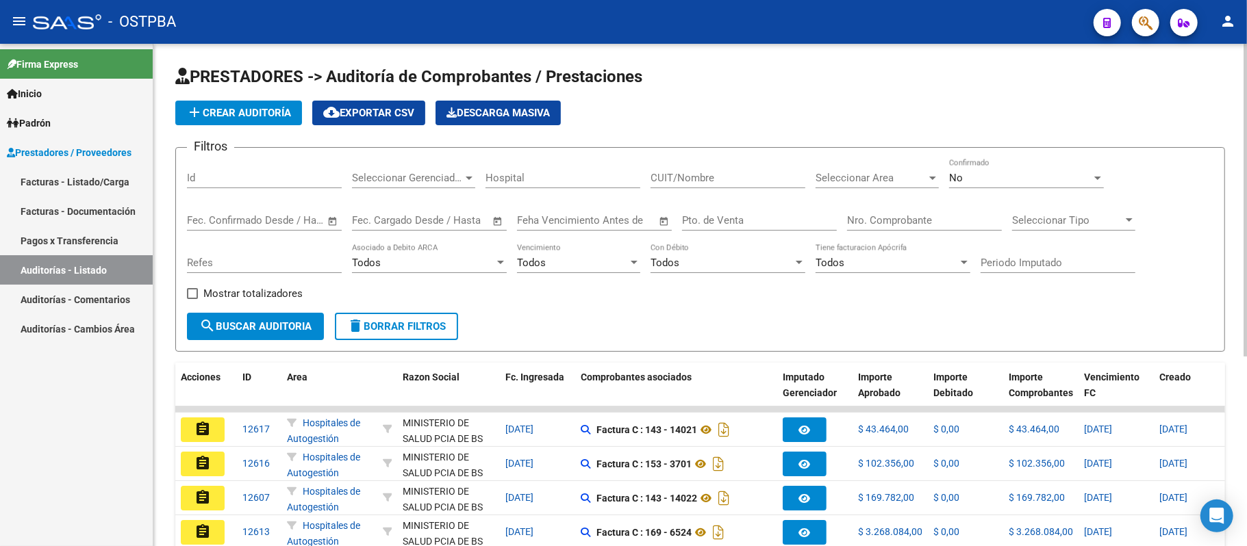
click at [896, 212] on div "Nro. Comprobante" at bounding box center [924, 215] width 155 height 29
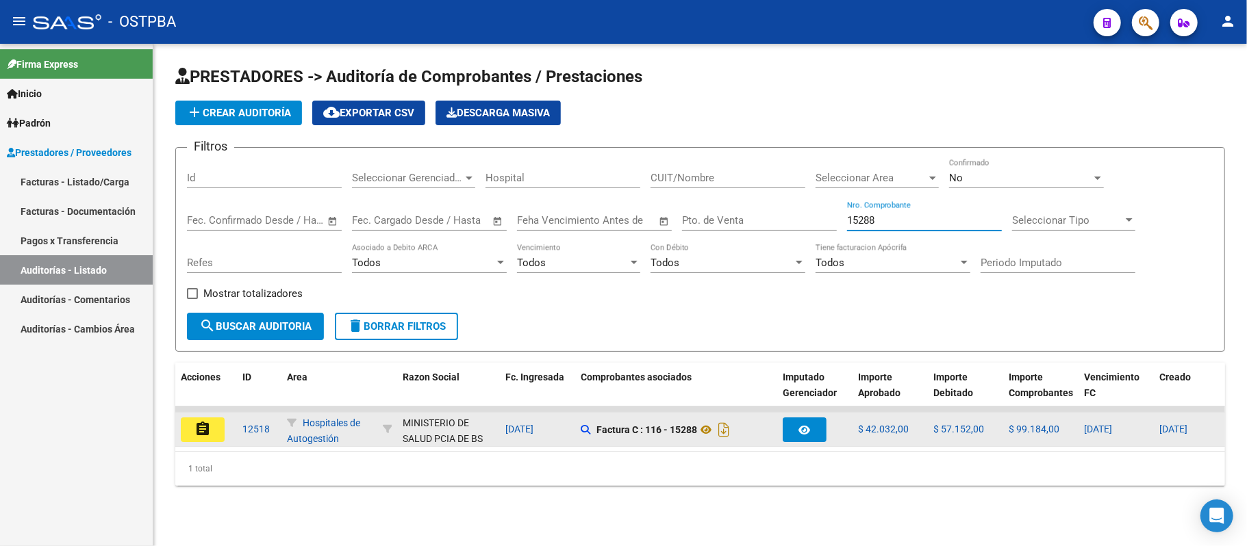
type input "15288"
click at [200, 428] on mat-icon "assignment" at bounding box center [202, 429] width 16 height 16
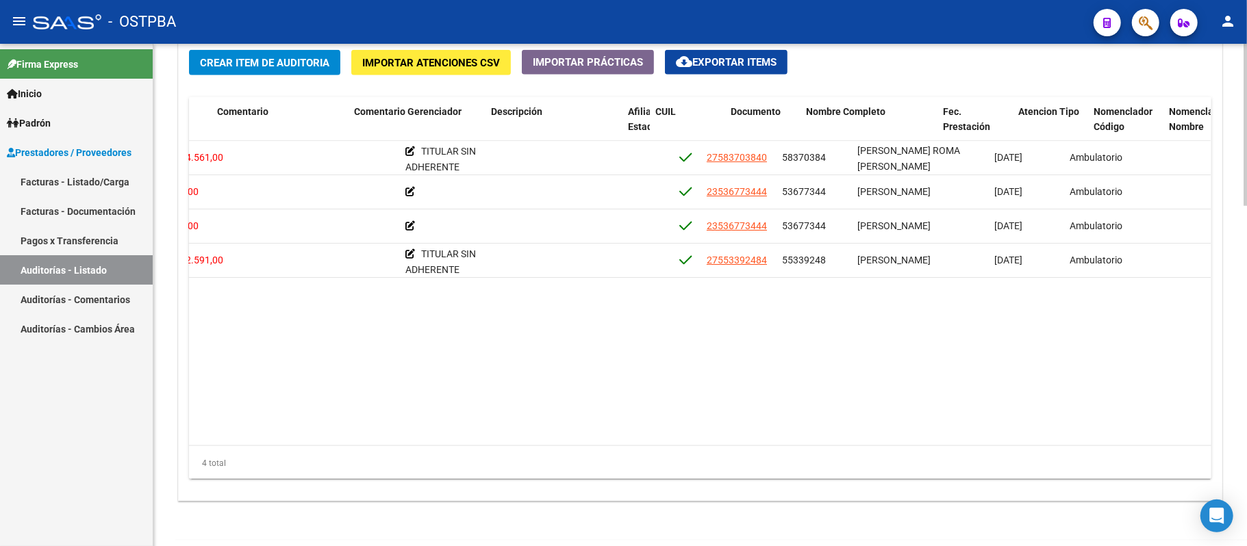
scroll to position [0, 461]
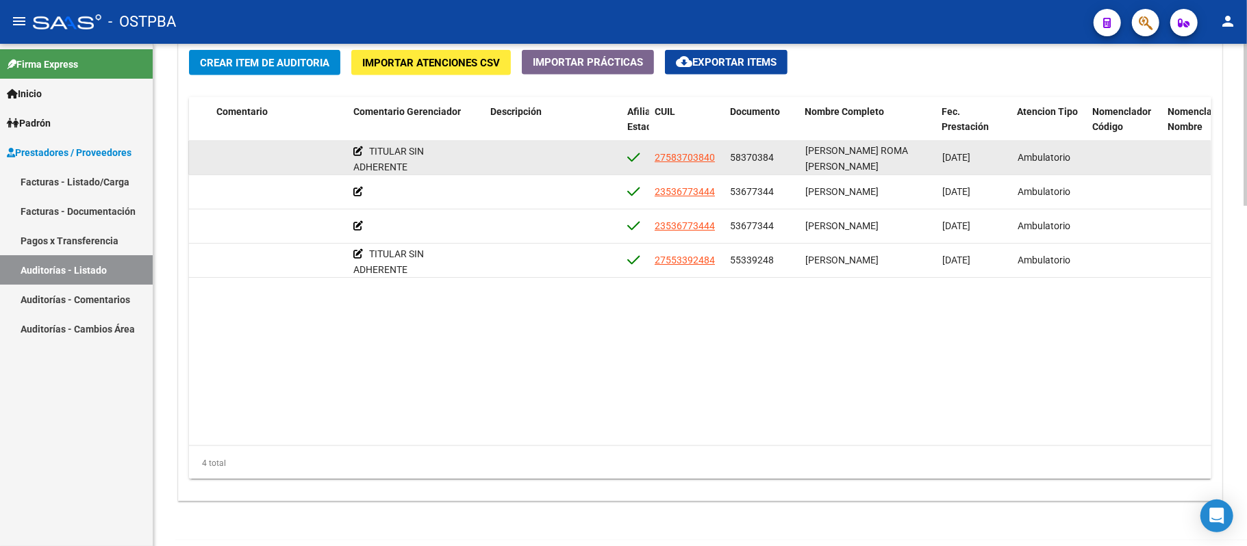
drag, startPoint x: 727, startPoint y: 153, endPoint x: 787, endPoint y: 154, distance: 59.6
click at [787, 154] on datatable-body-cell "58370384" at bounding box center [761, 158] width 75 height 34
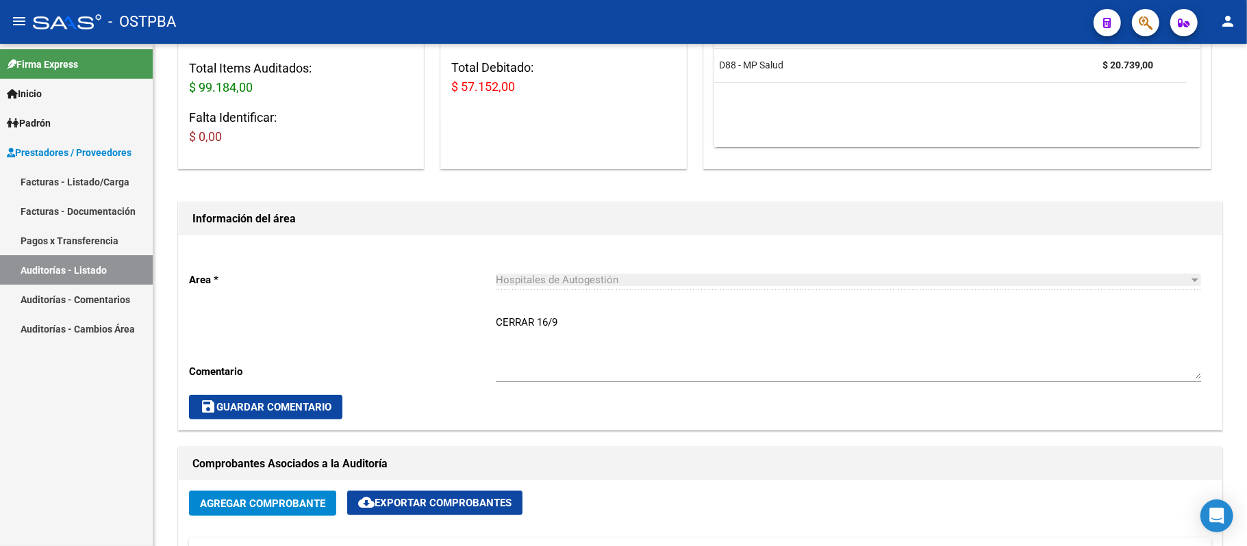
scroll to position [182, 0]
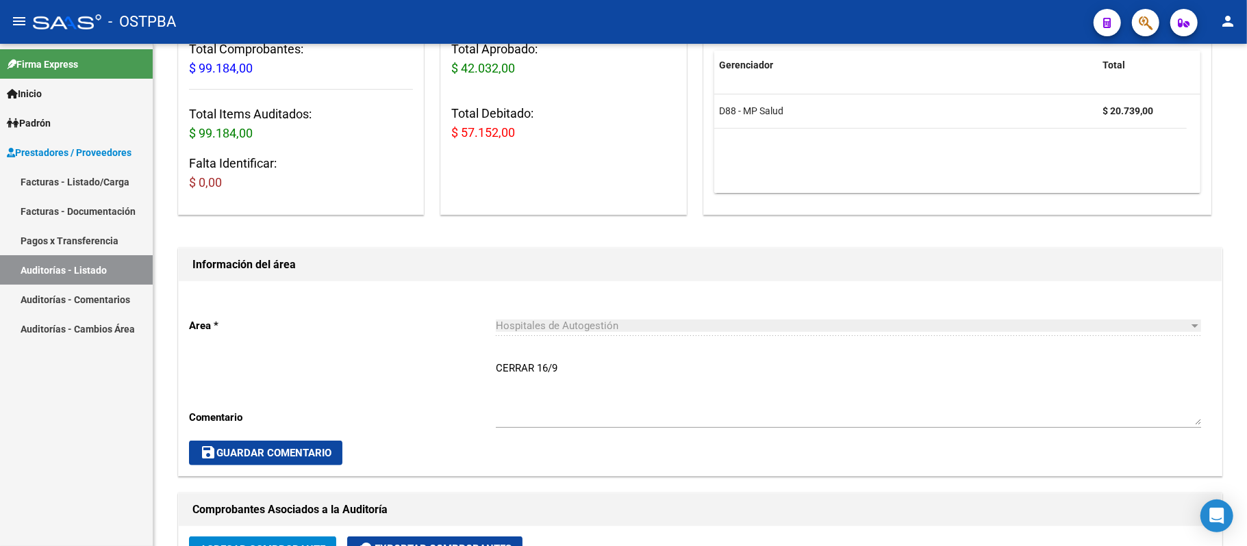
click at [111, 266] on link "Auditorías - Listado" at bounding box center [76, 269] width 153 height 29
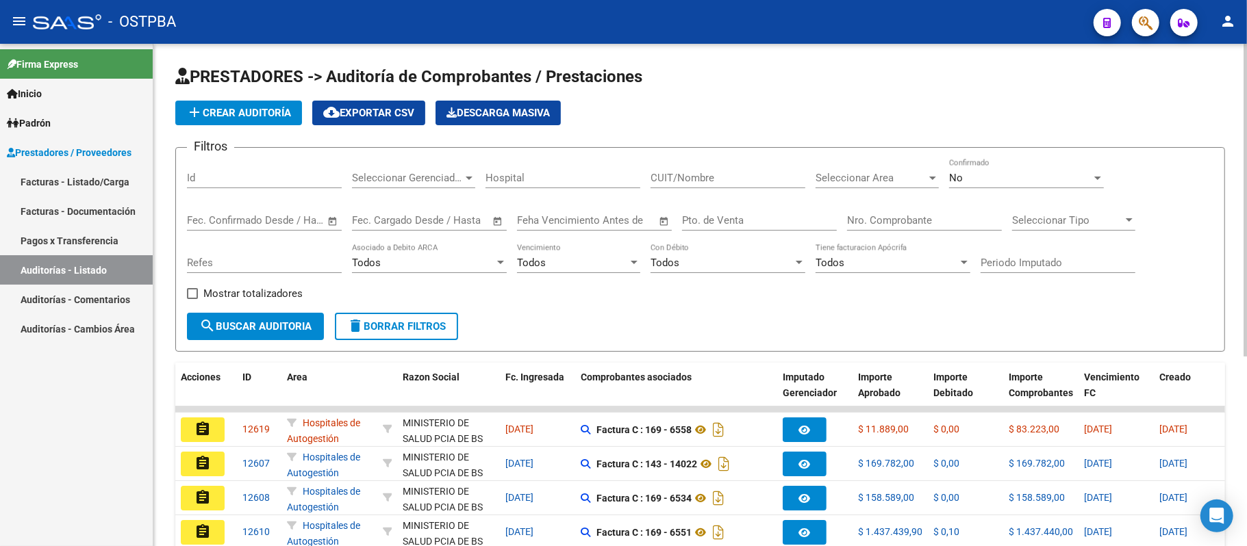
click at [897, 217] on input "Nro. Comprobante" at bounding box center [924, 220] width 155 height 12
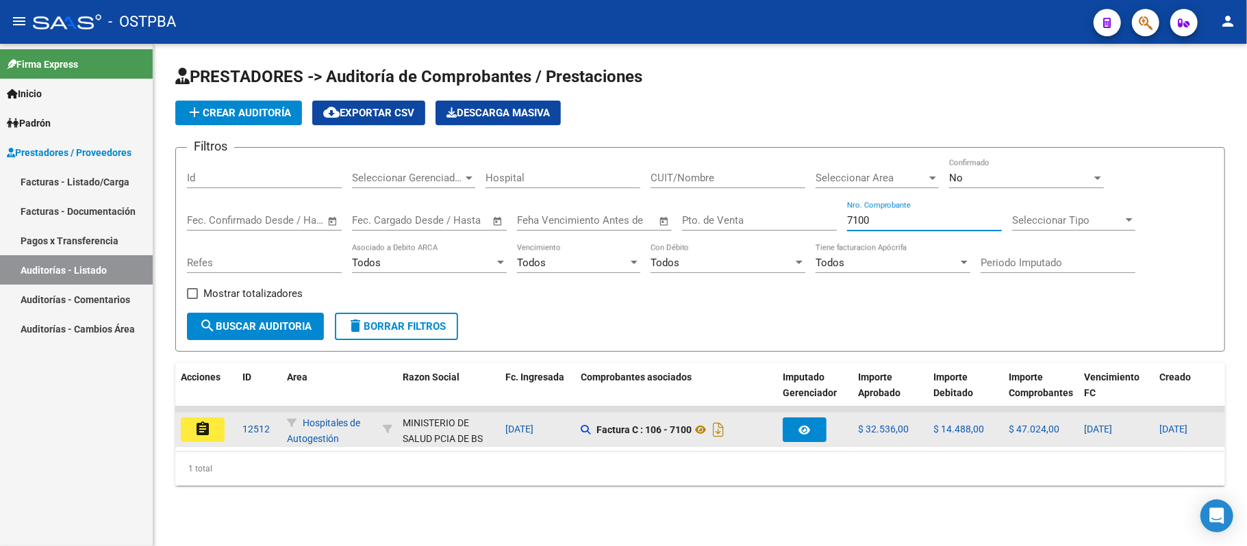
type input "7100"
click at [194, 422] on button "assignment" at bounding box center [203, 430] width 44 height 25
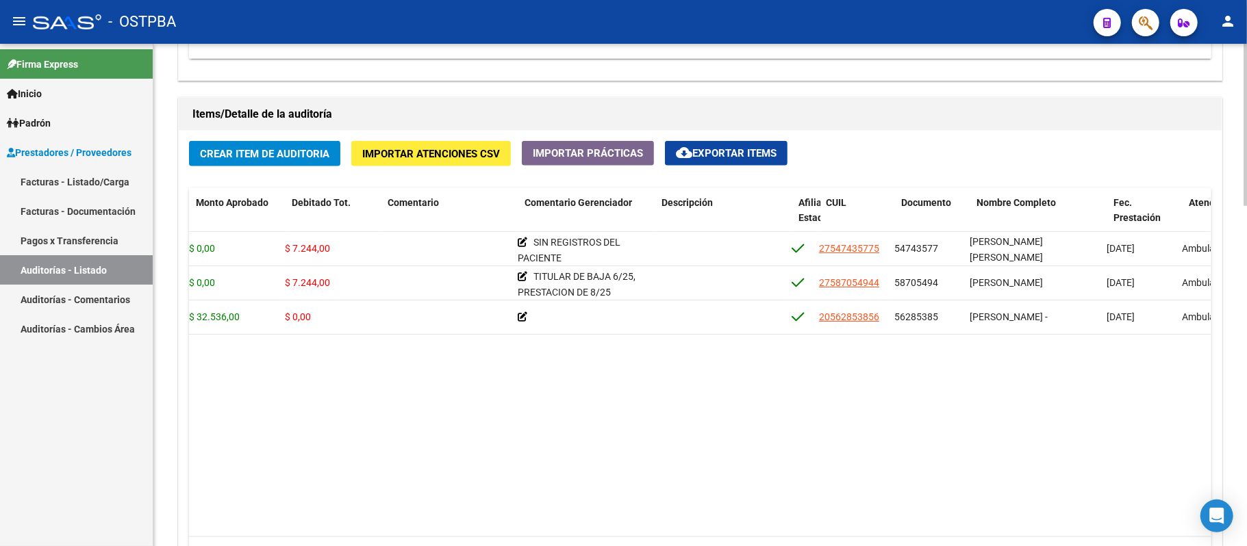
scroll to position [0, 289]
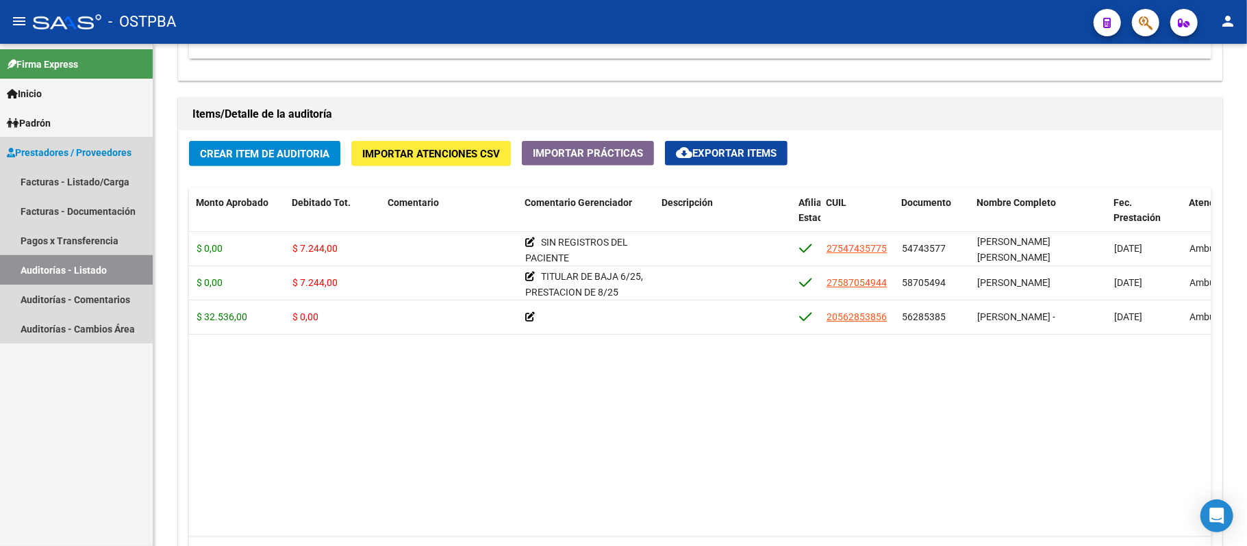
click at [41, 268] on link "Auditorías - Listado" at bounding box center [76, 269] width 153 height 29
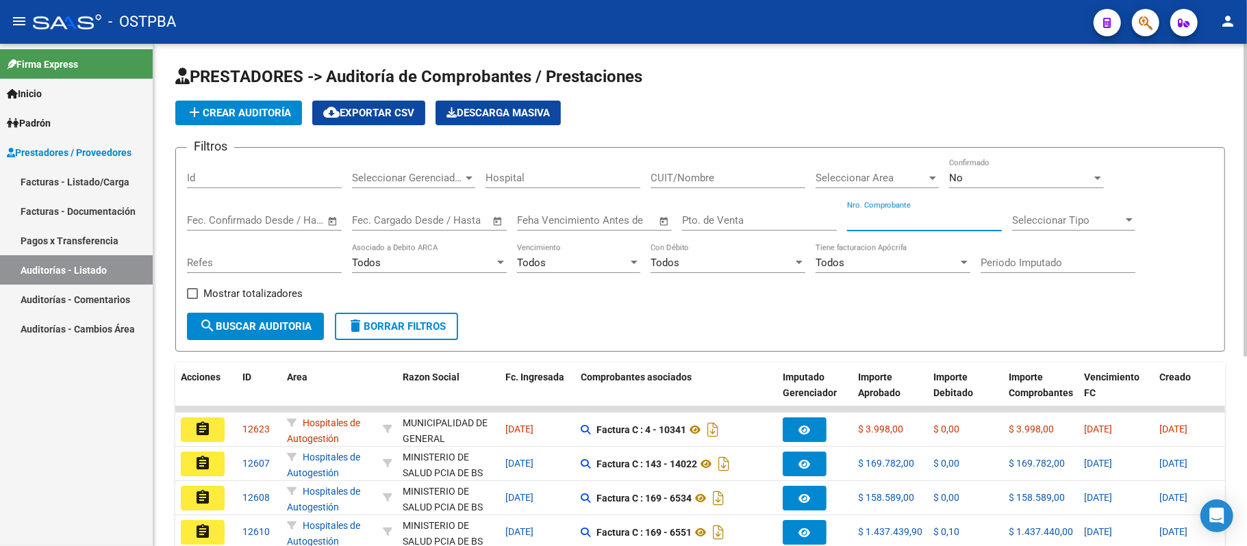
click at [868, 223] on input "Nro. Comprobante" at bounding box center [924, 220] width 155 height 12
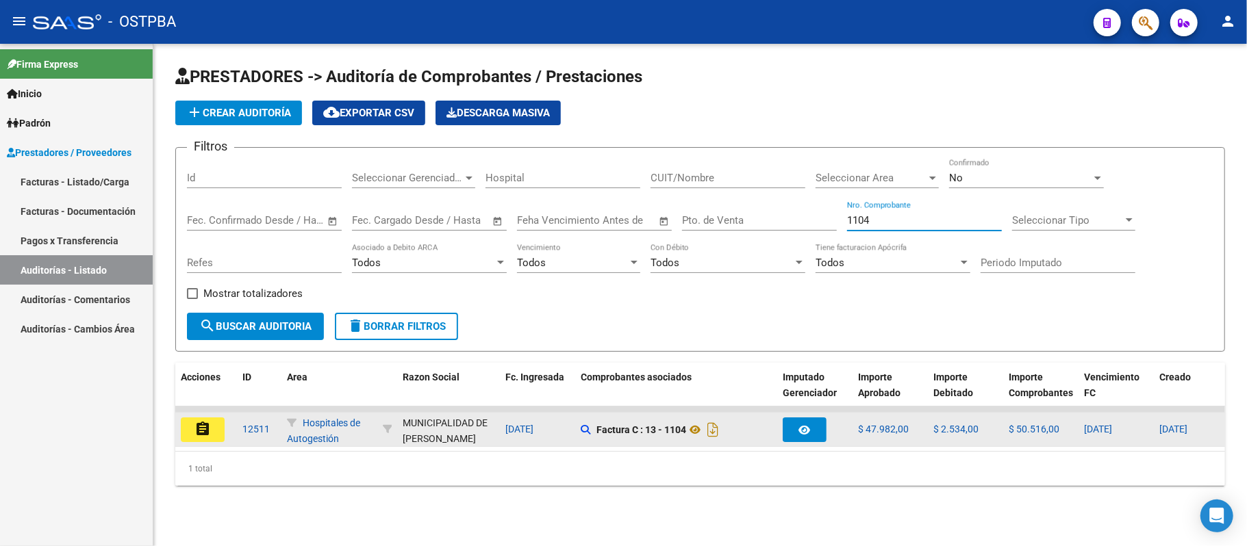
type input "1104"
click at [207, 427] on mat-icon "assignment" at bounding box center [202, 429] width 16 height 16
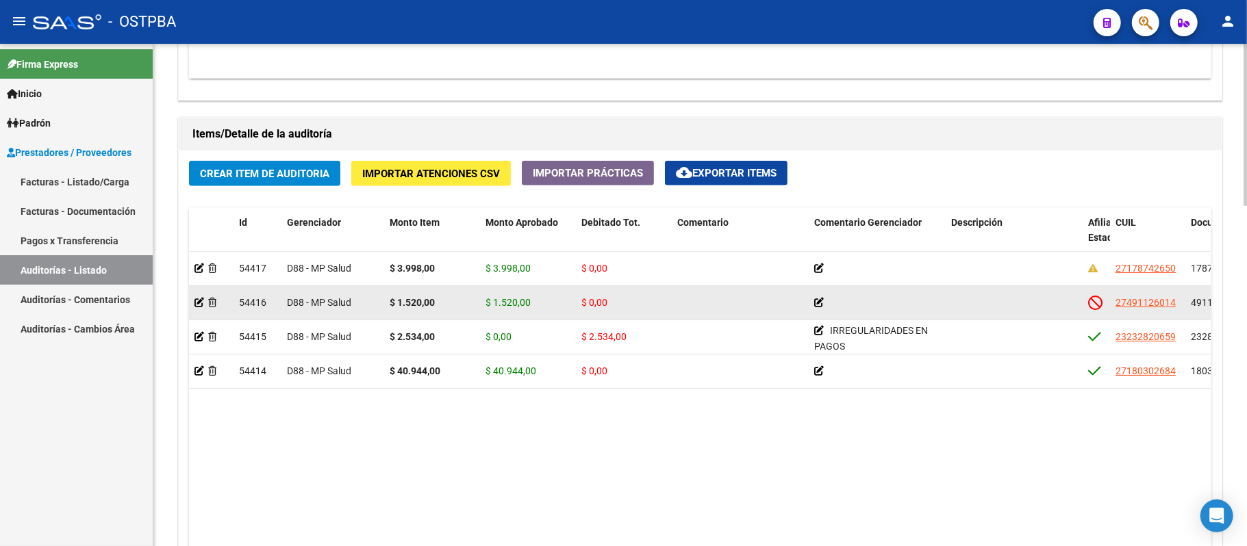
scroll to position [913, 0]
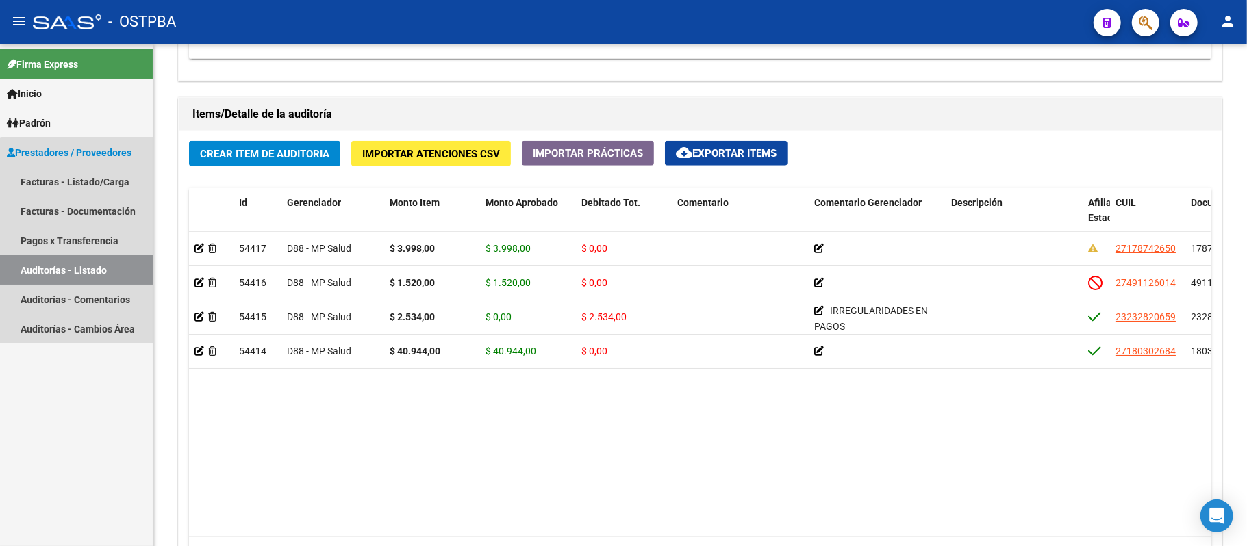
click at [86, 264] on link "Auditorías - Listado" at bounding box center [76, 269] width 153 height 29
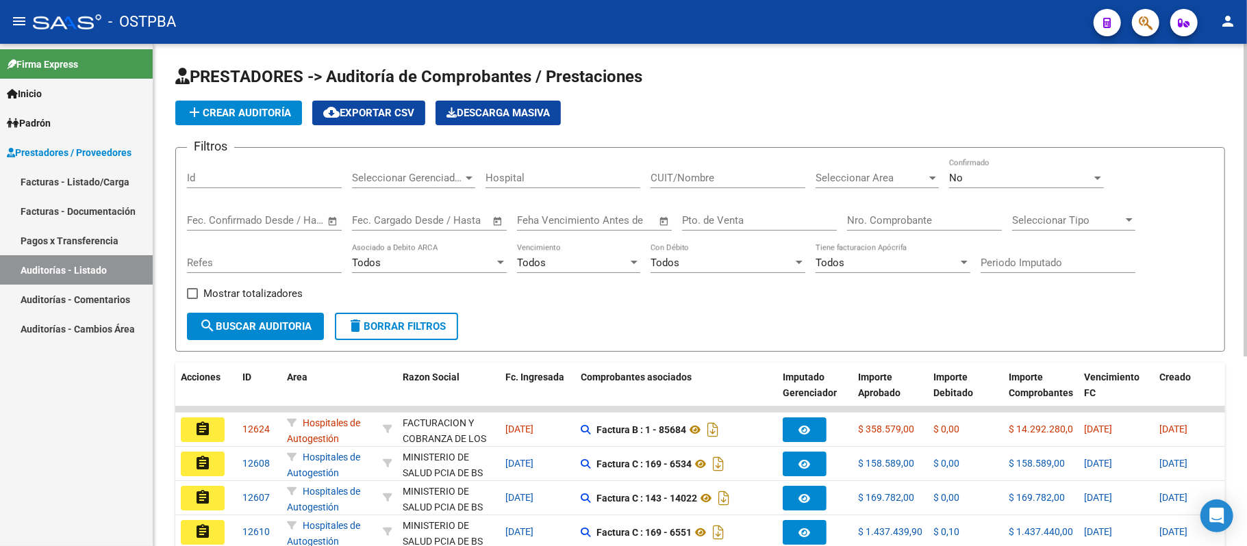
click at [874, 223] on input "Nro. Comprobante" at bounding box center [924, 220] width 155 height 12
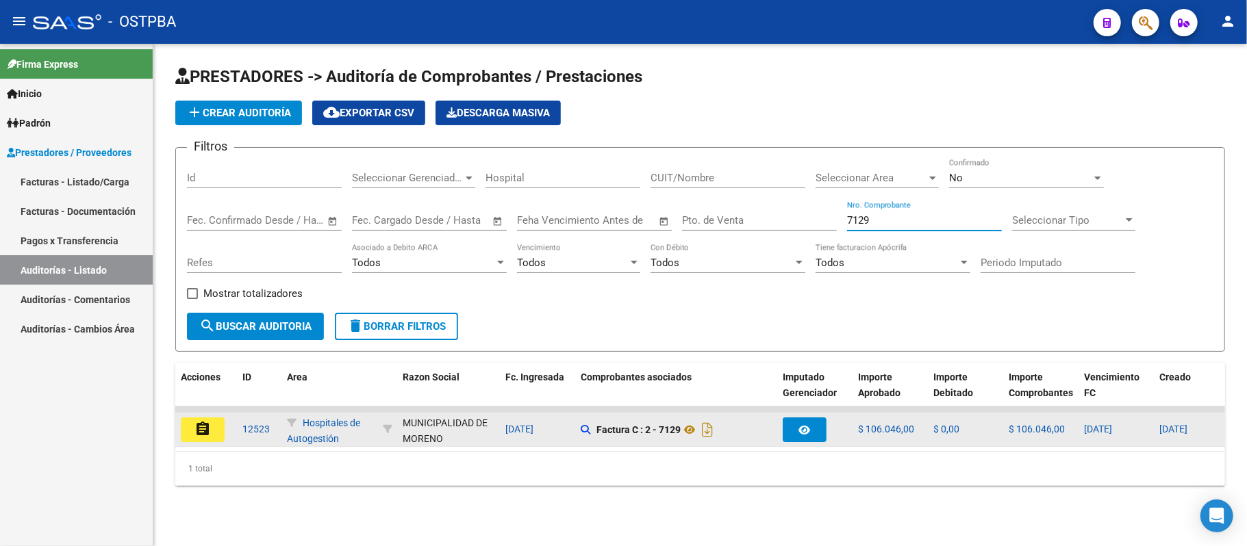
type input "7129"
click at [201, 426] on mat-icon "assignment" at bounding box center [202, 429] width 16 height 16
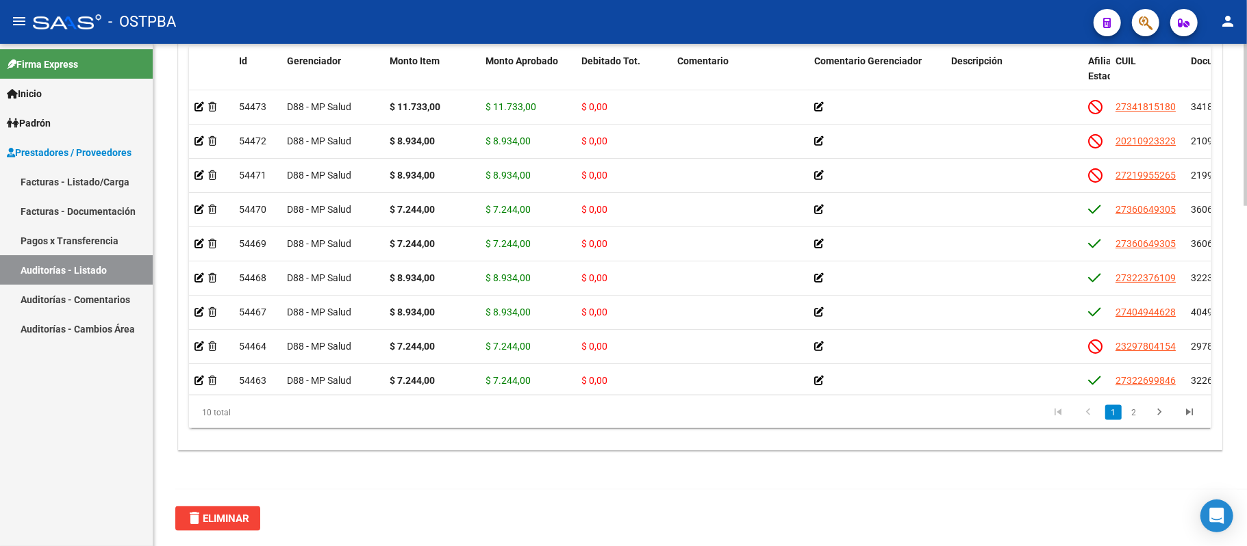
scroll to position [1057, 0]
click at [91, 269] on link "Auditorías - Listado" at bounding box center [76, 269] width 153 height 29
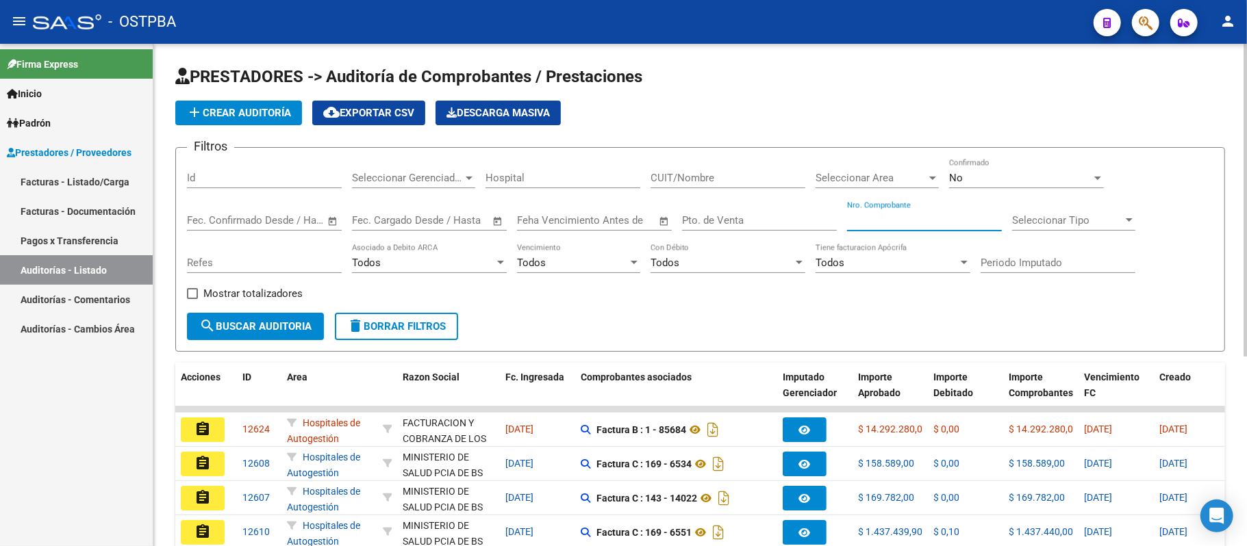
click at [901, 223] on input "Nro. Comprobante" at bounding box center [924, 220] width 155 height 12
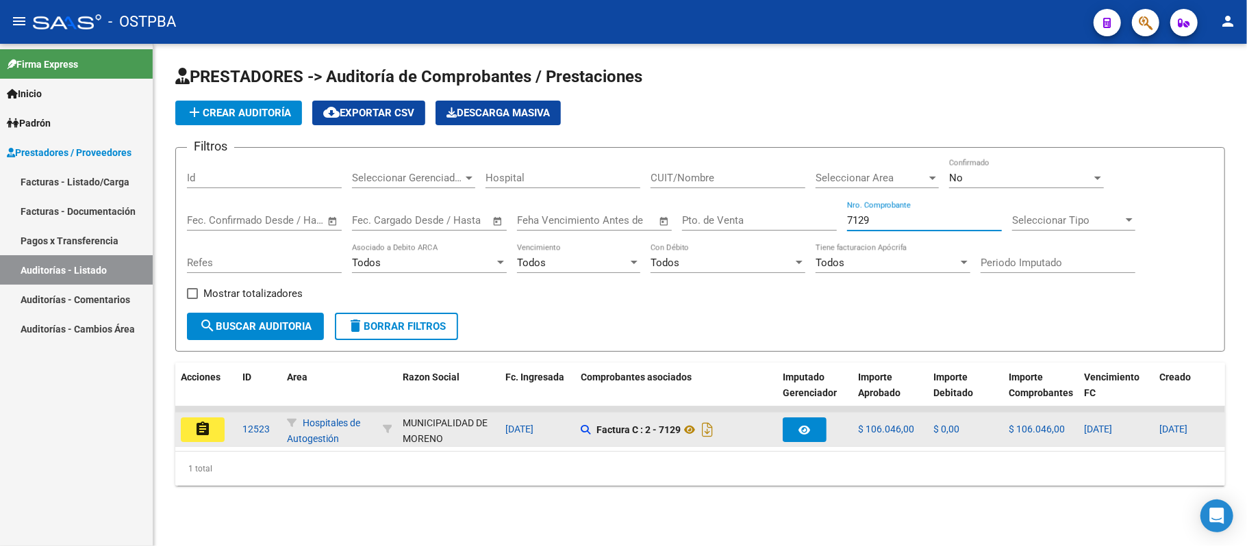
type input "7129"
click at [203, 439] on button "assignment" at bounding box center [203, 430] width 44 height 25
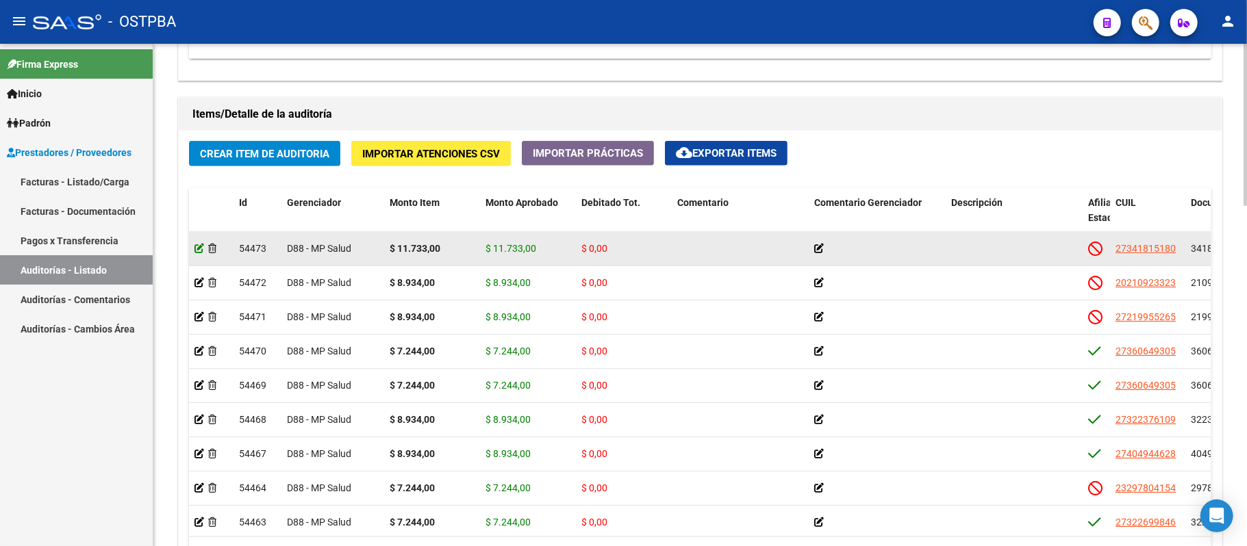
click at [197, 247] on icon at bounding box center [199, 249] width 10 height 10
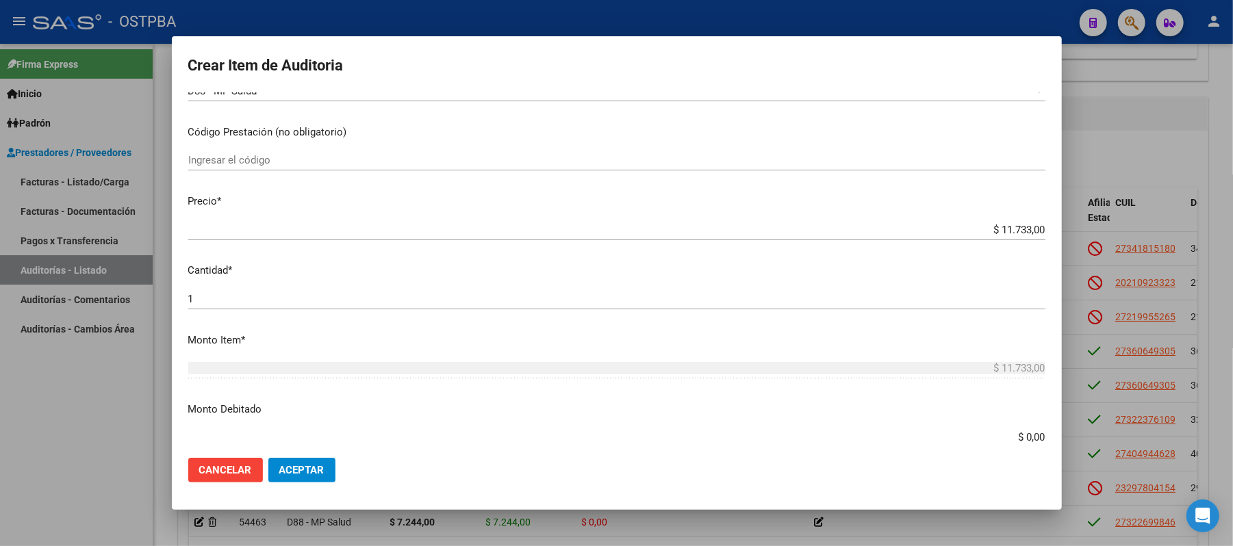
scroll to position [274, 0]
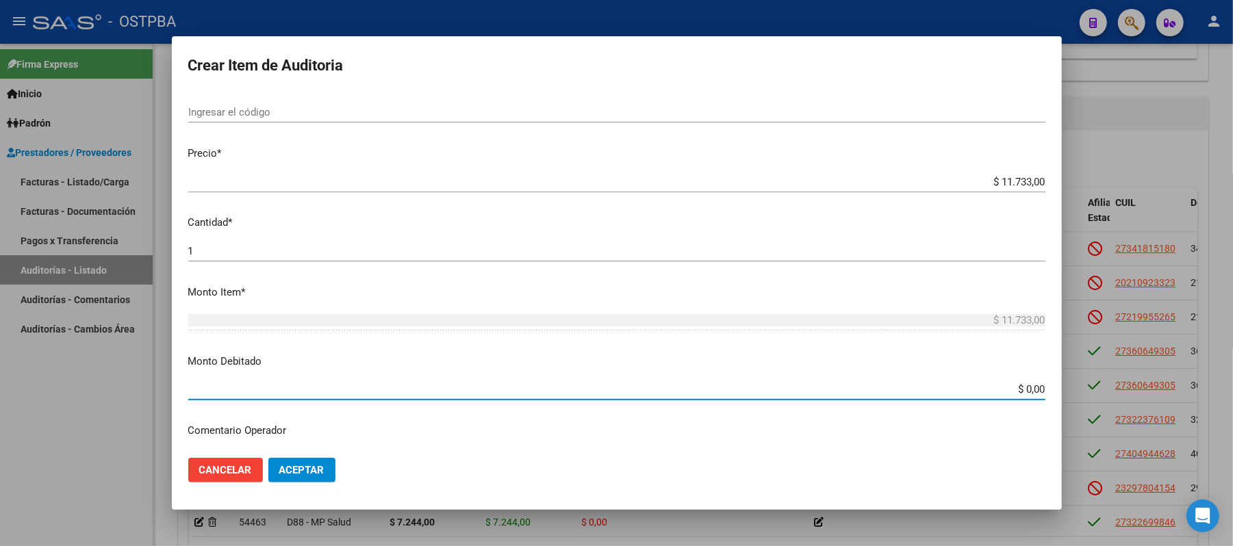
click at [1008, 395] on input "$ 0,00" at bounding box center [616, 389] width 857 height 12
type input "$ 11.733,00"
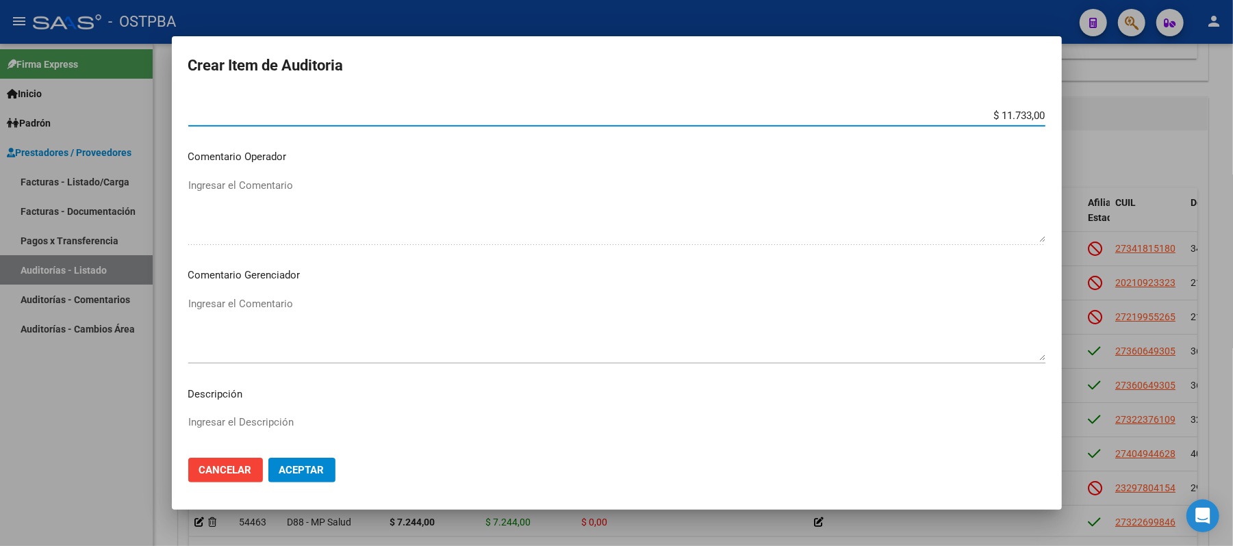
scroll to position [639, 0]
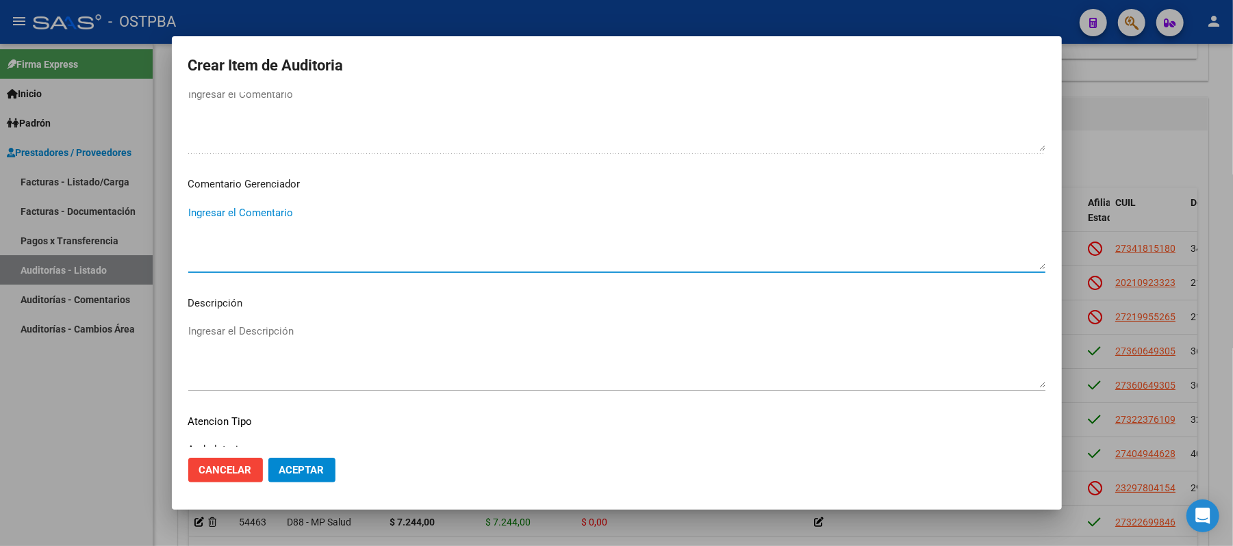
click at [262, 219] on textarea "Ingresar el Comentario" at bounding box center [616, 237] width 857 height 64
type textarea "IRREGULARIDAD EN PAGOS"
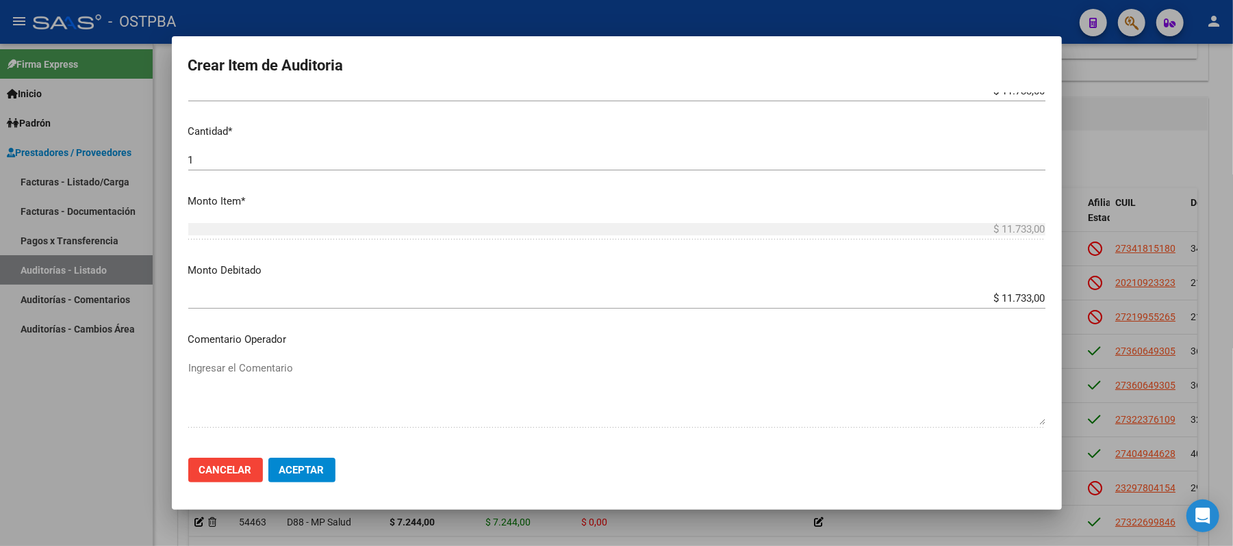
scroll to position [456, 0]
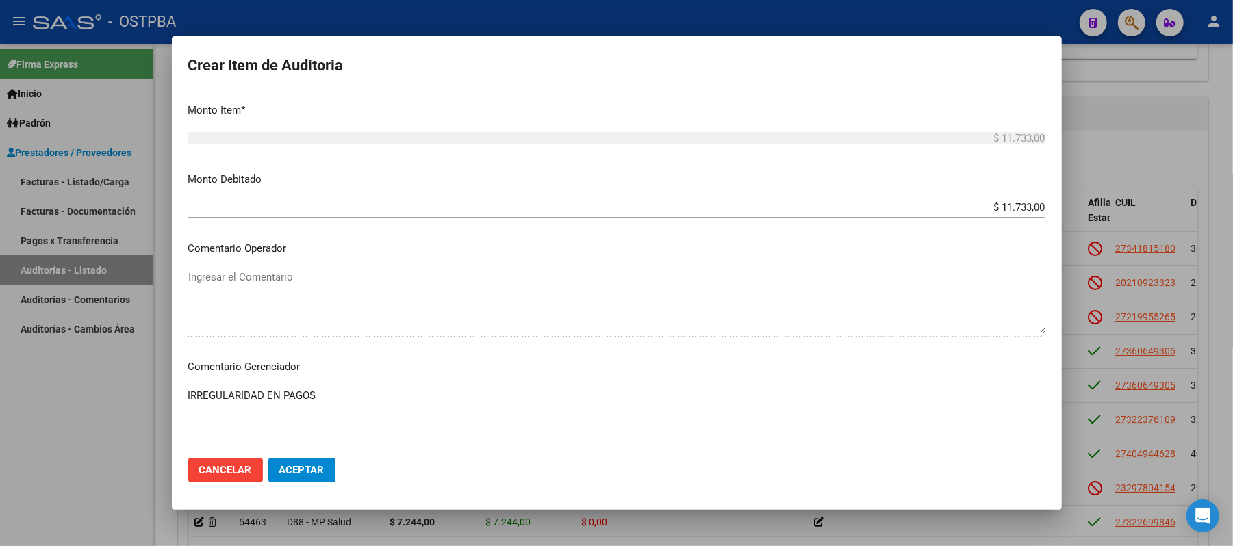
click at [300, 470] on span "Aceptar" at bounding box center [301, 470] width 45 height 12
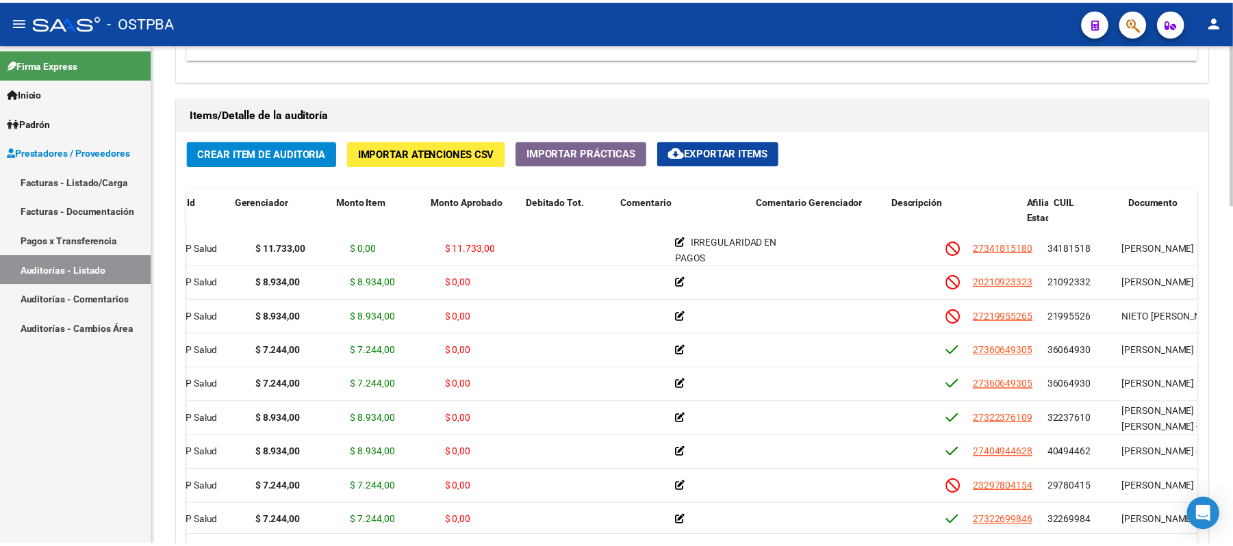
scroll to position [0, 0]
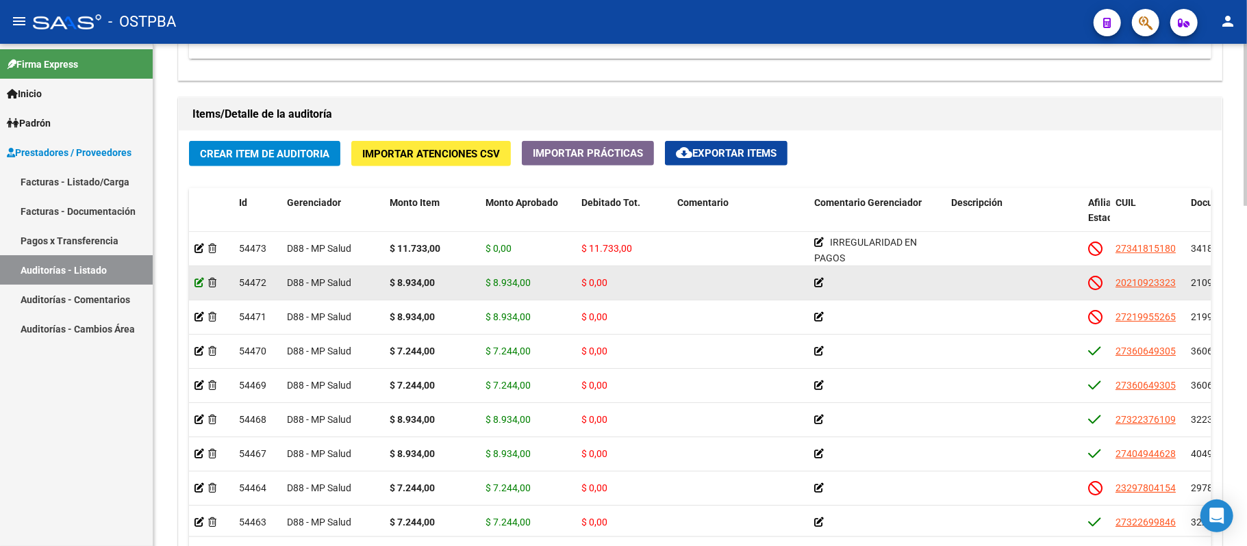
click at [200, 283] on icon at bounding box center [199, 283] width 10 height 10
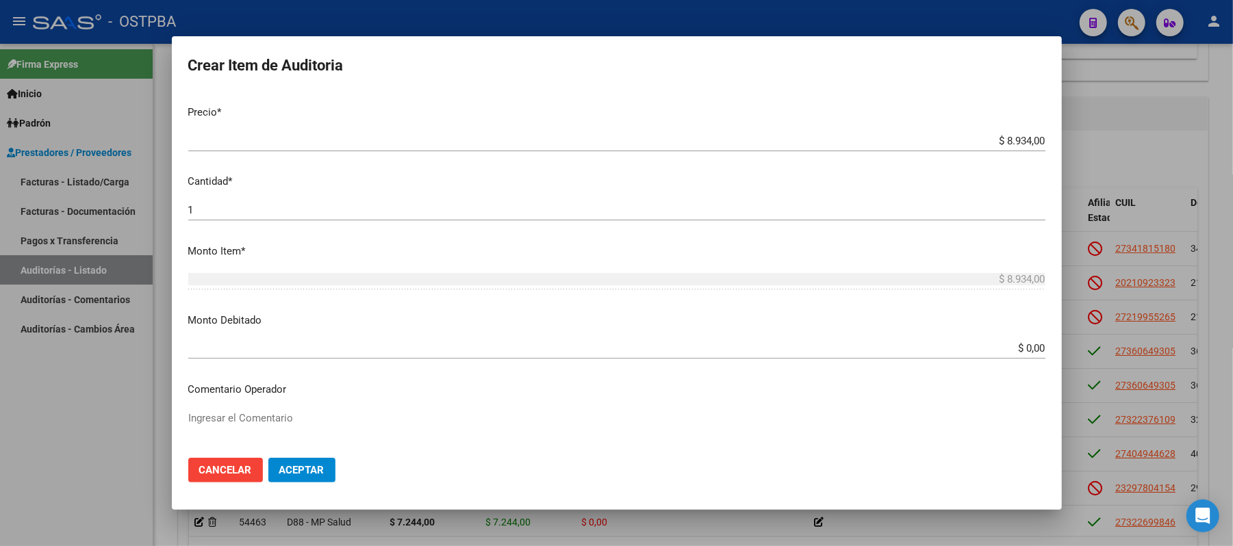
scroll to position [456, 0]
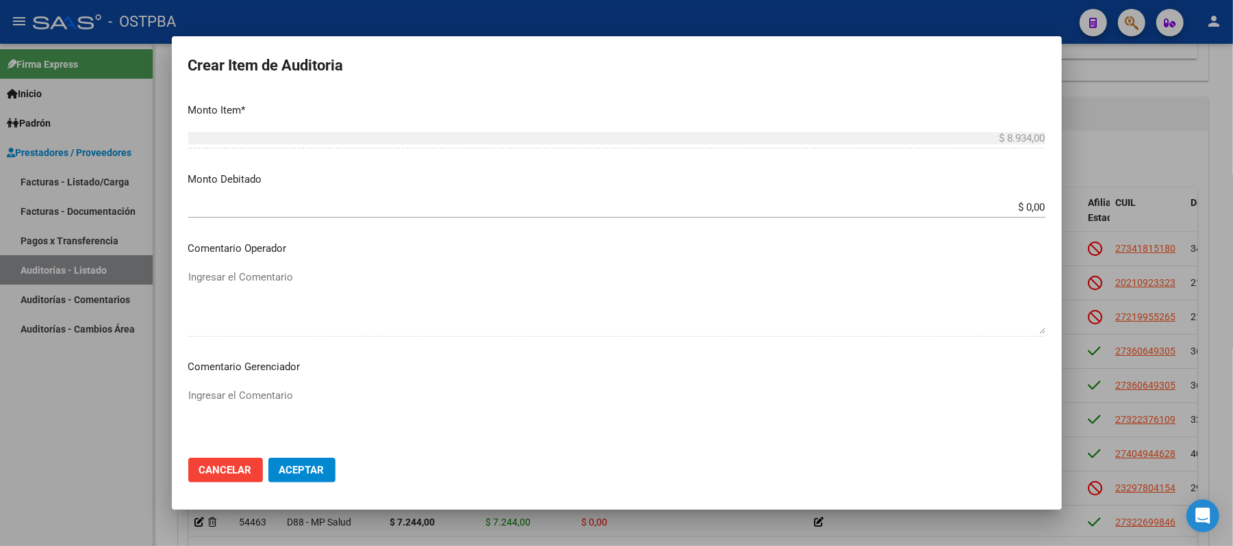
click at [1014, 209] on input "$ 0,00" at bounding box center [616, 207] width 857 height 12
click at [757, 253] on p "Comentario Operador" at bounding box center [616, 249] width 857 height 16
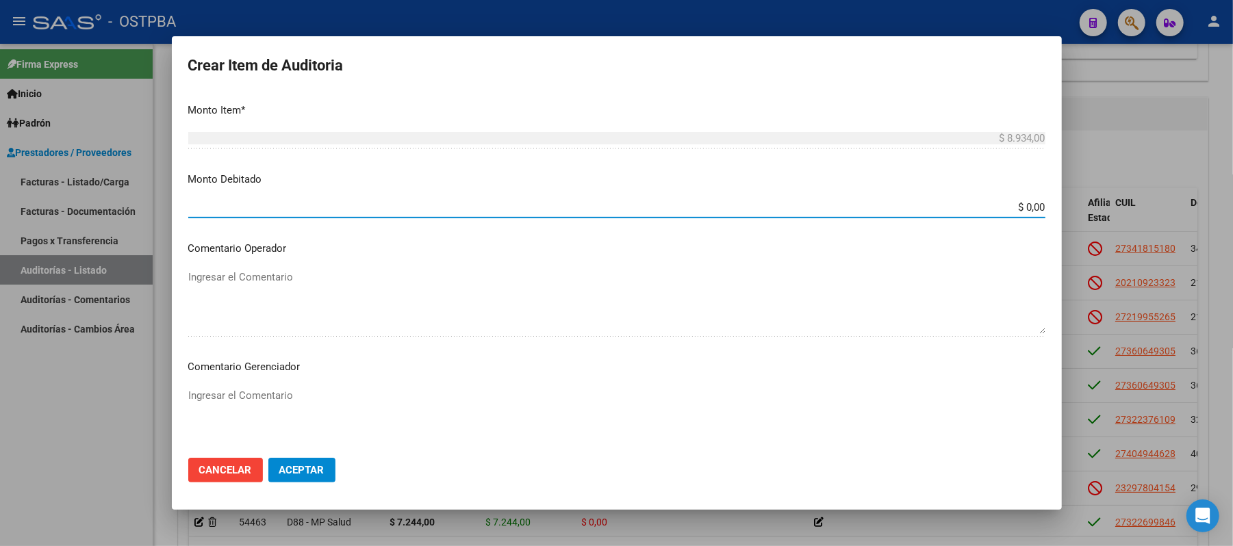
click at [1003, 204] on input "$ 0,00" at bounding box center [616, 207] width 857 height 12
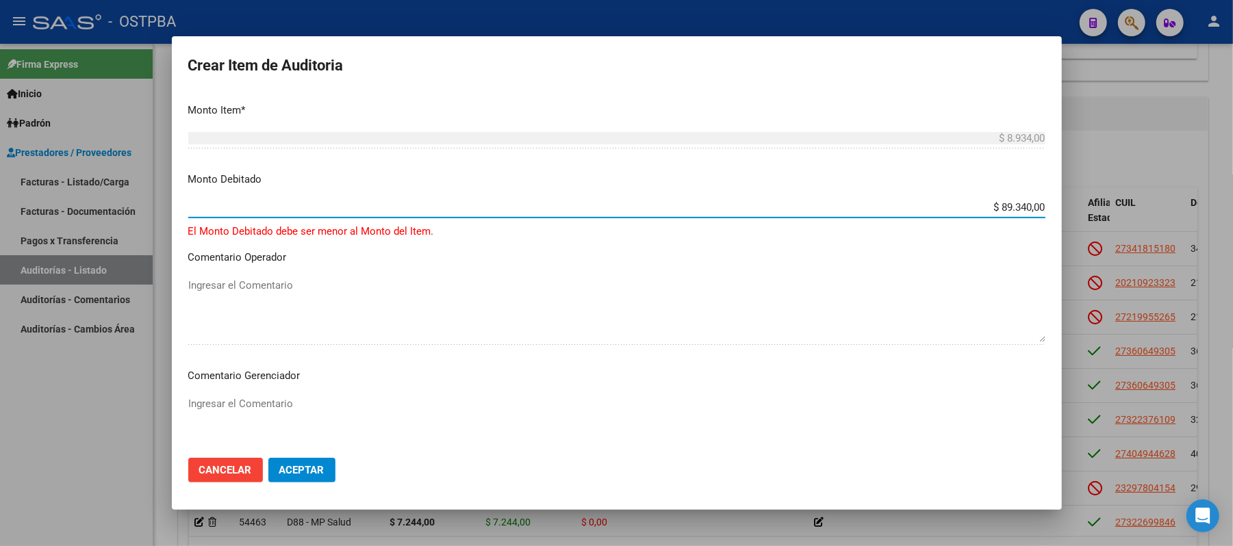
type input "$ 8.934,00"
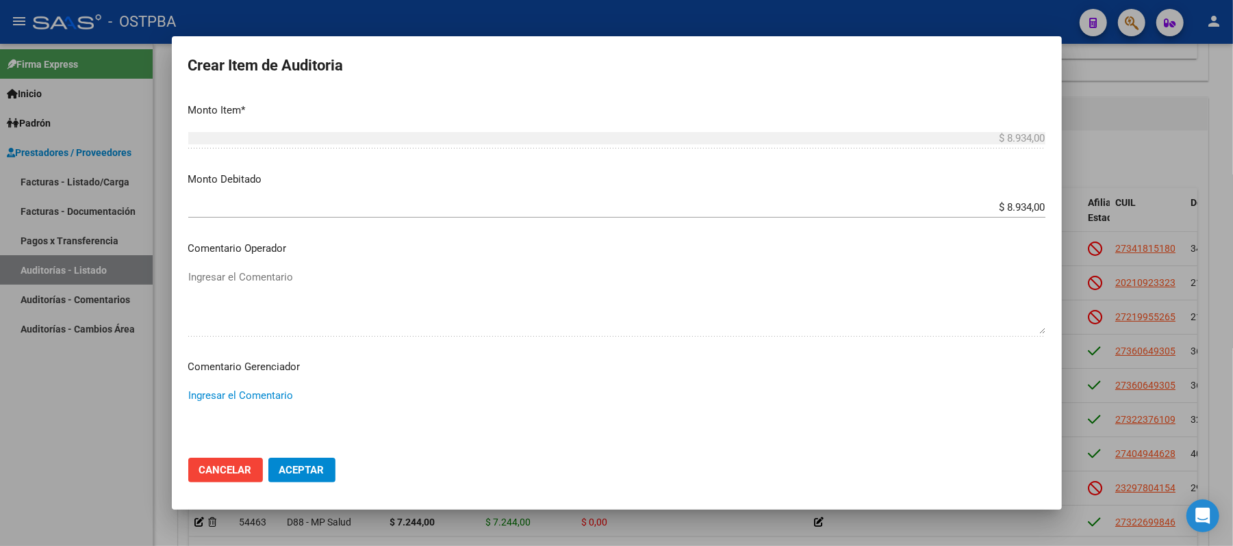
click at [231, 392] on textarea "Ingresar el Comentario" at bounding box center [616, 420] width 857 height 64
drag, startPoint x: 299, startPoint y: 398, endPoint x: 44, endPoint y: 385, distance: 255.7
click at [44, 385] on div "Crear Item de Auditoria 21092332 Nro Documento 20210923323 CUIL Afiliado Inacti…" at bounding box center [616, 273] width 1233 height 546
type textarea "SIN DATOS FILIATORIOS"
click at [312, 472] on span "Aceptar" at bounding box center [301, 470] width 45 height 12
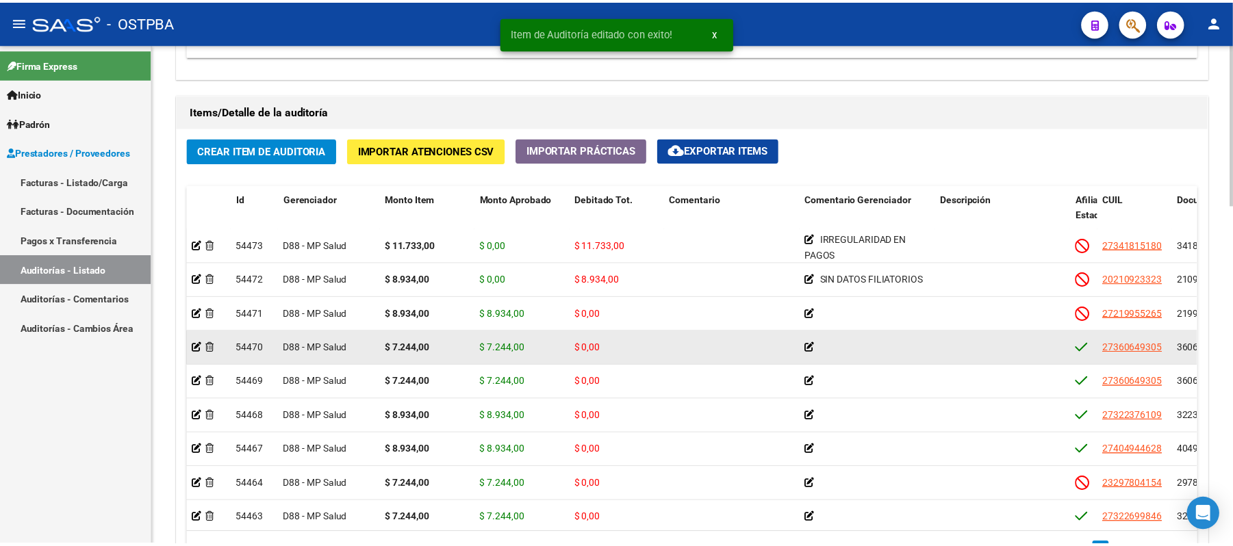
scroll to position [1004, 0]
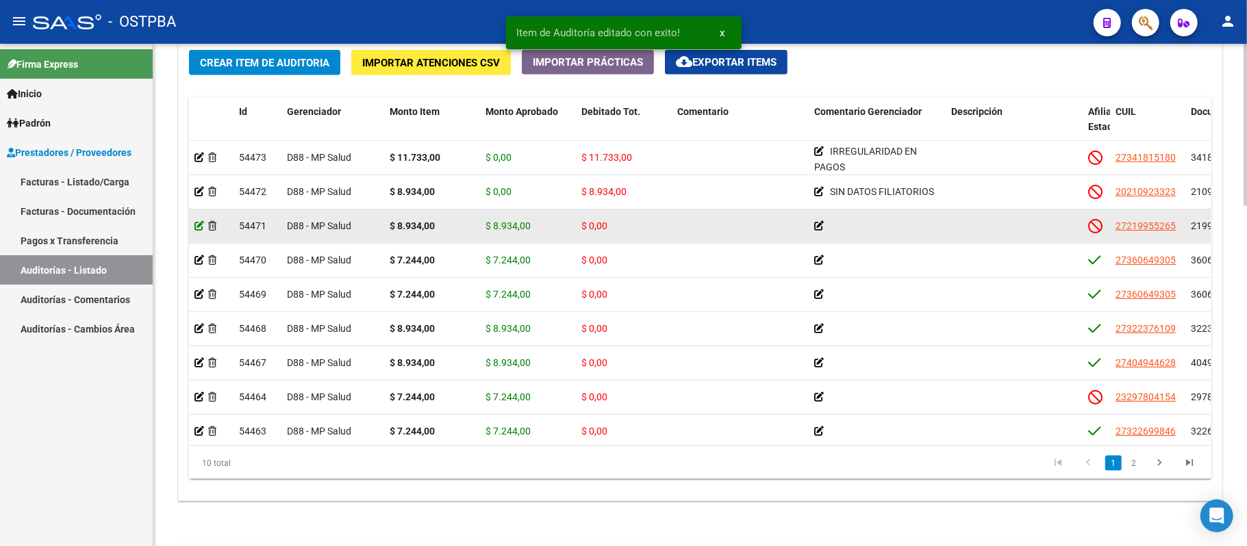
click at [196, 225] on icon at bounding box center [199, 226] width 10 height 10
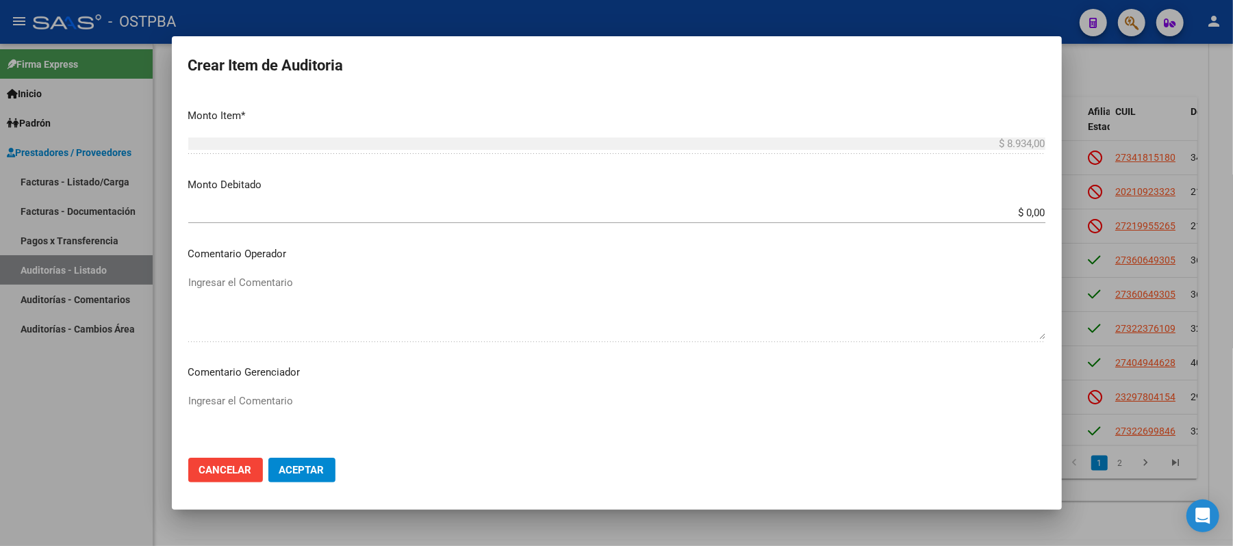
scroll to position [456, 0]
click at [1025, 214] on div "$ 0,00 Ingresar el monto" at bounding box center [616, 207] width 857 height 21
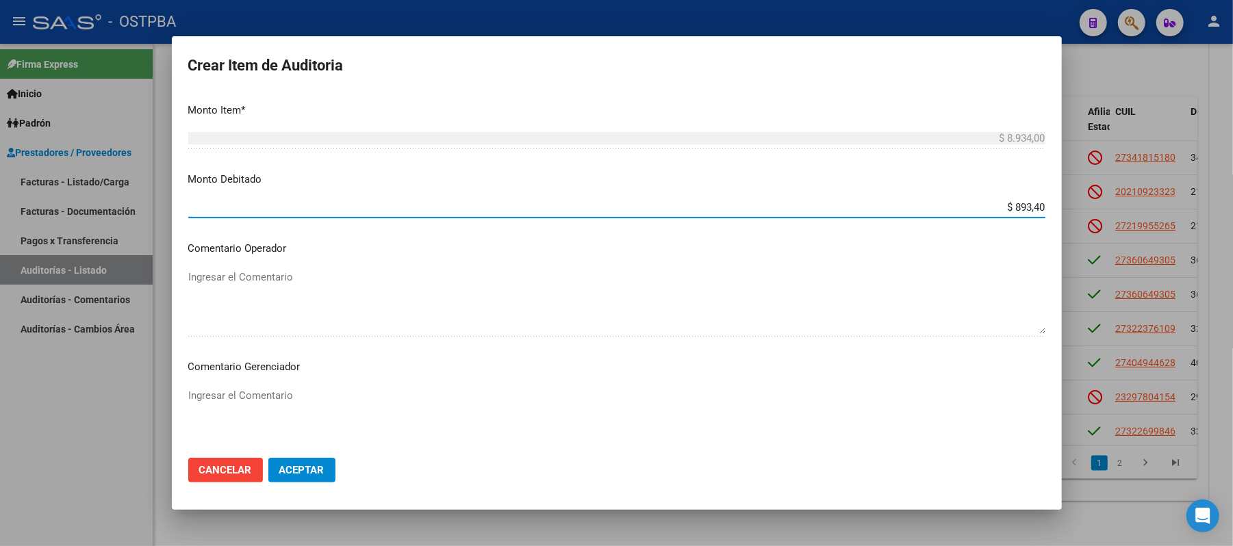
type input "$ 8.934,00"
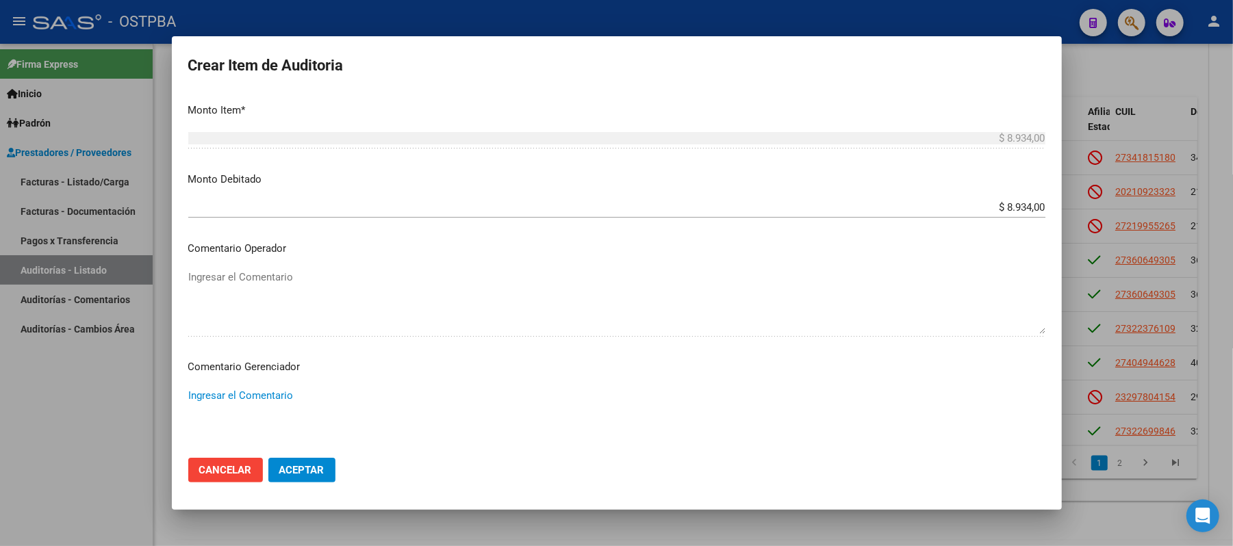
click at [200, 398] on textarea "Ingresar el Comentario" at bounding box center [616, 420] width 857 height 64
paste textarea "SIN DATOS FILIATORIOS"
type textarea "SIN DATOS FILIATORIOS"
click at [296, 463] on button "Aceptar" at bounding box center [301, 470] width 67 height 25
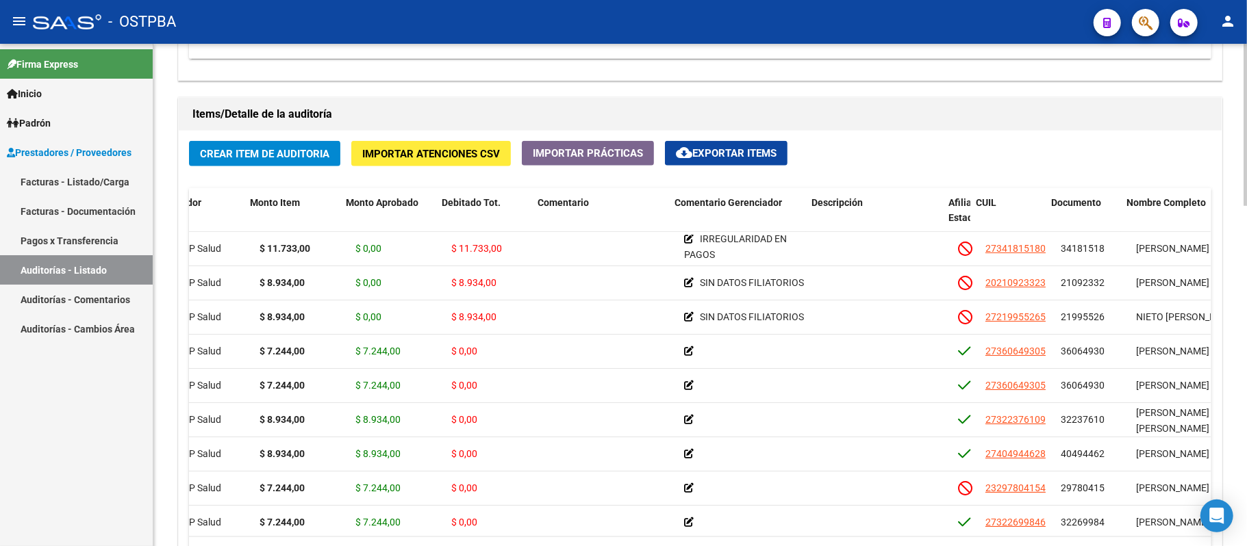
scroll to position [0, 156]
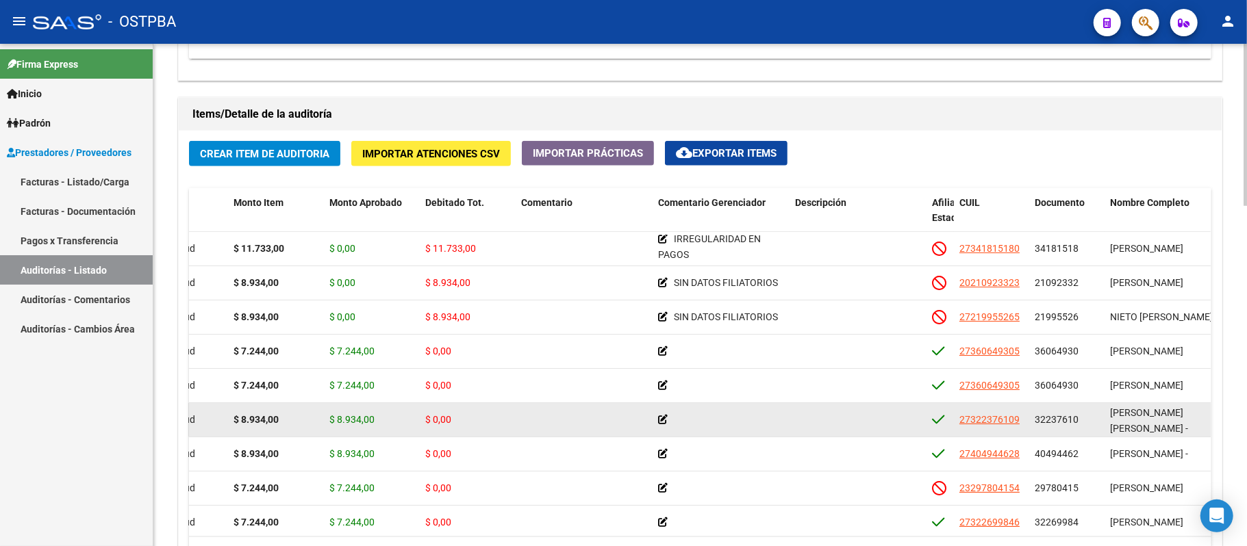
click at [194, 425] on span "D88 - MP Salud" at bounding box center [163, 419] width 64 height 11
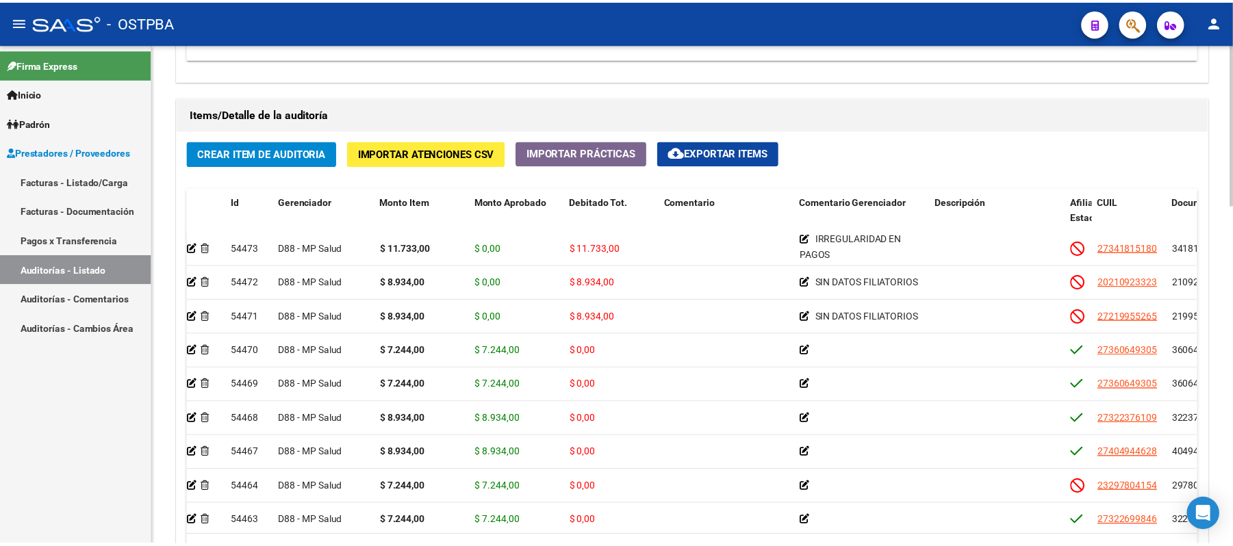
scroll to position [0, 0]
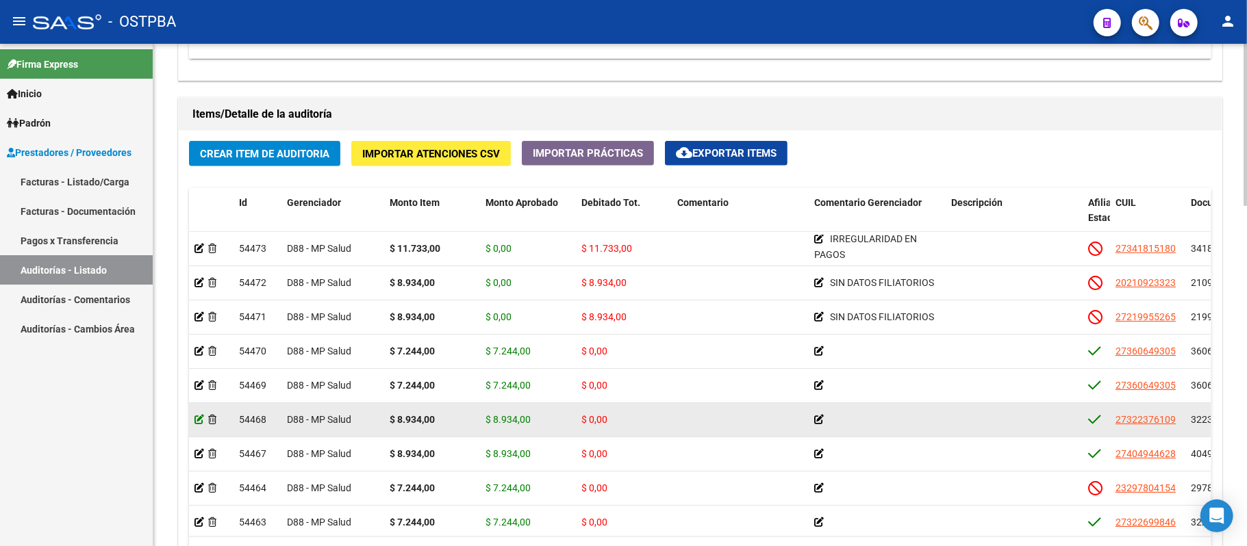
click at [197, 420] on icon at bounding box center [199, 420] width 10 height 10
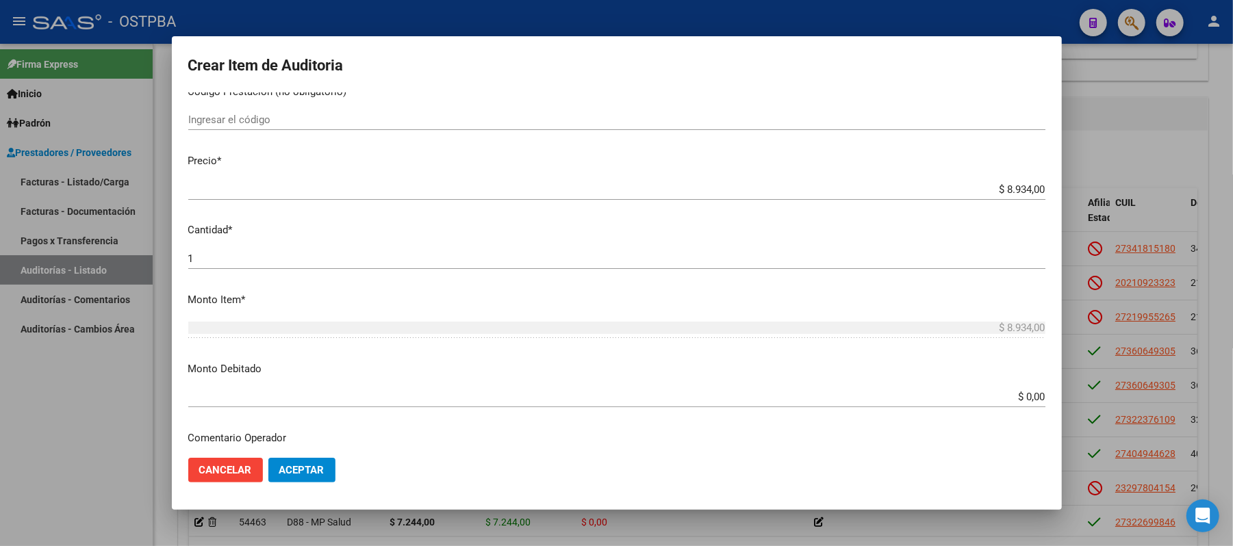
scroll to position [274, 0]
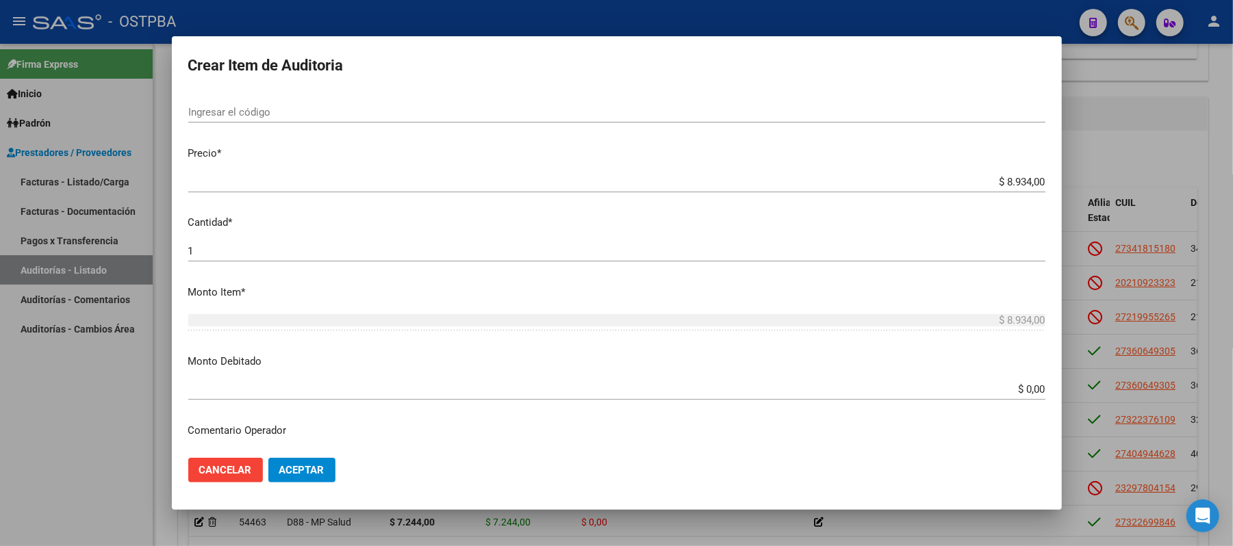
click at [1034, 390] on app-form-text-field "Monto Debitado $ 0,00 Ingresar el monto" at bounding box center [622, 375] width 868 height 42
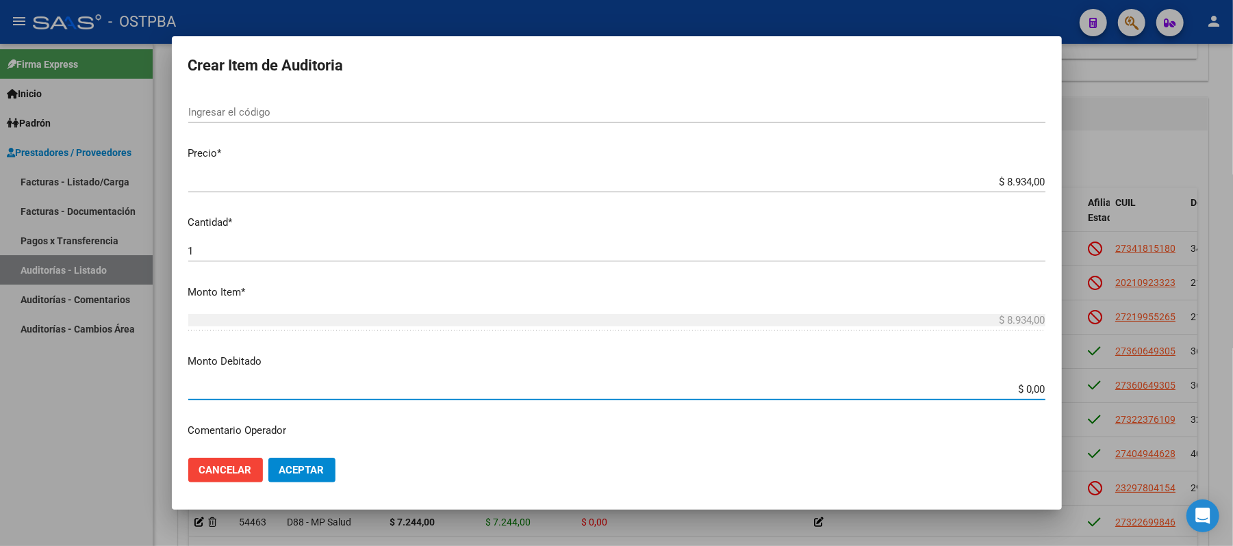
click at [1027, 394] on input "$ 0,00" at bounding box center [616, 389] width 857 height 12
type input "$ 8.934,00"
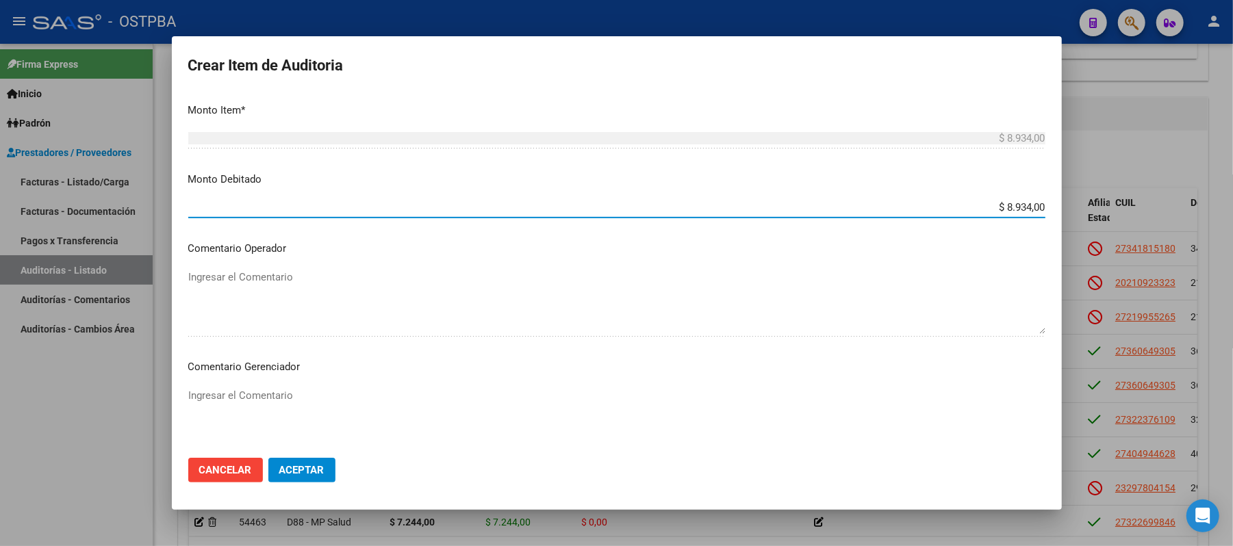
click at [261, 390] on textarea "Ingresar el Comentario" at bounding box center [616, 420] width 857 height 64
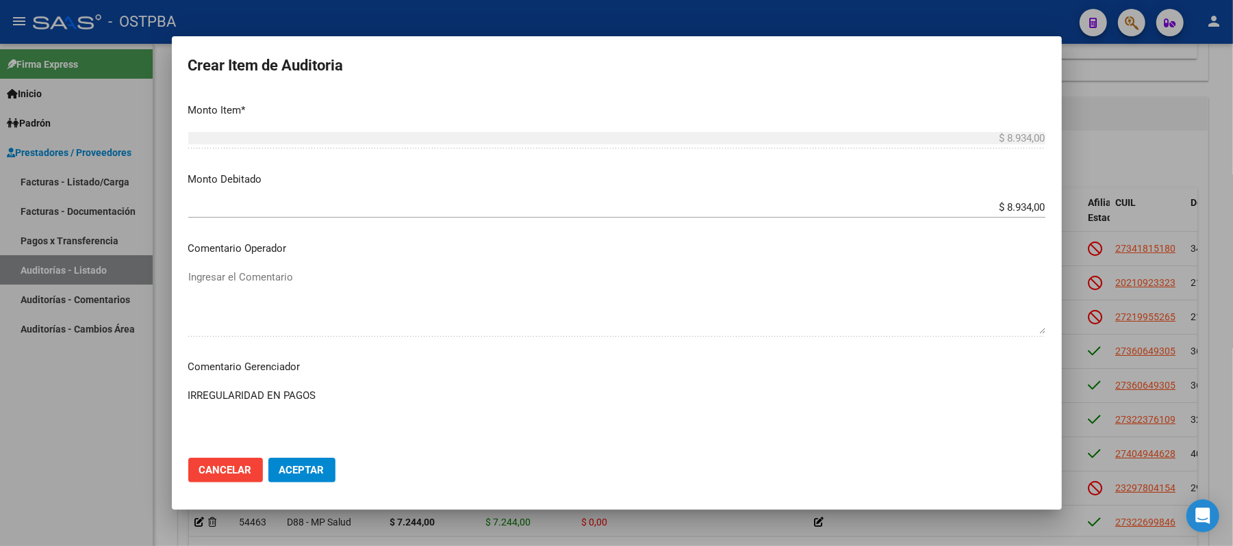
type textarea "IRREGULARIDAD EN PAGOS"
click at [307, 466] on span "Aceptar" at bounding box center [301, 470] width 45 height 12
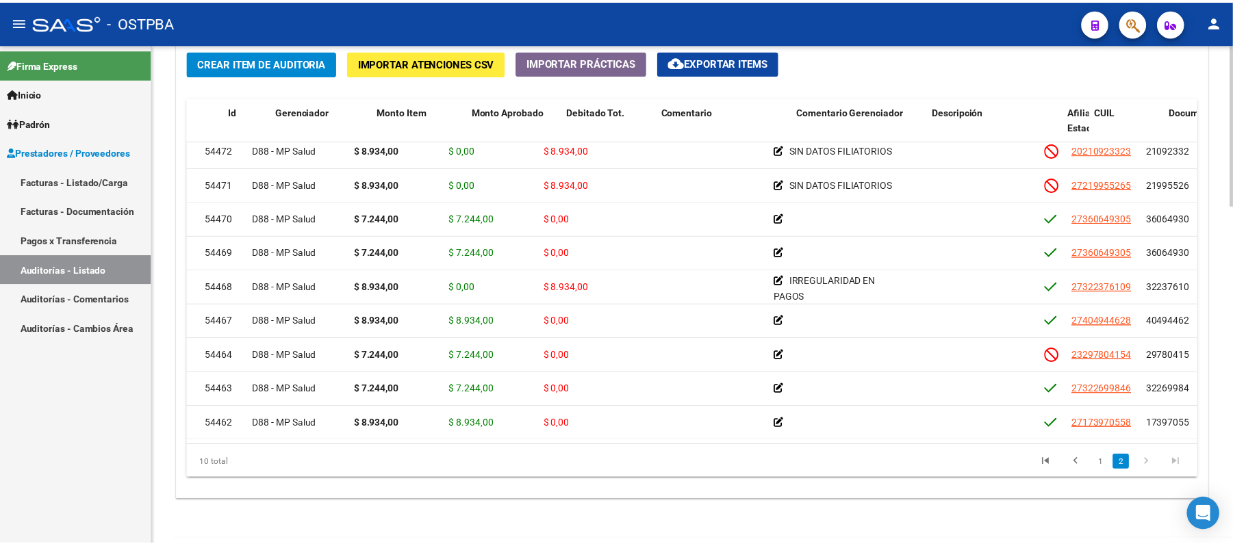
scroll to position [55, 0]
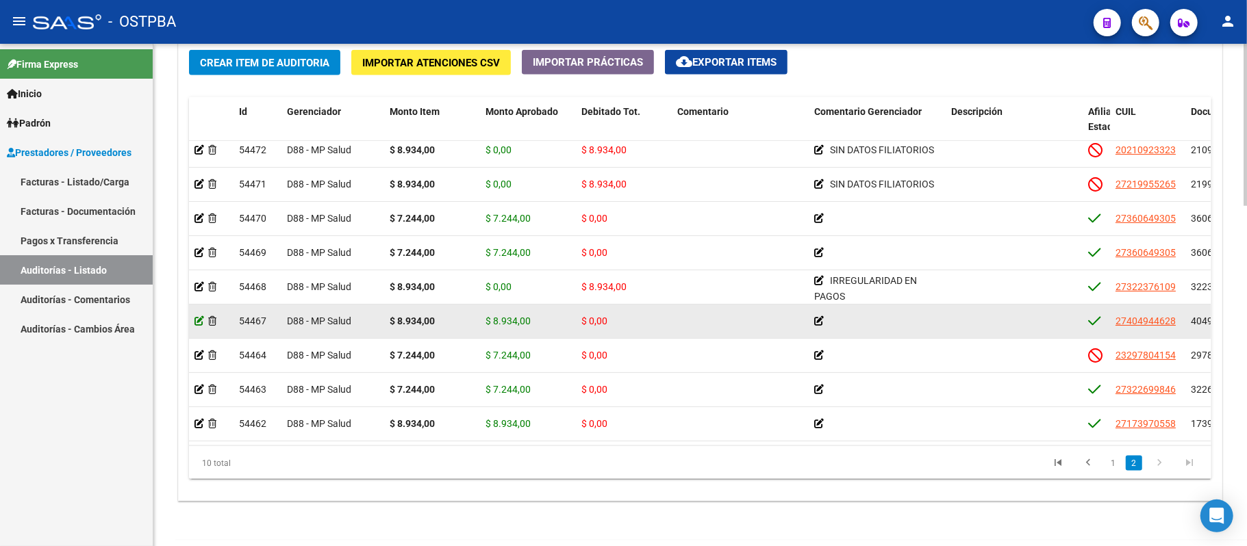
click at [201, 316] on icon at bounding box center [199, 321] width 10 height 10
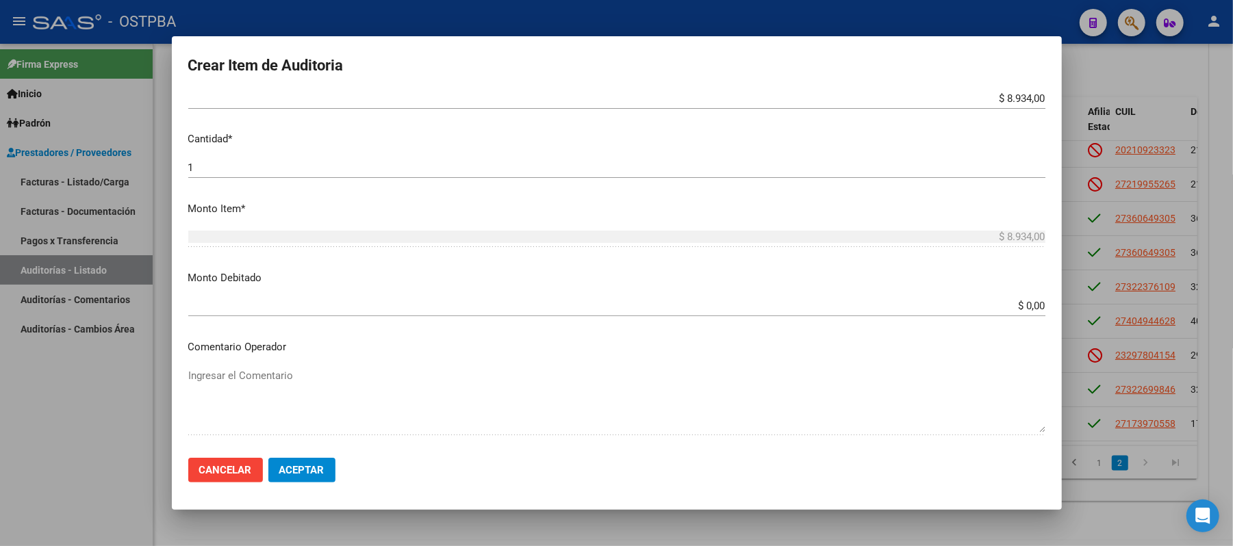
scroll to position [365, 0]
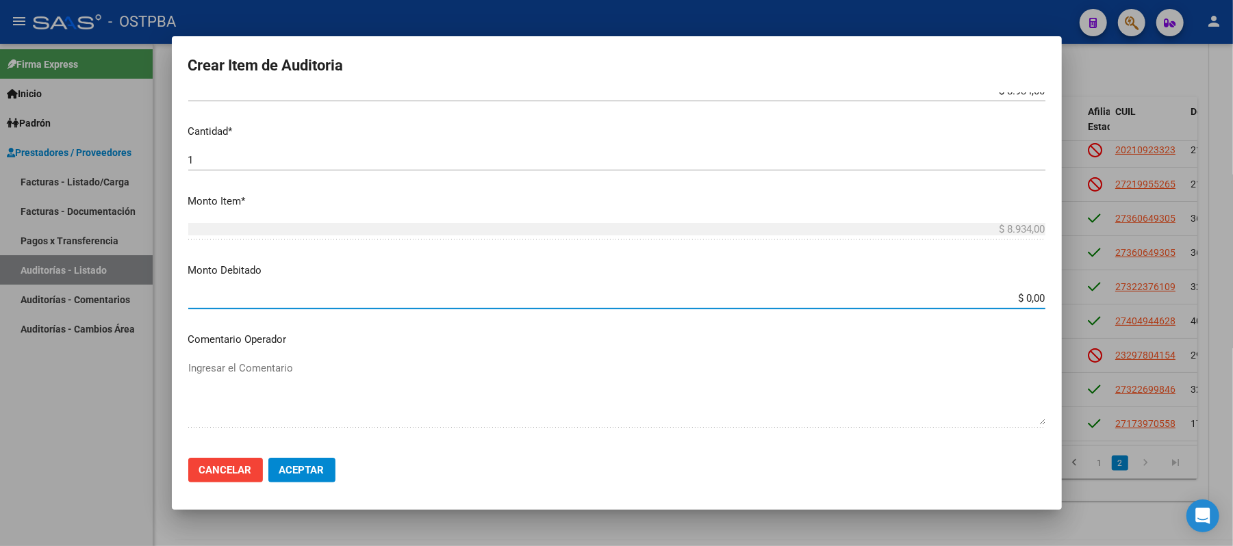
click at [1015, 299] on input "$ 0,00" at bounding box center [616, 298] width 857 height 12
type input "$ 8.934,00"
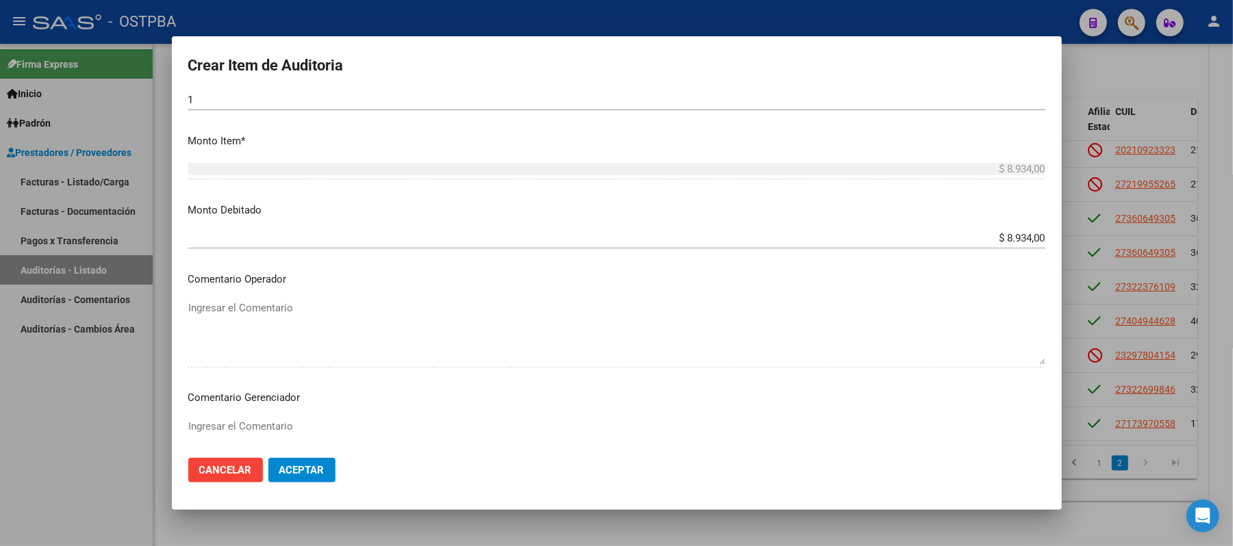
scroll to position [456, 0]
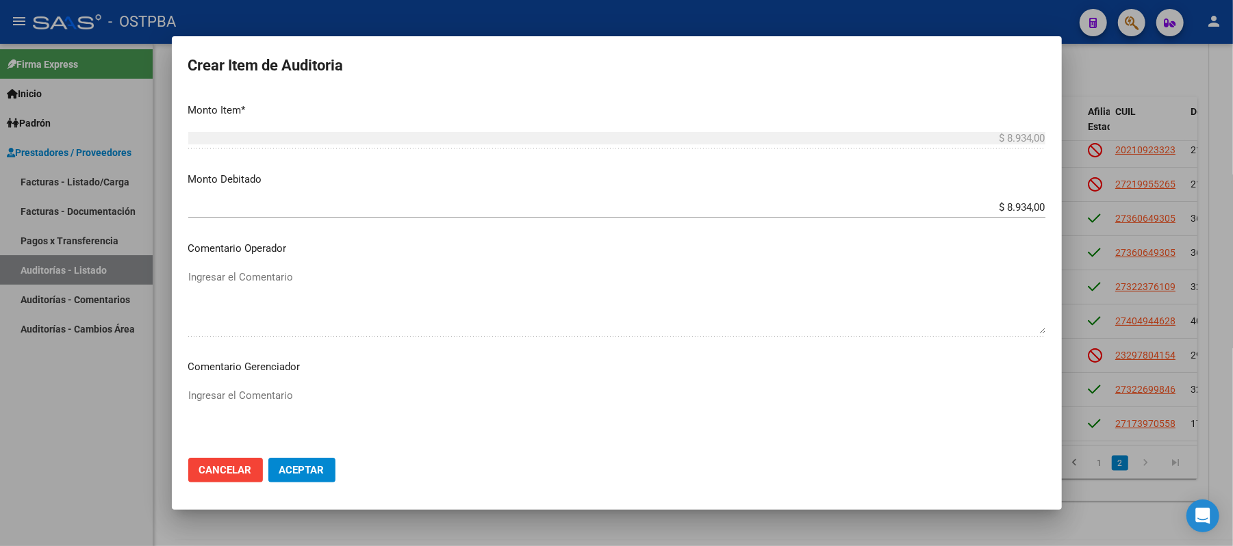
click at [217, 385] on div "Ingresar el Comentario" at bounding box center [616, 420] width 857 height 70
click at [217, 394] on textarea "Ingresar el Comentario" at bounding box center [616, 420] width 857 height 64
type textarea "IRREGULARIDAD EN PAGOS"
click at [322, 472] on span "Aceptar" at bounding box center [301, 470] width 45 height 12
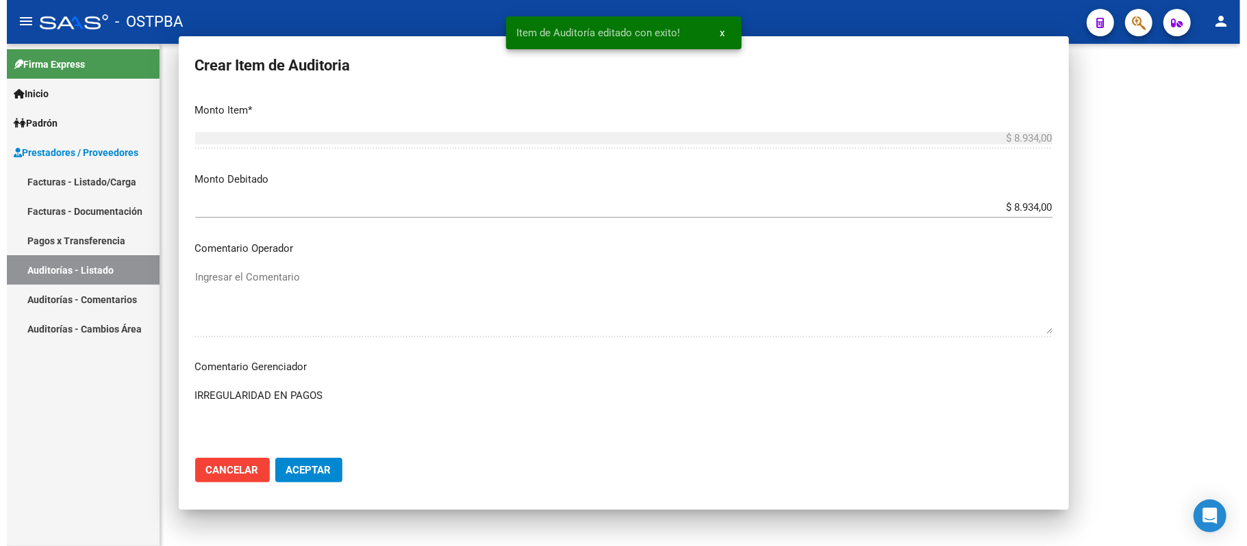
scroll to position [0, 0]
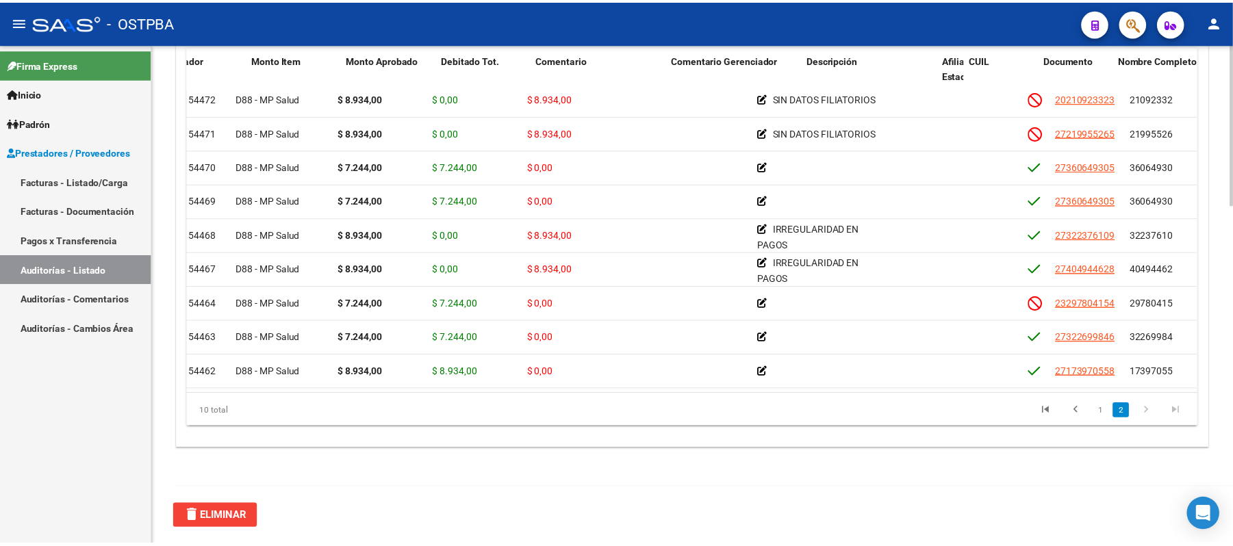
scroll to position [55, 0]
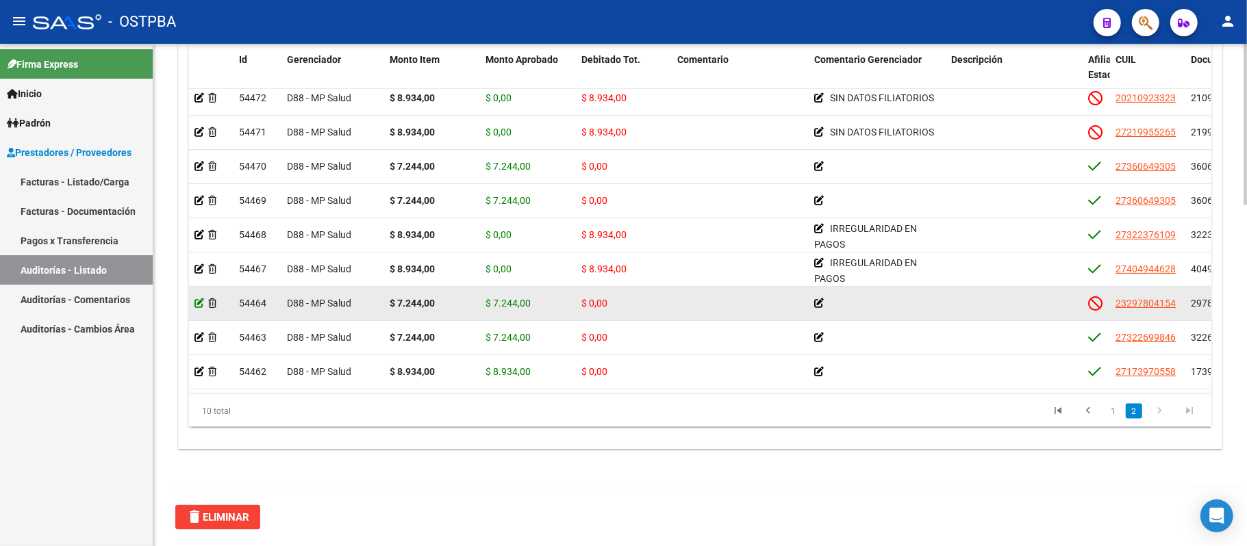
click at [195, 299] on icon at bounding box center [199, 304] width 10 height 10
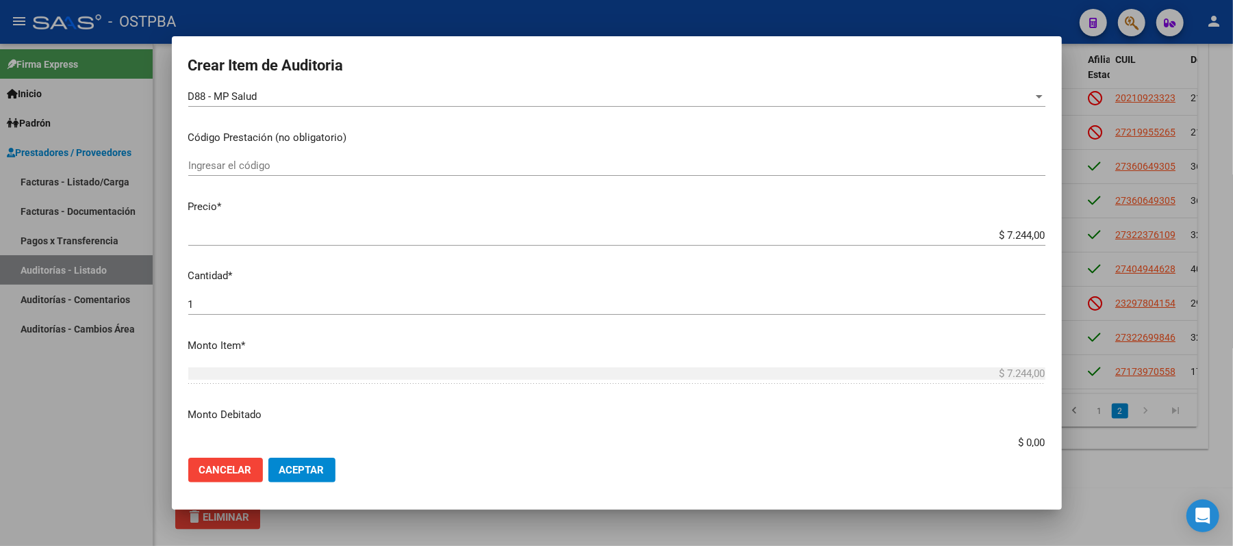
scroll to position [274, 0]
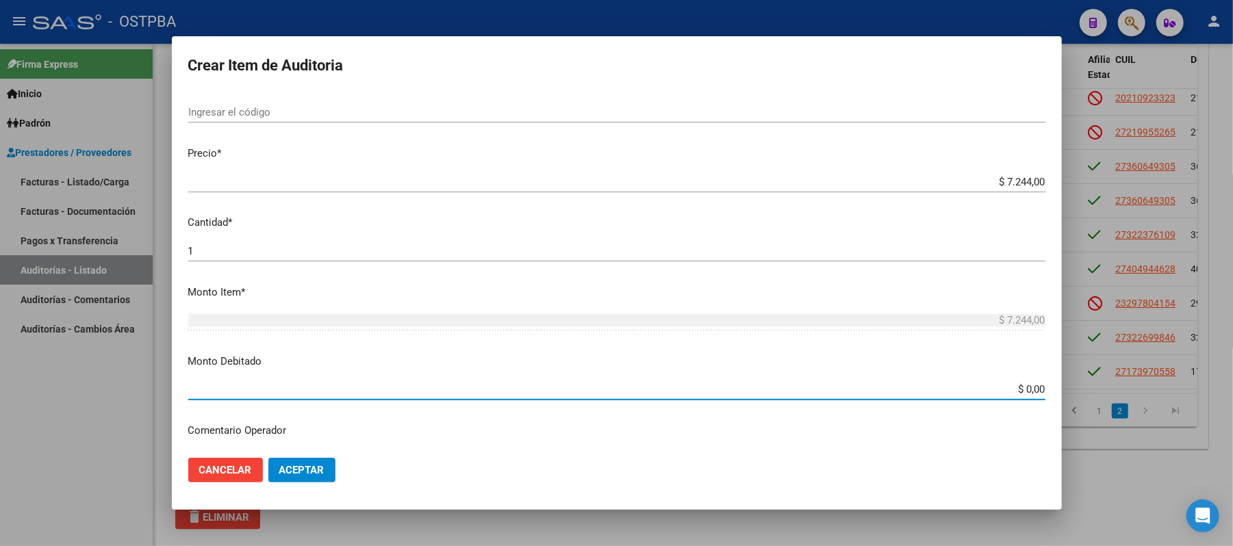
click at [1012, 390] on input "$ 0,00" at bounding box center [616, 389] width 857 height 12
type input "$ 7.244,00"
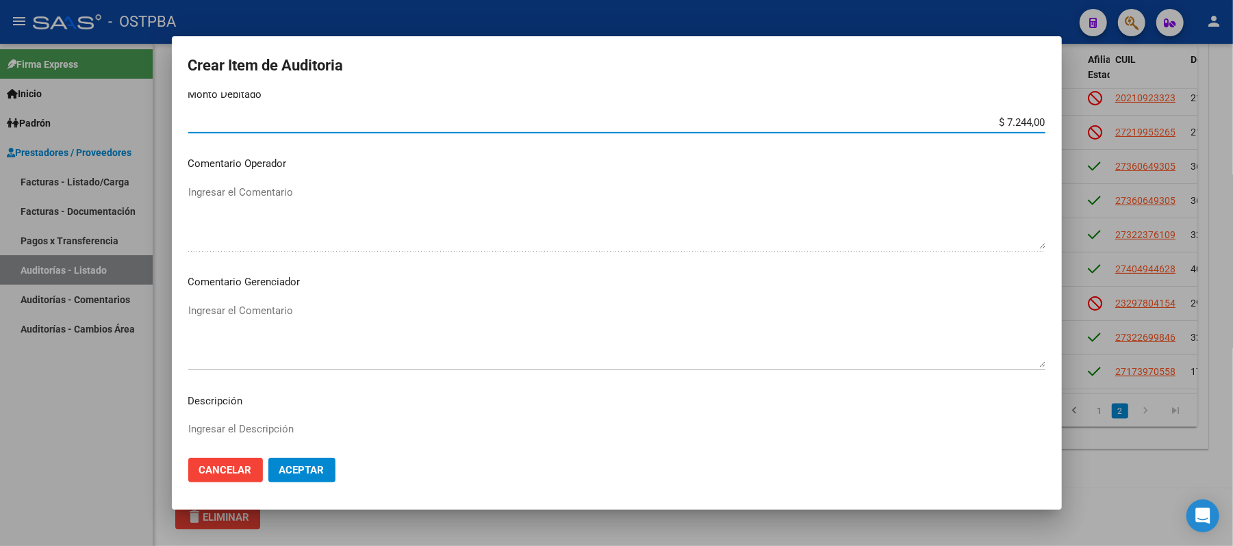
scroll to position [548, 0]
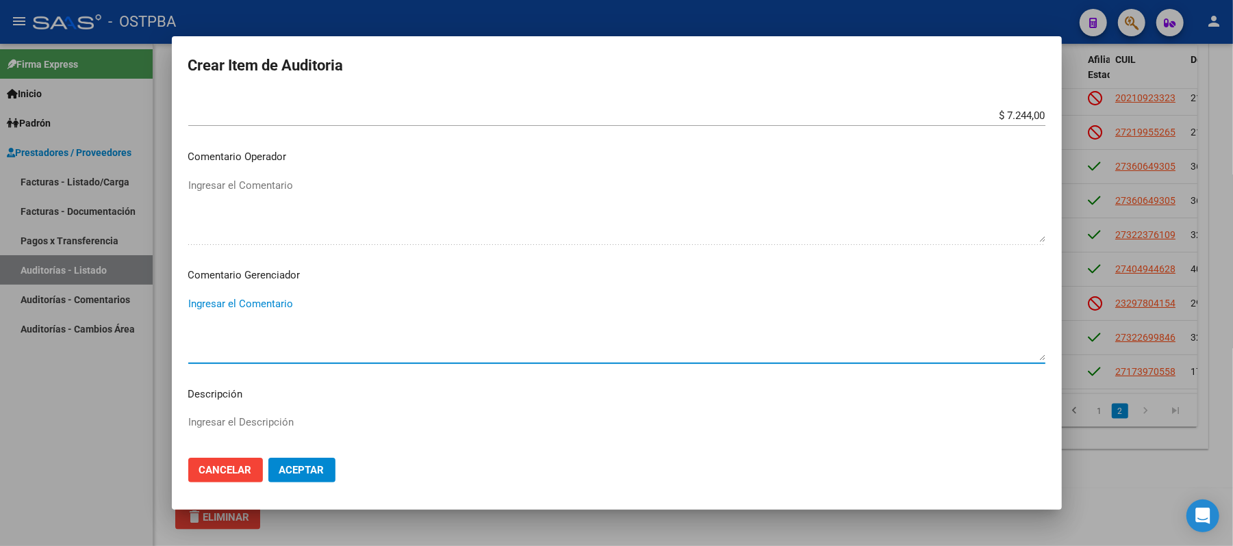
click at [238, 305] on textarea "Ingresar el Comentario" at bounding box center [616, 328] width 857 height 64
type textarea "IRREGULARIDAD EN PAGOS"
click at [313, 474] on span "Aceptar" at bounding box center [301, 470] width 45 height 12
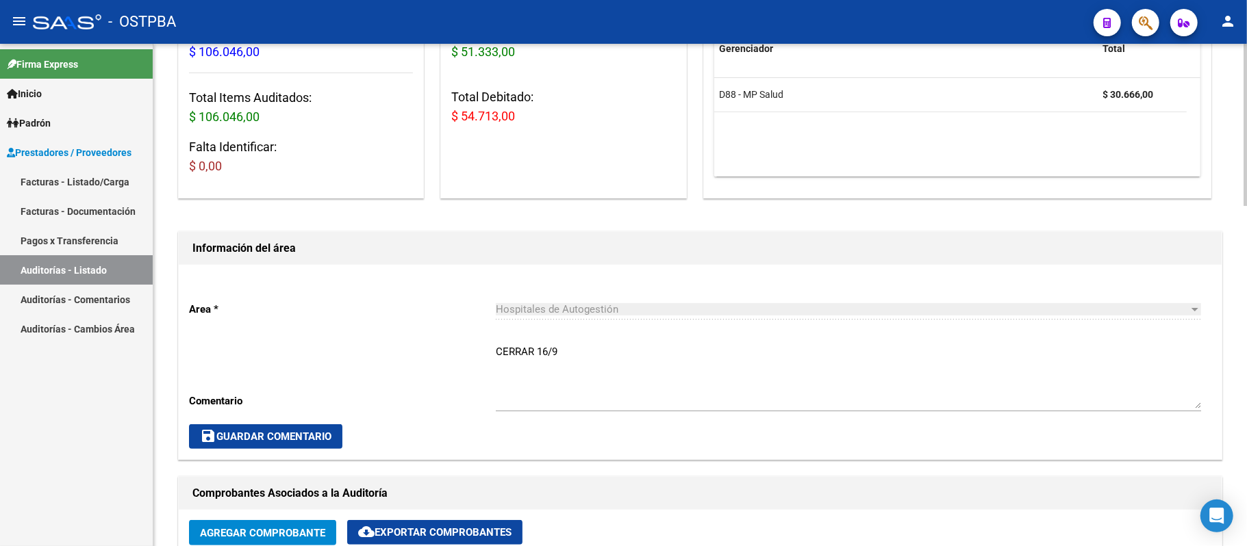
scroll to position [144, 0]
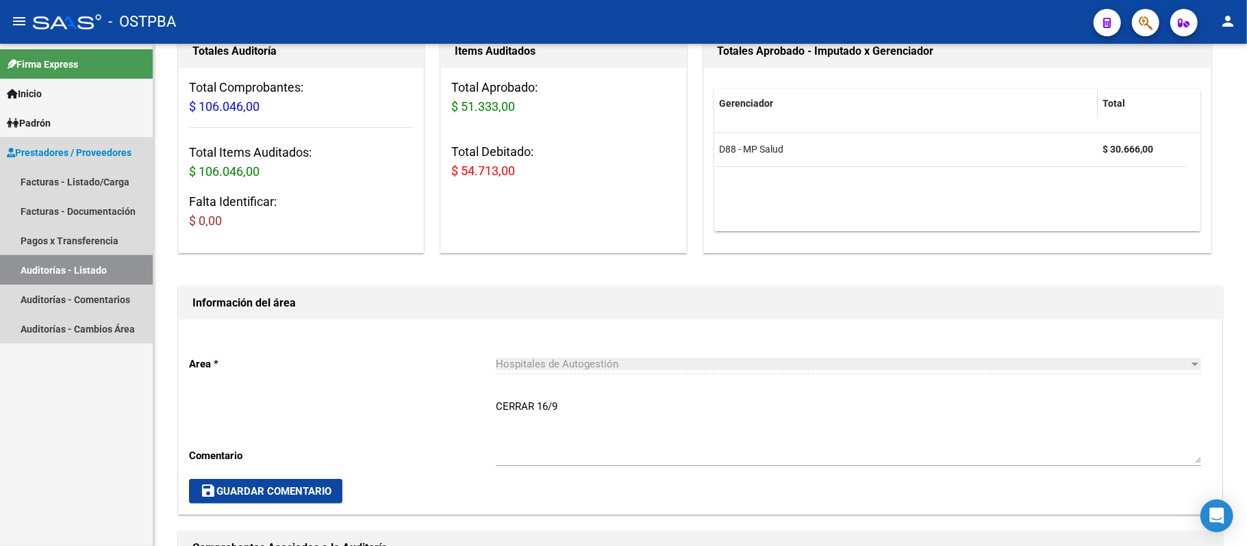
click at [53, 268] on link "Auditorías - Listado" at bounding box center [76, 269] width 153 height 29
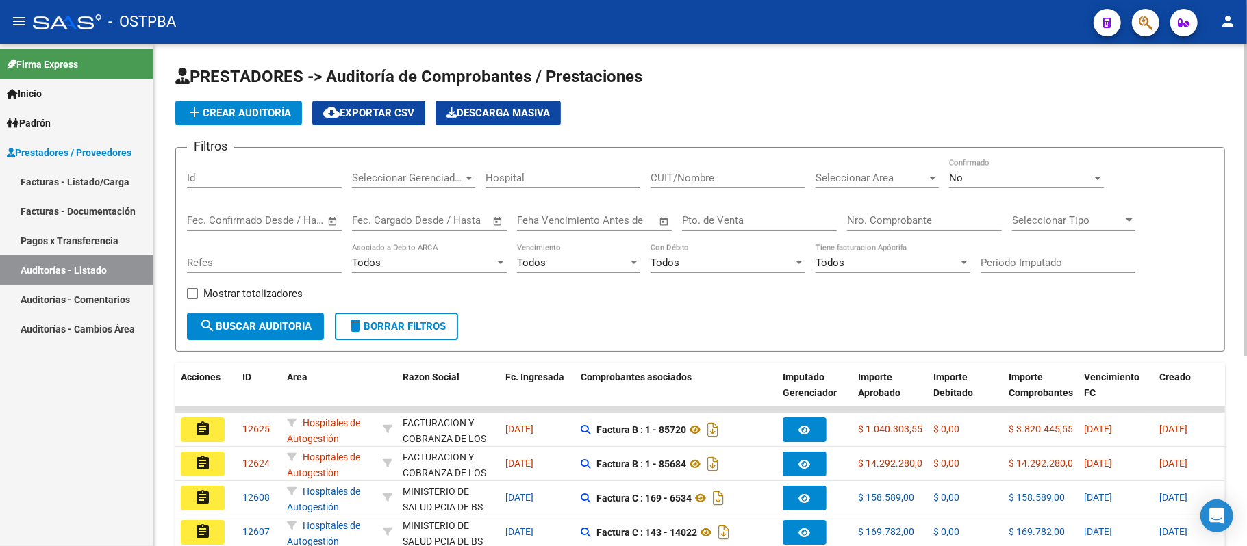
click at [874, 216] on input "Nro. Comprobante" at bounding box center [924, 220] width 155 height 12
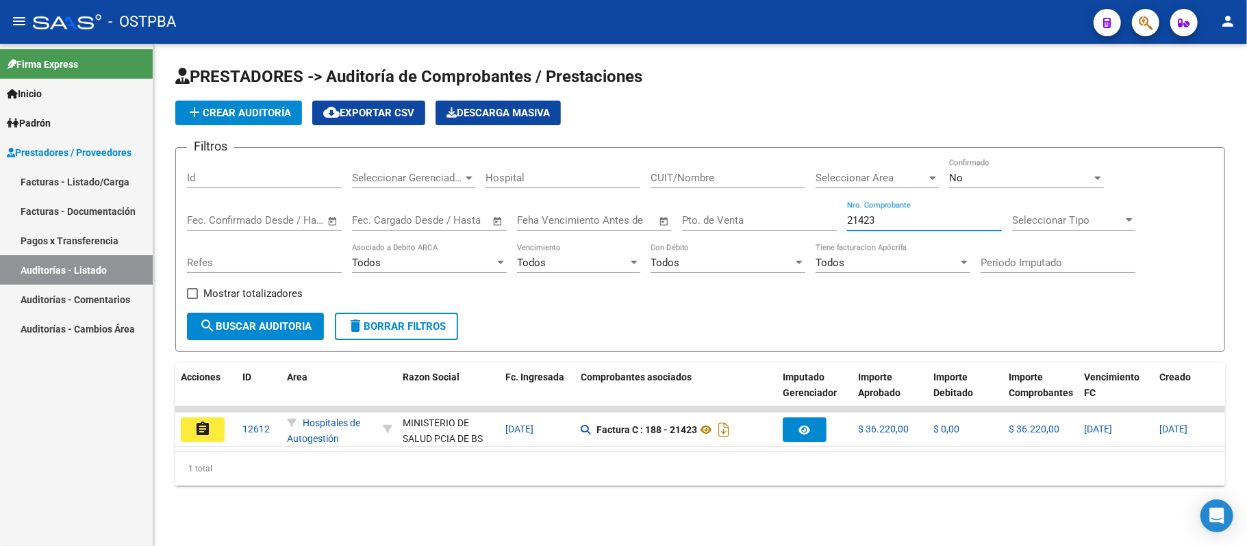
click at [464, 116] on span "Descarga Masiva" at bounding box center [497, 113] width 103 height 12
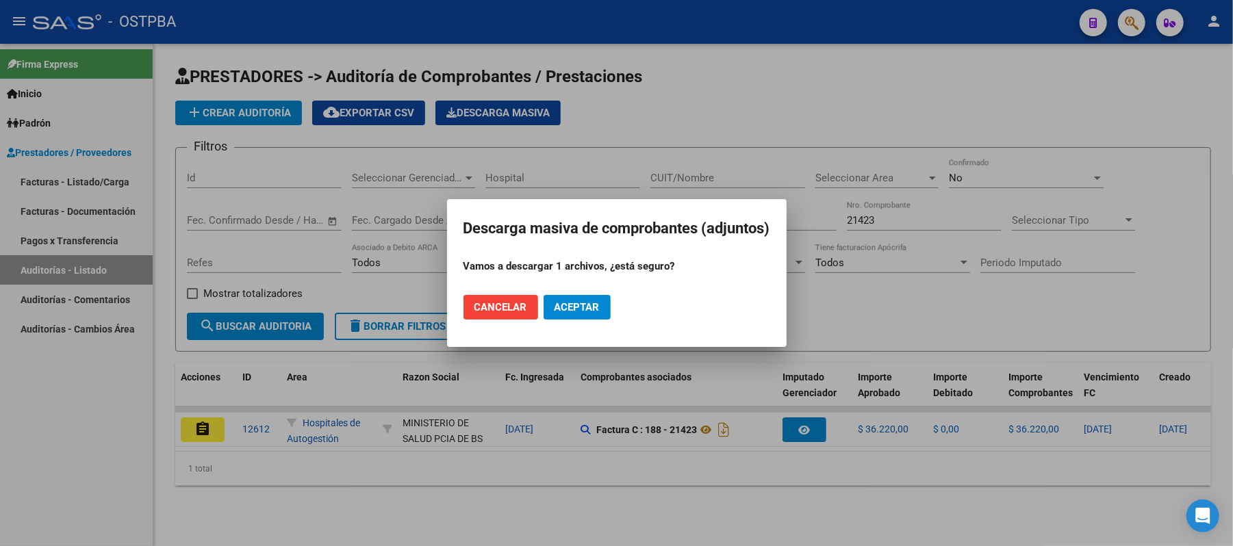
click at [565, 307] on span "Aceptar" at bounding box center [577, 307] width 45 height 12
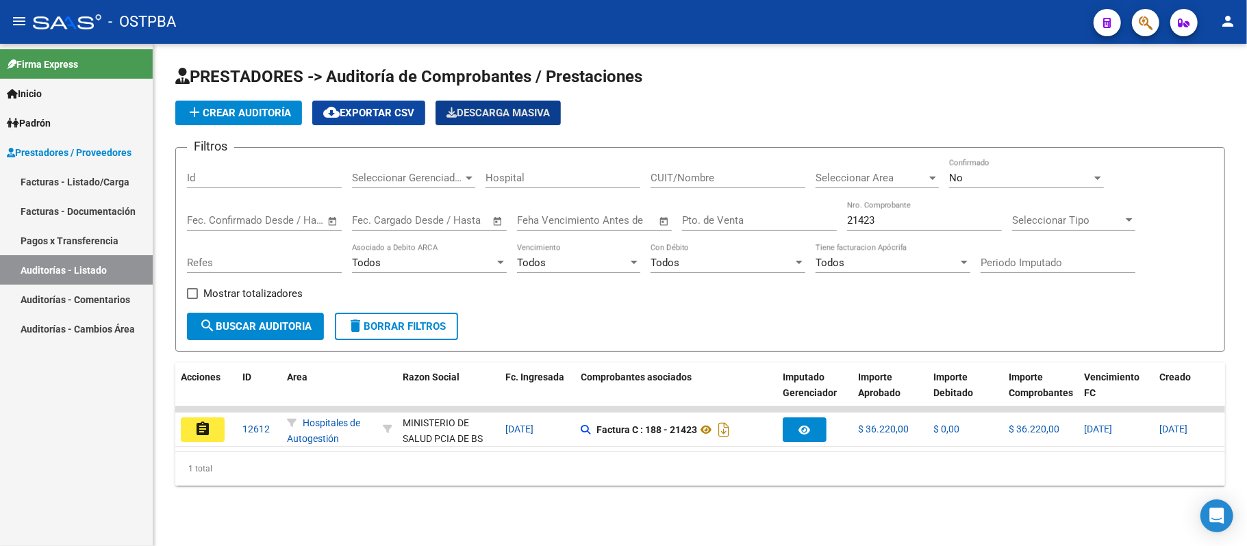
click at [392, 116] on span "cloud_download Exportar CSV" at bounding box center [368, 113] width 91 height 12
drag, startPoint x: 899, startPoint y: 214, endPoint x: 652, endPoint y: 192, distance: 247.4
click at [652, 192] on div "Filtros Id Seleccionar Gerenciador Seleccionar Gerenciador Hospital CUIT/Nombre…" at bounding box center [700, 236] width 1026 height 154
click at [879, 220] on input "21423" at bounding box center [924, 220] width 155 height 12
drag, startPoint x: 880, startPoint y: 222, endPoint x: 804, endPoint y: 210, distance: 77.7
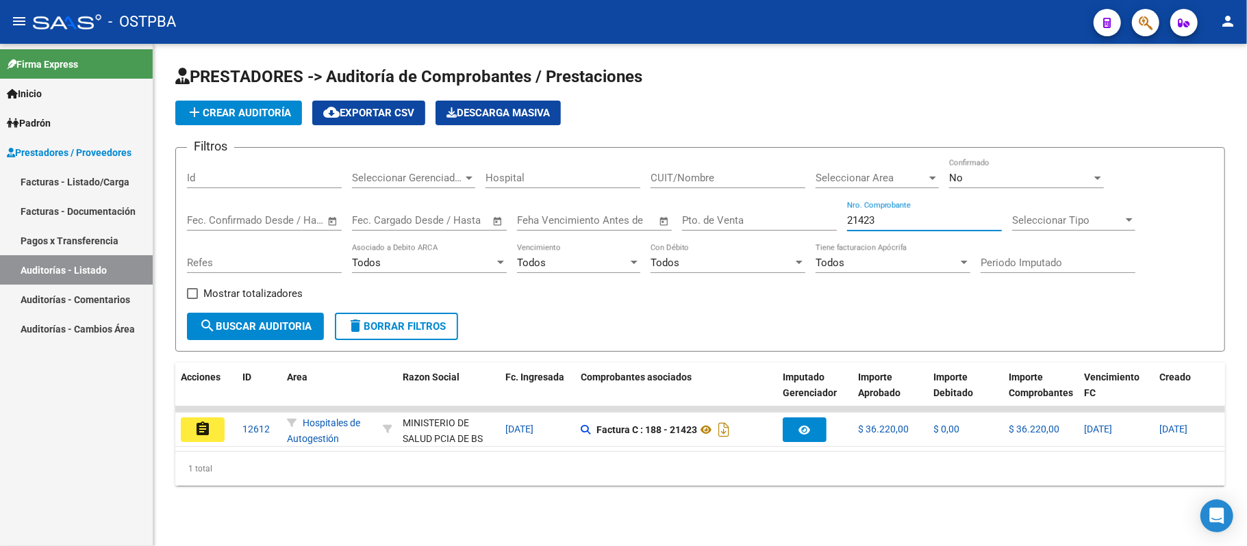
click at [804, 210] on div "Filtros Id Seleccionar Gerenciador Seleccionar Gerenciador Hospital CUIT/Nombre…" at bounding box center [700, 236] width 1026 height 154
type input "14022"
click at [376, 111] on span "cloud_download Exportar CSV" at bounding box center [368, 113] width 91 height 12
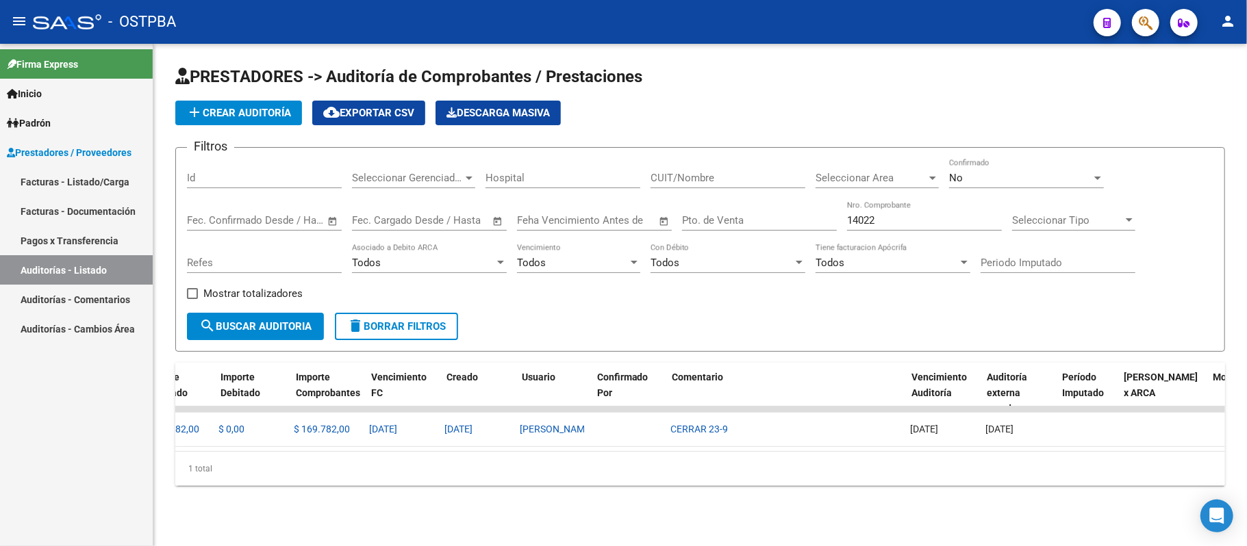
scroll to position [0, 716]
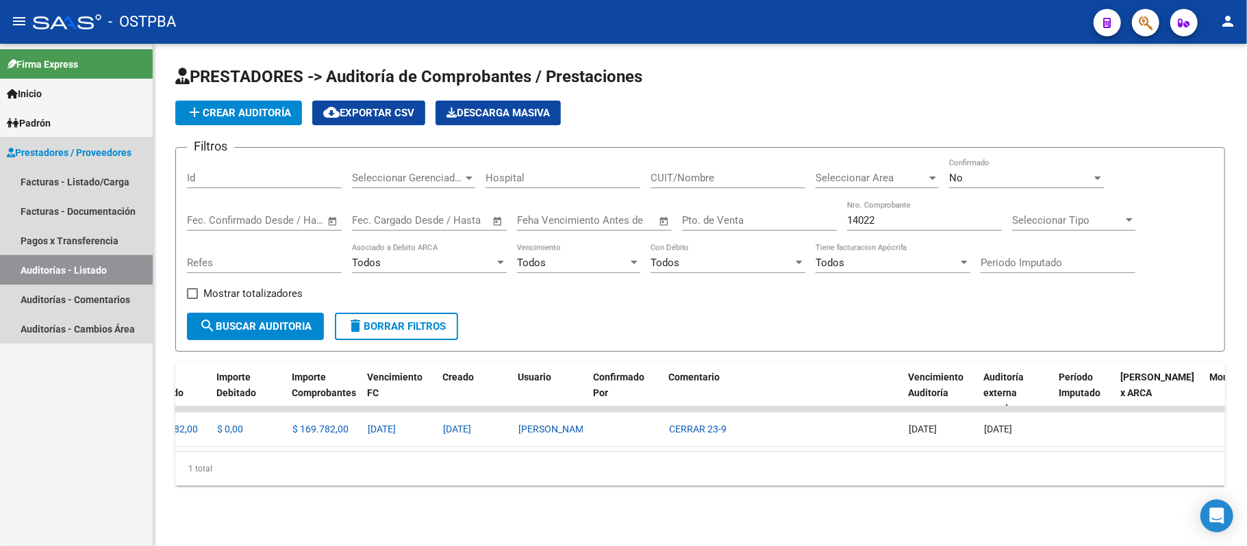
click at [101, 272] on link "Auditorías - Listado" at bounding box center [76, 269] width 153 height 29
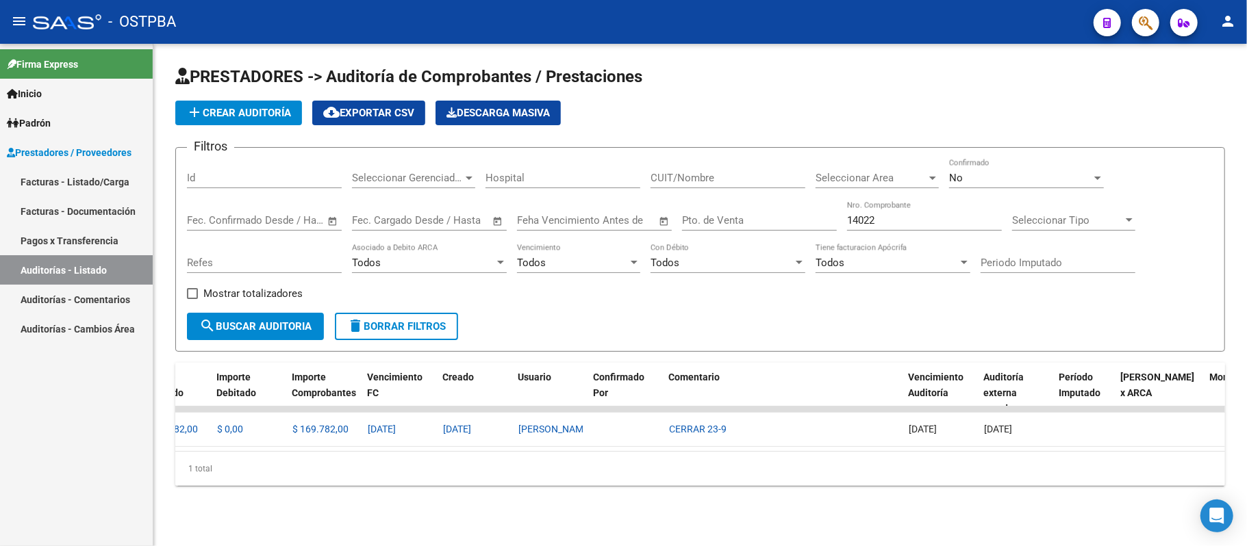
click at [103, 233] on link "Pagos x Transferencia" at bounding box center [76, 240] width 153 height 29
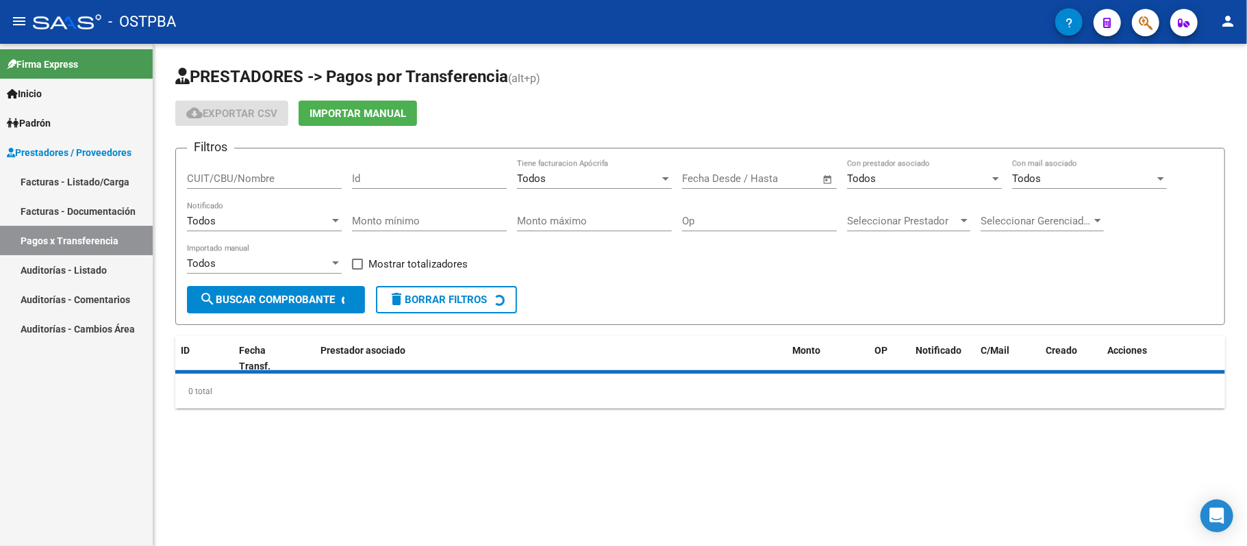
click at [103, 263] on link "Auditorías - Listado" at bounding box center [76, 269] width 153 height 29
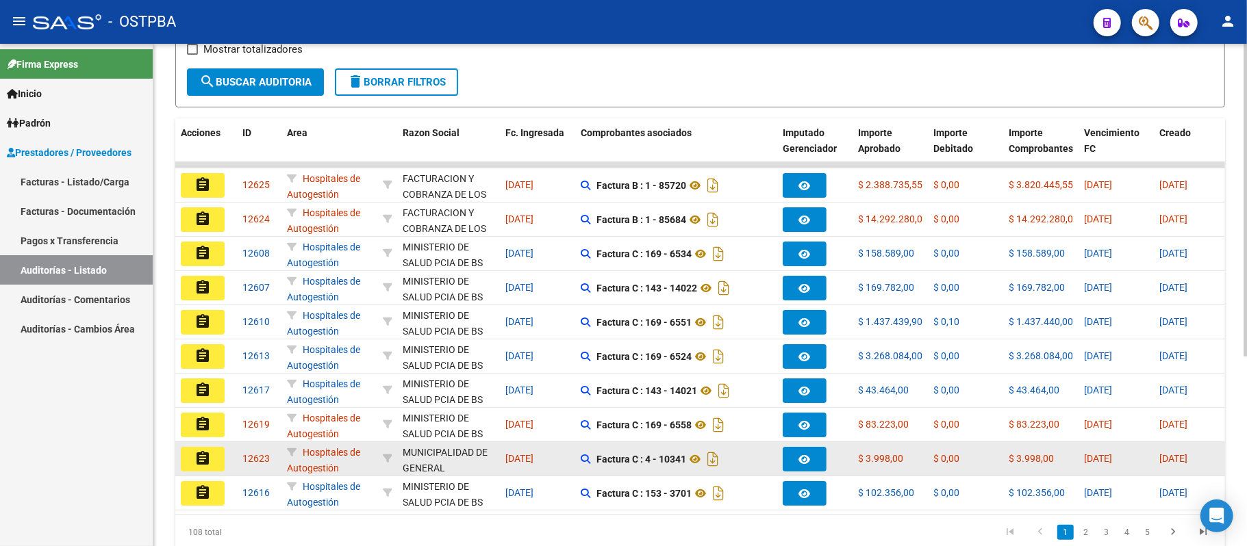
scroll to position [274, 0]
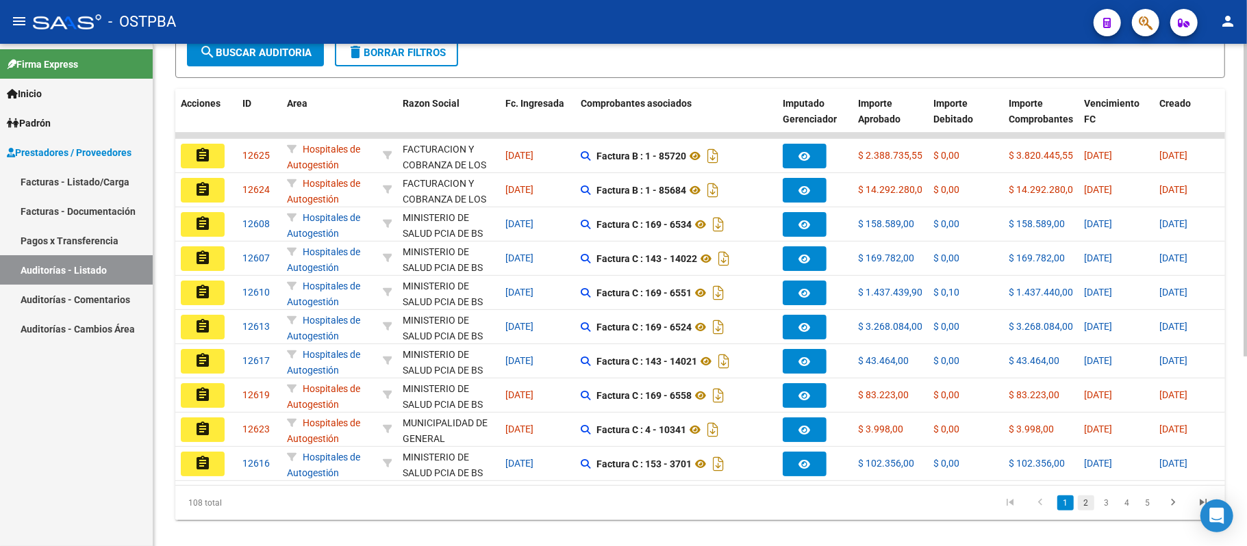
click at [1087, 511] on link "2" at bounding box center [1086, 503] width 16 height 15
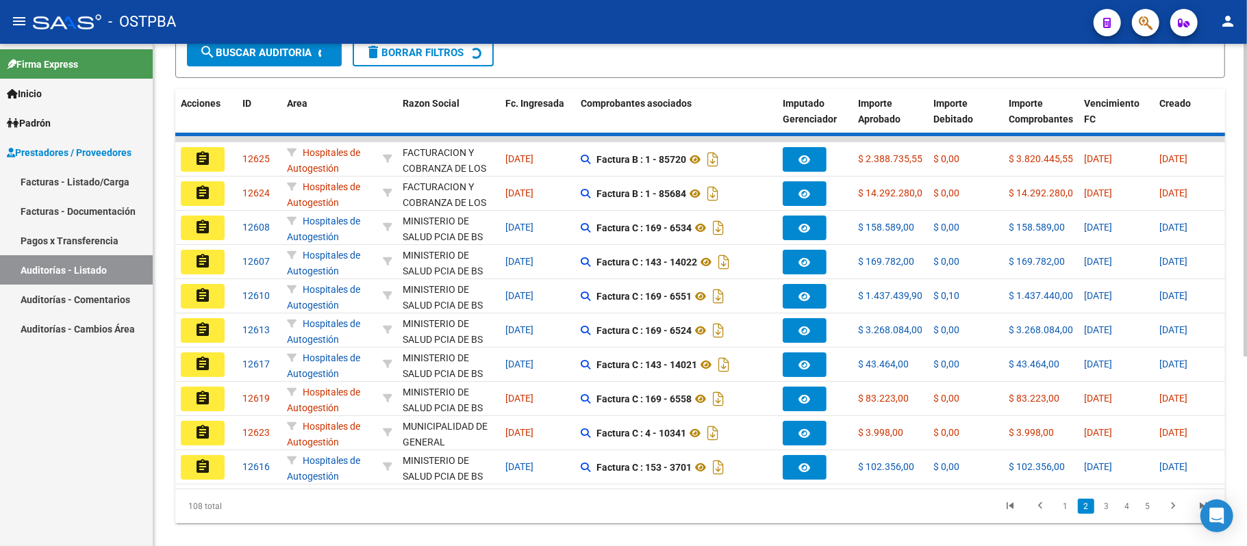
scroll to position [275, 0]
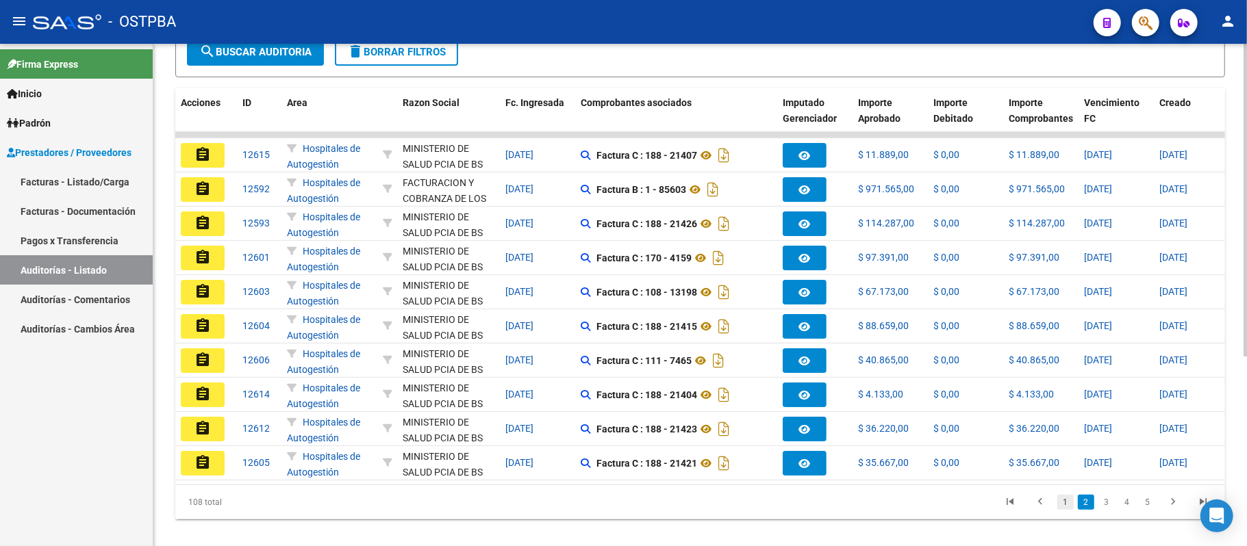
click at [1061, 510] on link "1" at bounding box center [1065, 502] width 16 height 15
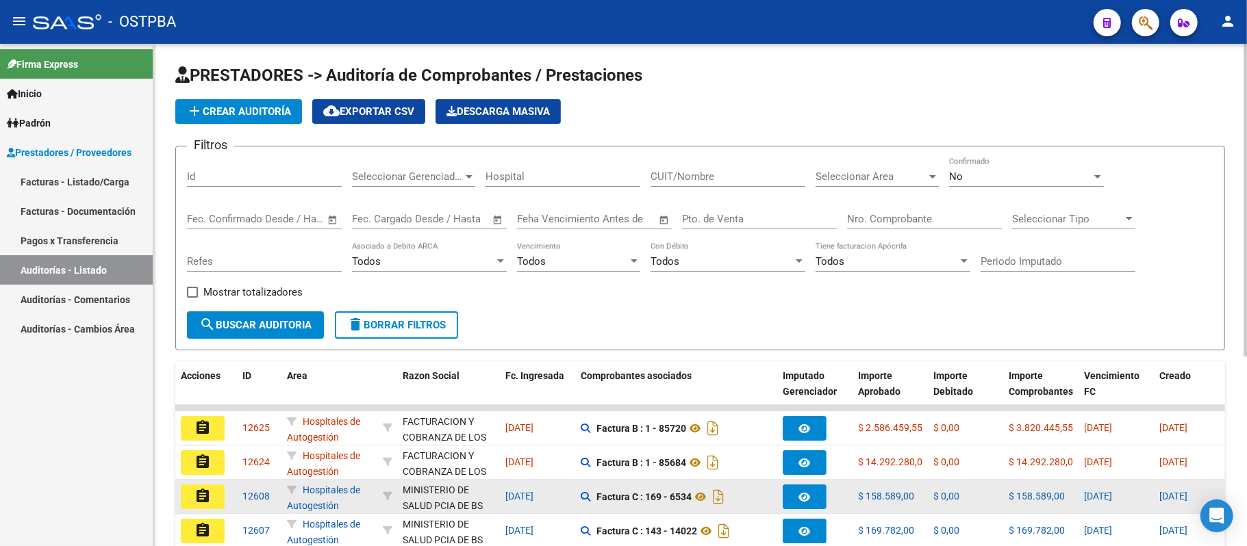
scroll to position [0, 0]
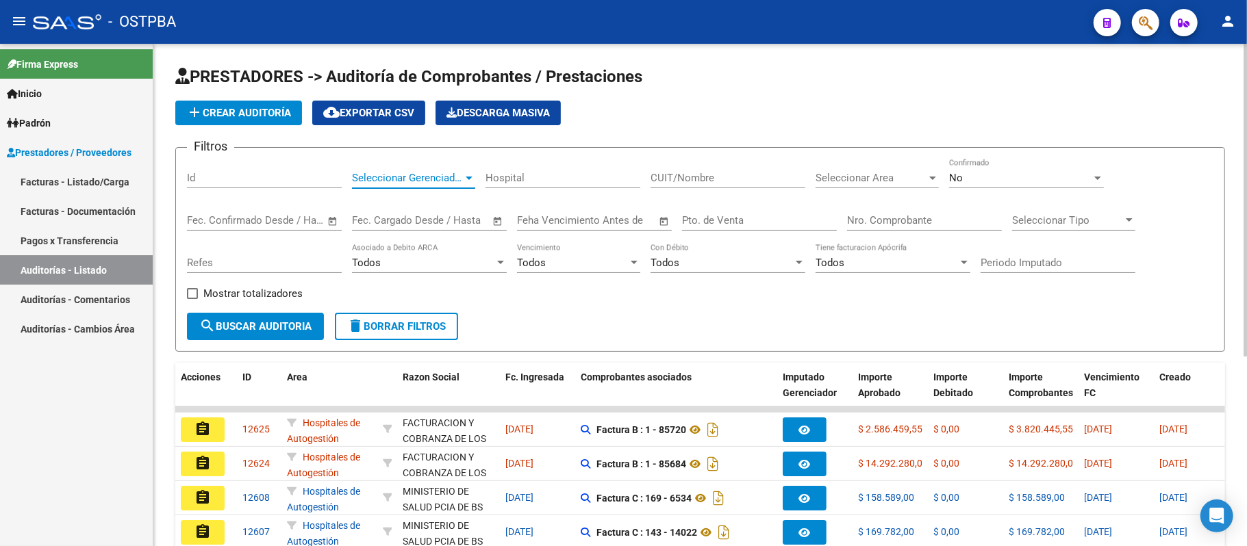
click at [416, 175] on span "Seleccionar Gerenciador" at bounding box center [407, 178] width 111 height 12
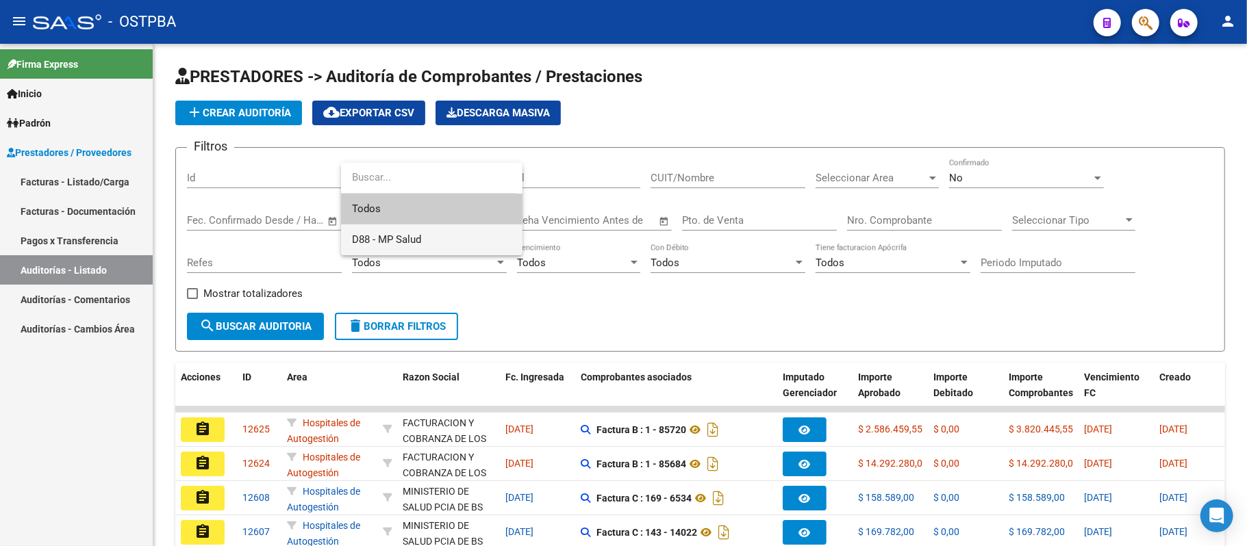
click at [425, 238] on span "D88 - MP Salud" at bounding box center [432, 240] width 160 height 31
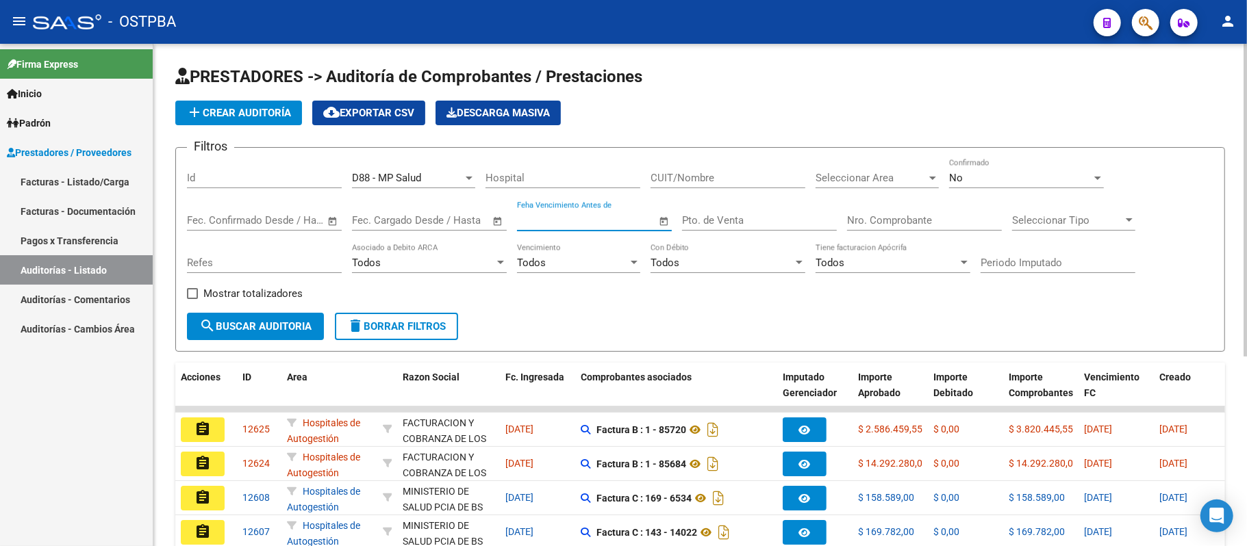
click at [611, 225] on input "Feha Vencimiento Antes de" at bounding box center [587, 220] width 140 height 12
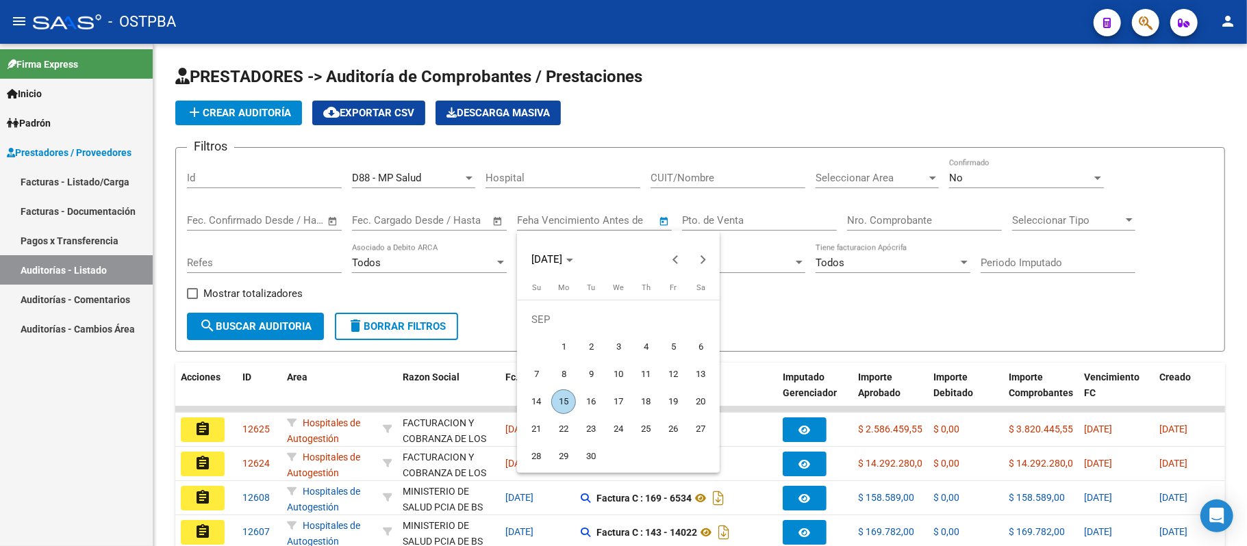
click at [585, 403] on span "16" at bounding box center [591, 402] width 25 height 25
type input "[DATE]"
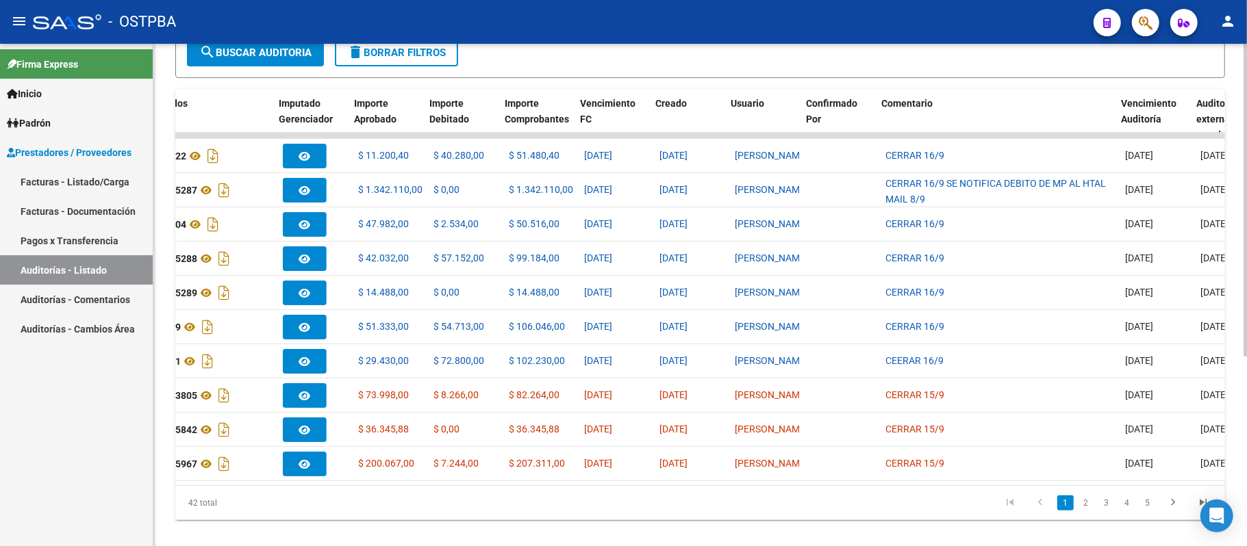
scroll to position [0, 545]
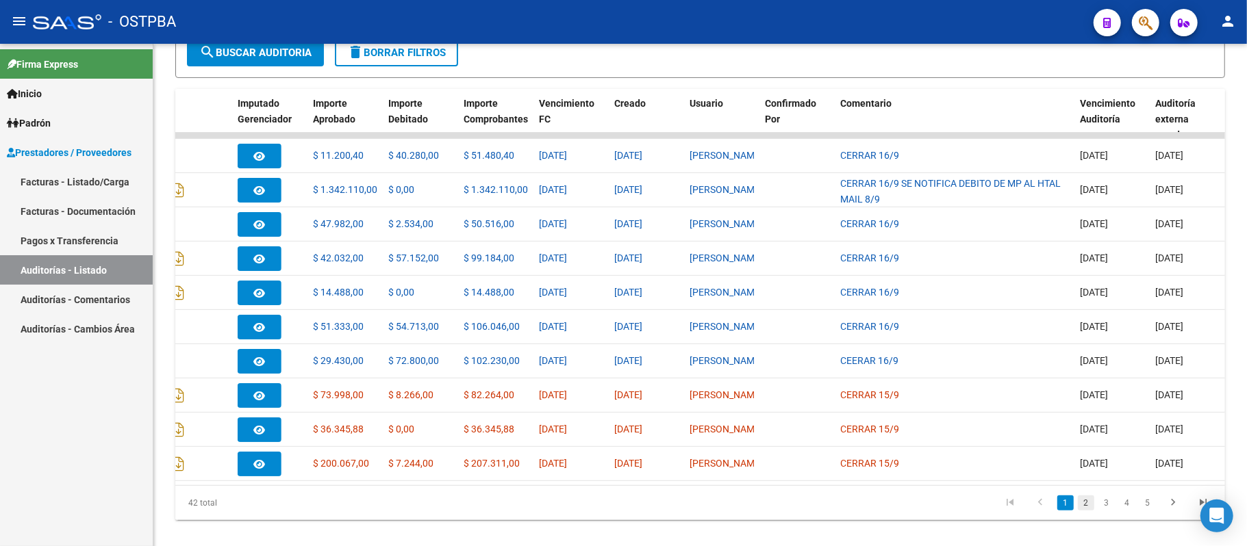
click at [1084, 511] on link "2" at bounding box center [1086, 503] width 16 height 15
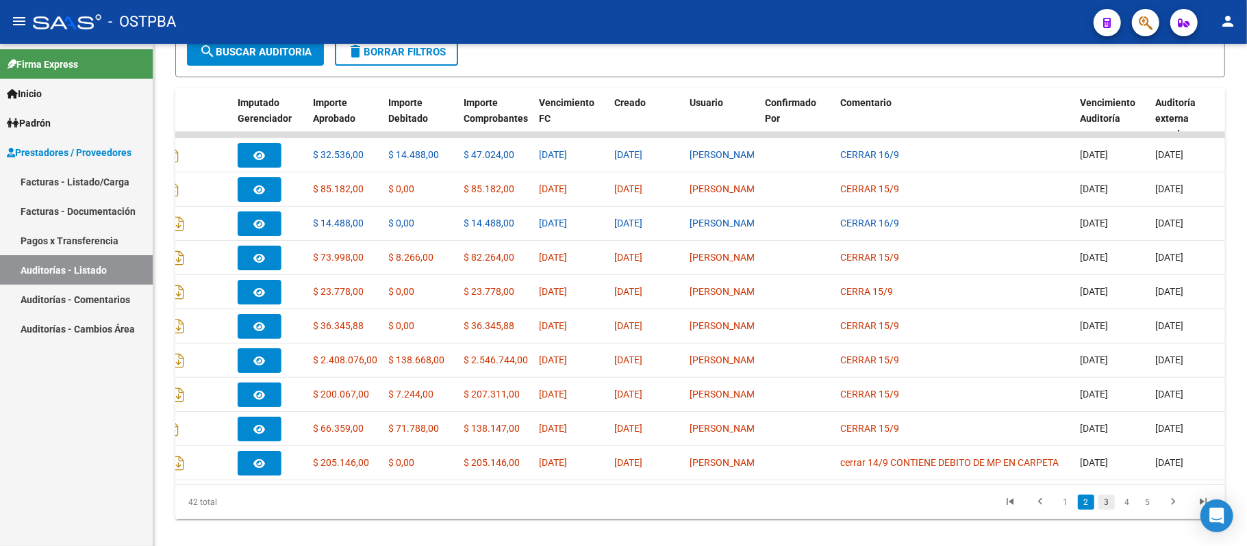
click at [1106, 510] on link "3" at bounding box center [1106, 502] width 16 height 15
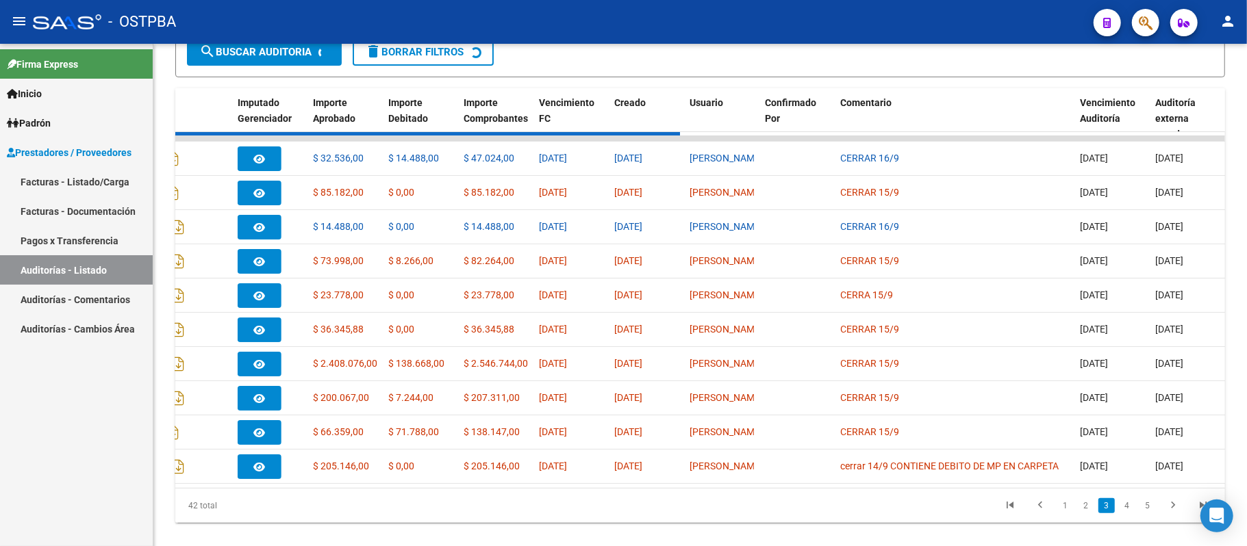
scroll to position [275, 0]
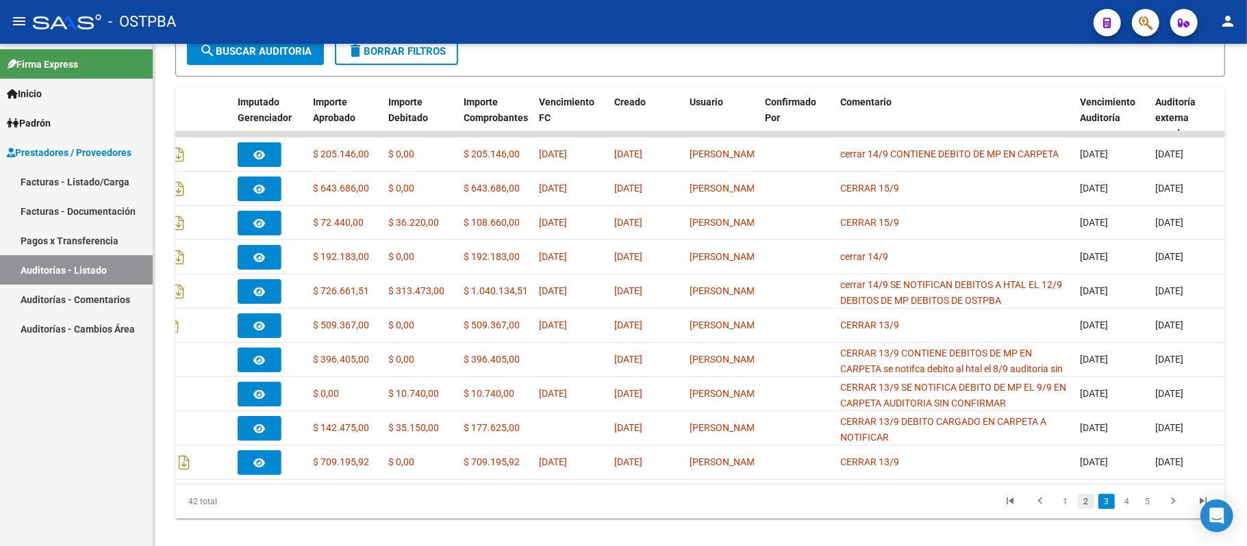
click at [1086, 509] on link "2" at bounding box center [1086, 501] width 16 height 15
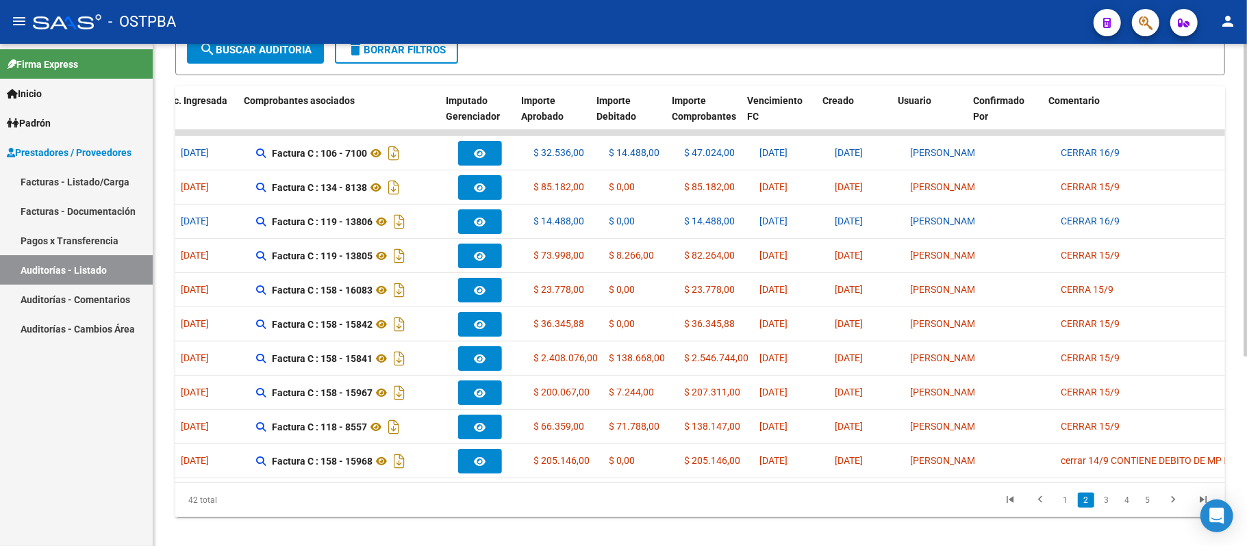
scroll to position [0, 337]
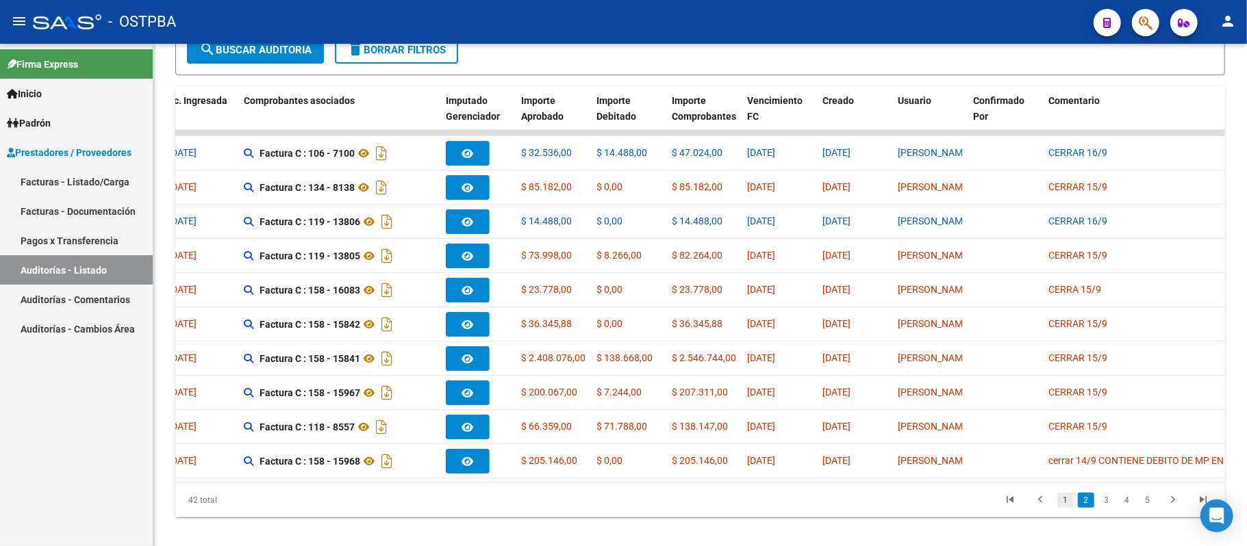
click at [1061, 508] on link "1" at bounding box center [1065, 500] width 16 height 15
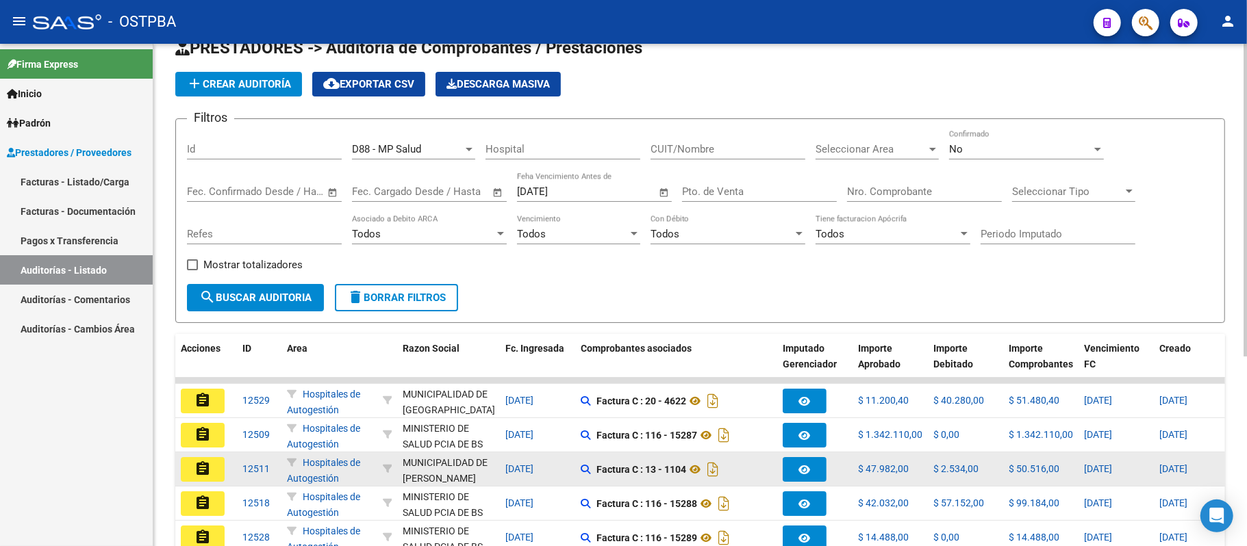
scroll to position [0, 0]
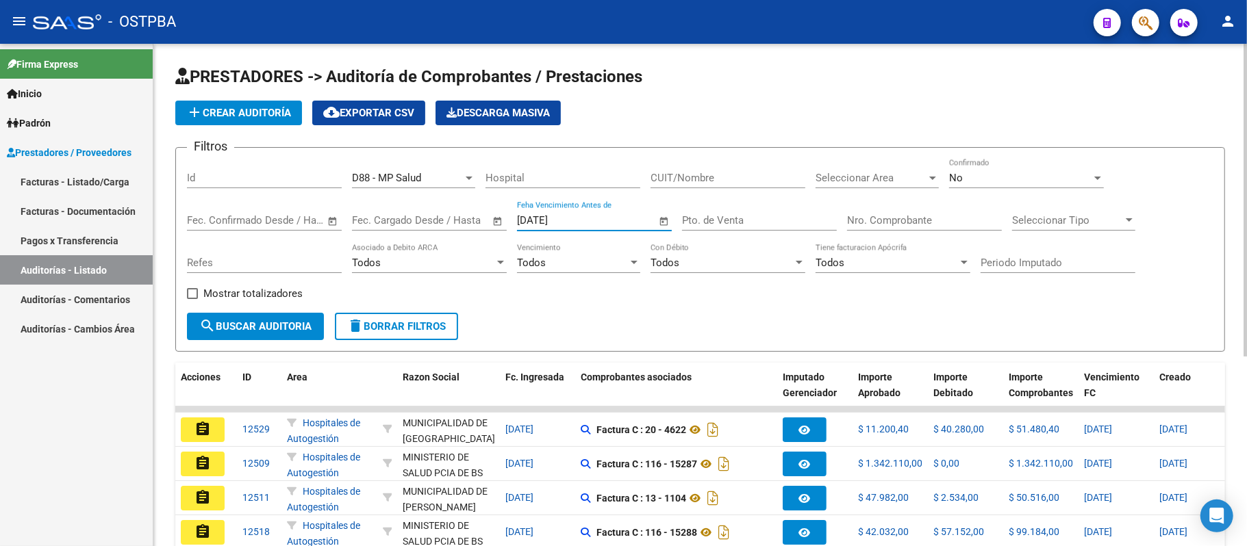
drag, startPoint x: 579, startPoint y: 220, endPoint x: 403, endPoint y: 207, distance: 175.8
click at [403, 207] on div "Filtros Id D88 - MP Salud Seleccionar Gerenciador Hospital CUIT/Nombre Seleccio…" at bounding box center [700, 236] width 1026 height 154
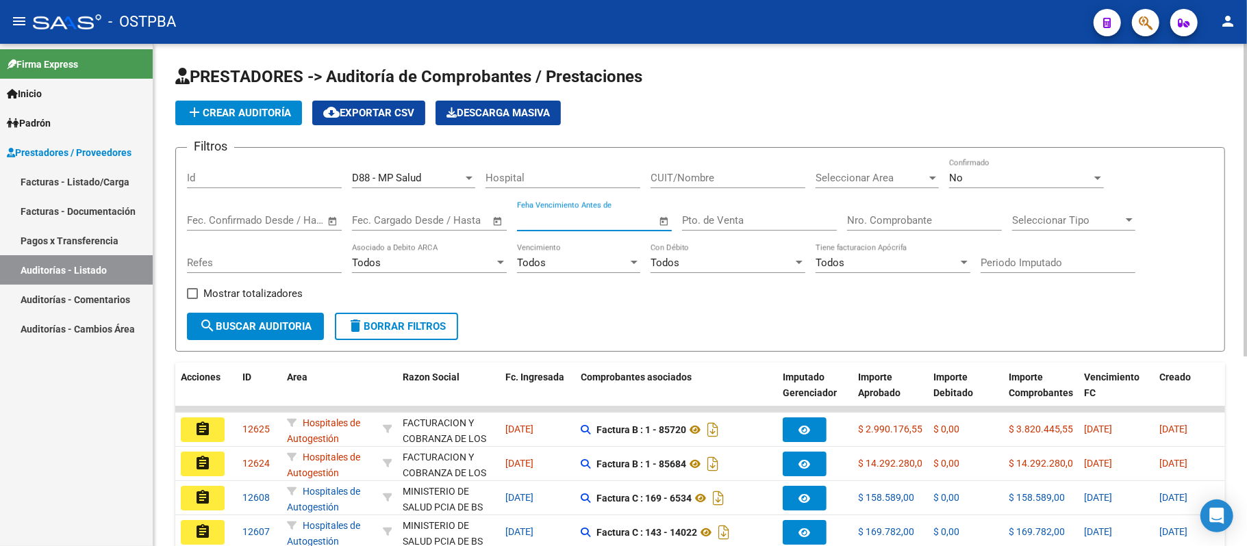
click at [869, 181] on span "Seleccionar Area" at bounding box center [870, 178] width 111 height 12
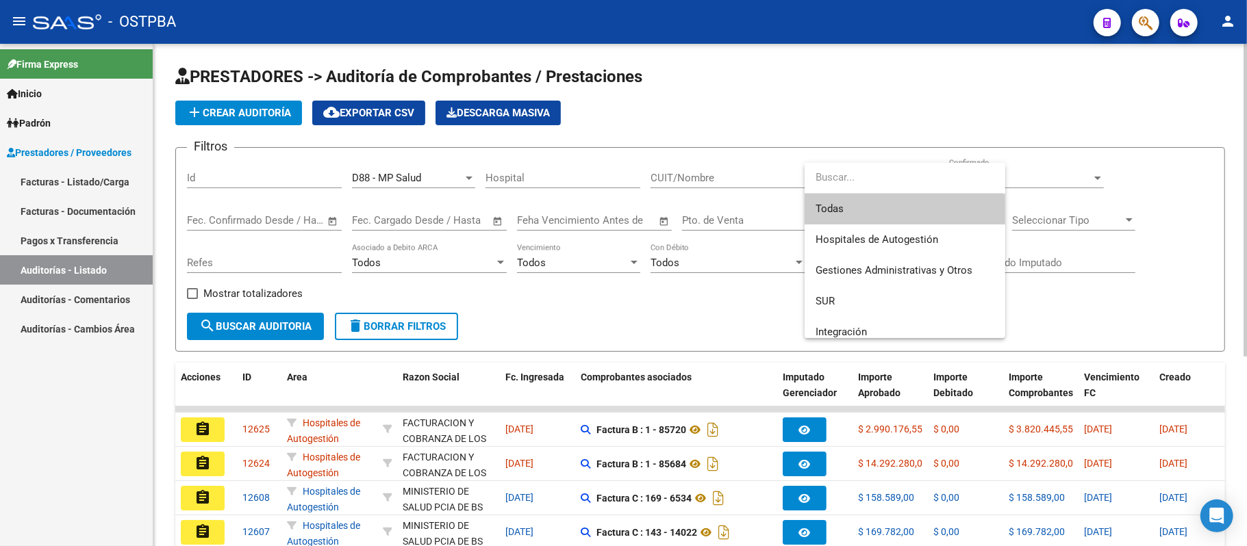
click at [869, 181] on input "dropdown search" at bounding box center [903, 177] width 199 height 31
click at [908, 110] on div at bounding box center [623, 273] width 1247 height 546
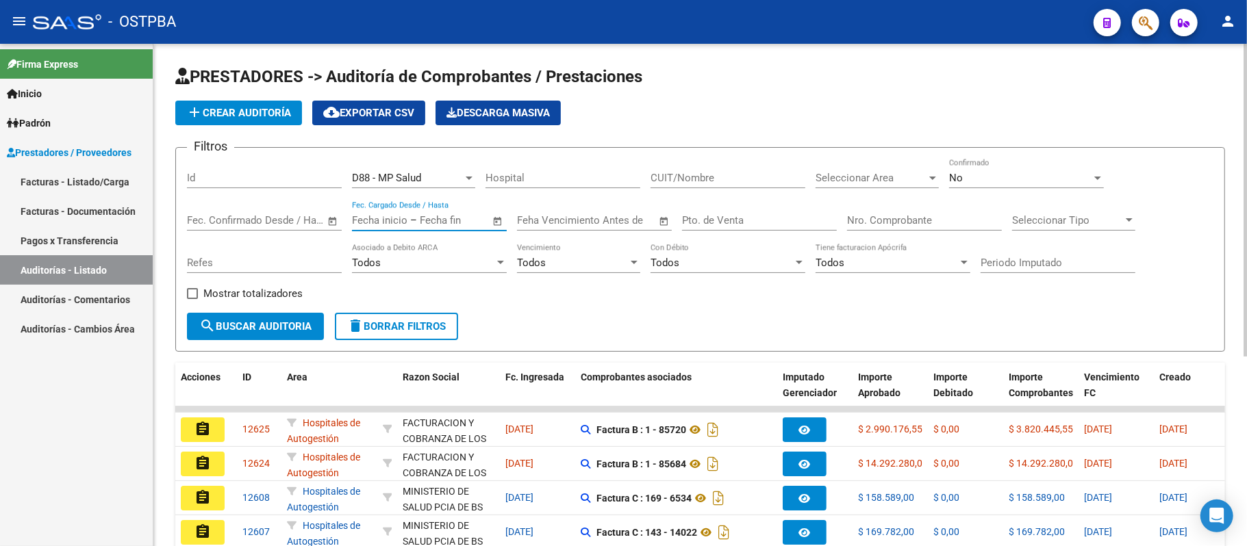
click at [445, 220] on input "text" at bounding box center [453, 220] width 66 height 12
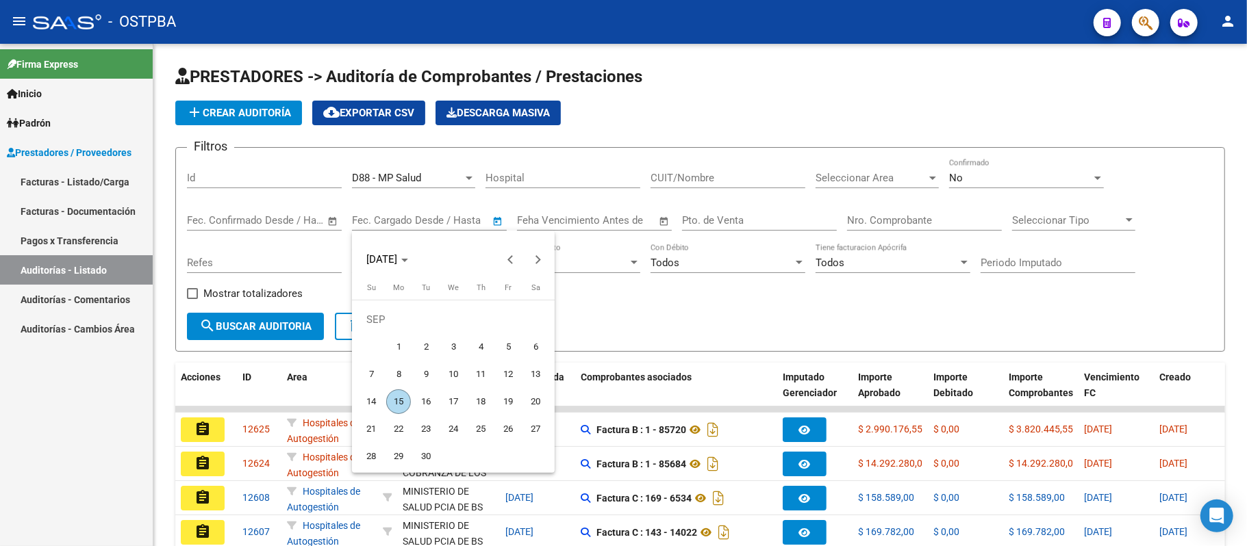
click at [477, 376] on span "11" at bounding box center [480, 374] width 25 height 25
type input "[DATE]"
click at [639, 307] on div at bounding box center [623, 273] width 1247 height 546
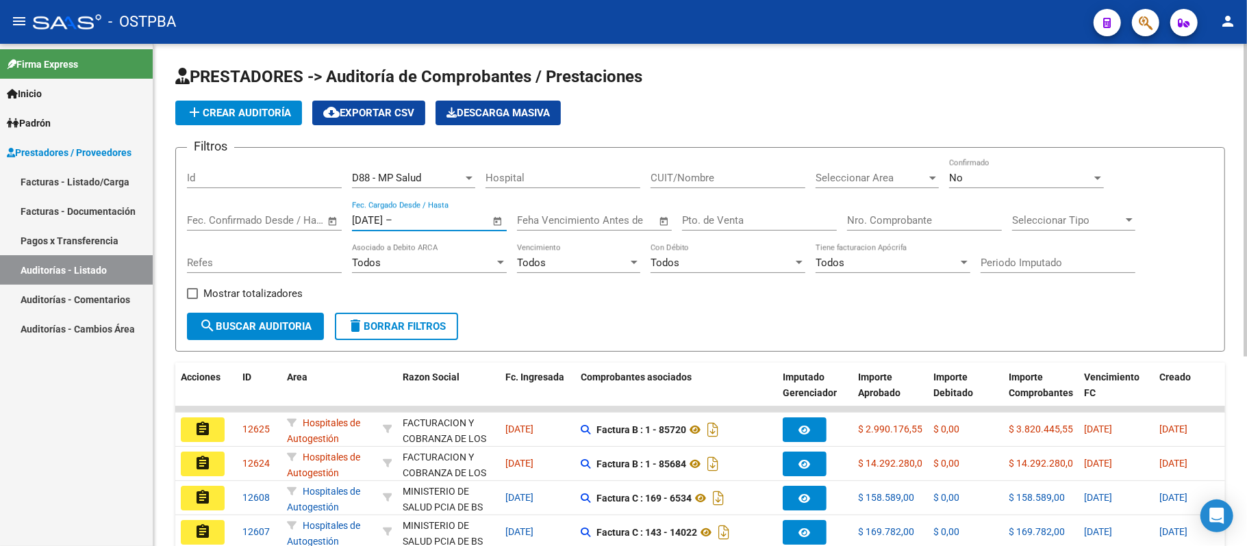
click at [455, 222] on input "text" at bounding box center [428, 220] width 66 height 12
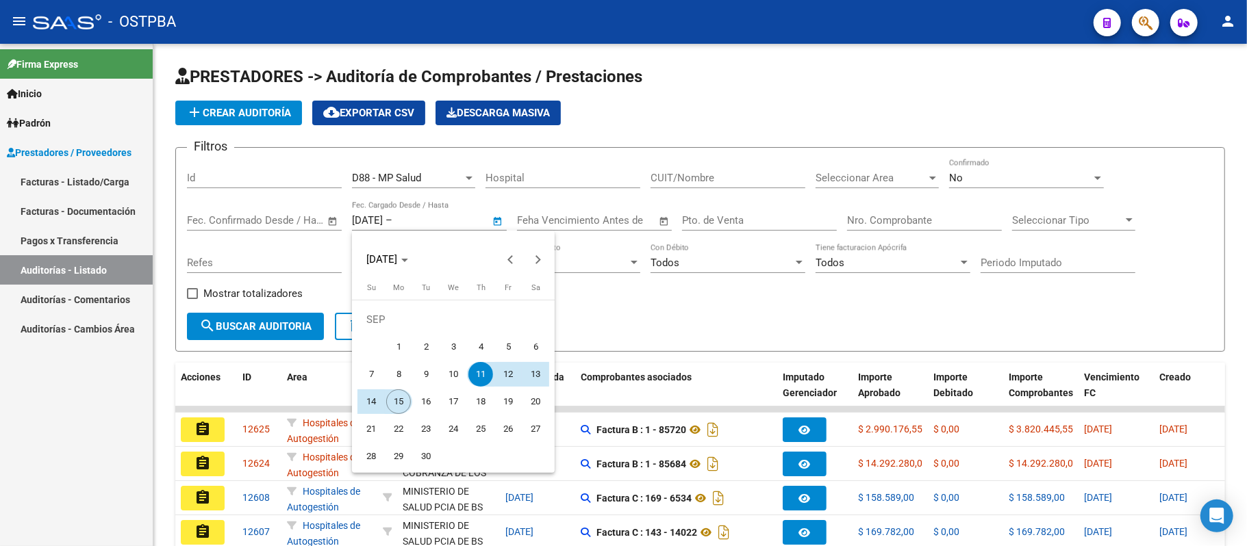
click at [395, 396] on span "15" at bounding box center [398, 402] width 25 height 25
type input "[DATE]"
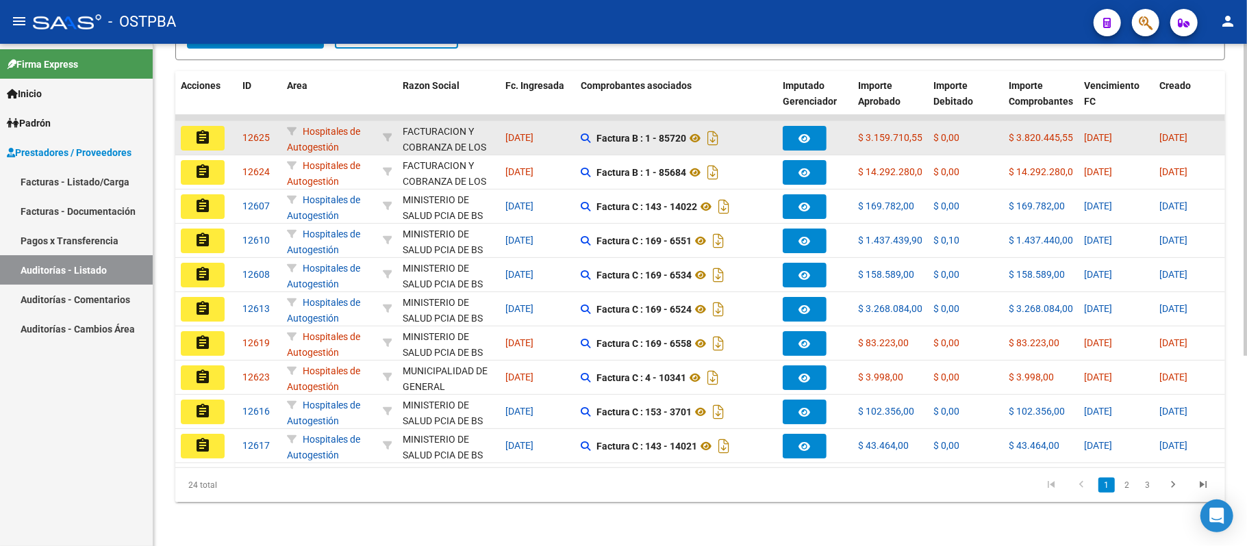
scroll to position [305, 0]
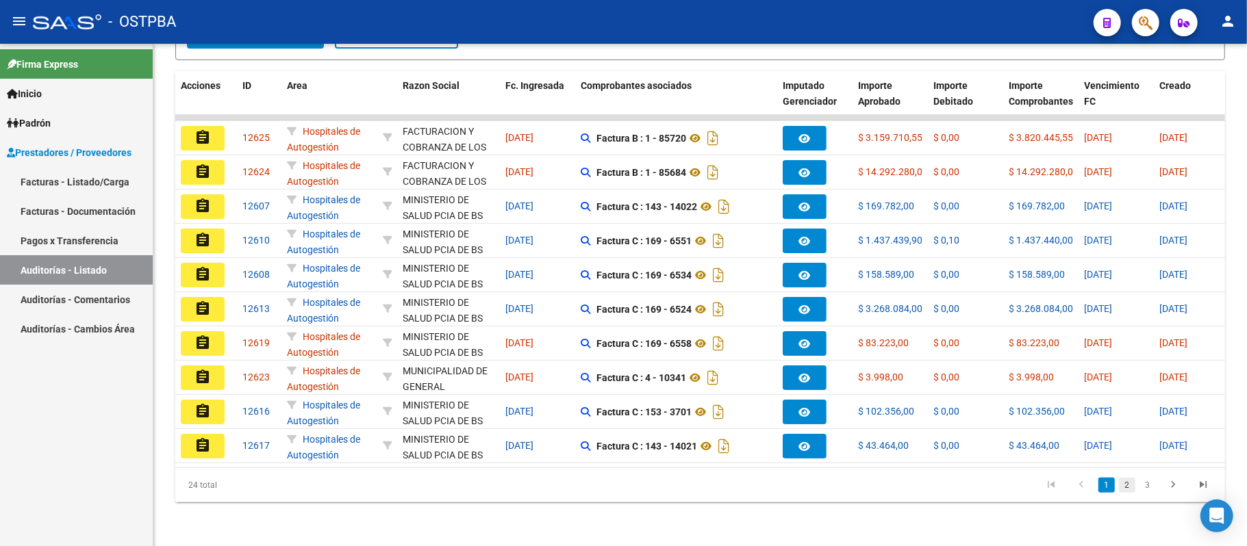
click at [1132, 486] on link "2" at bounding box center [1127, 485] width 16 height 15
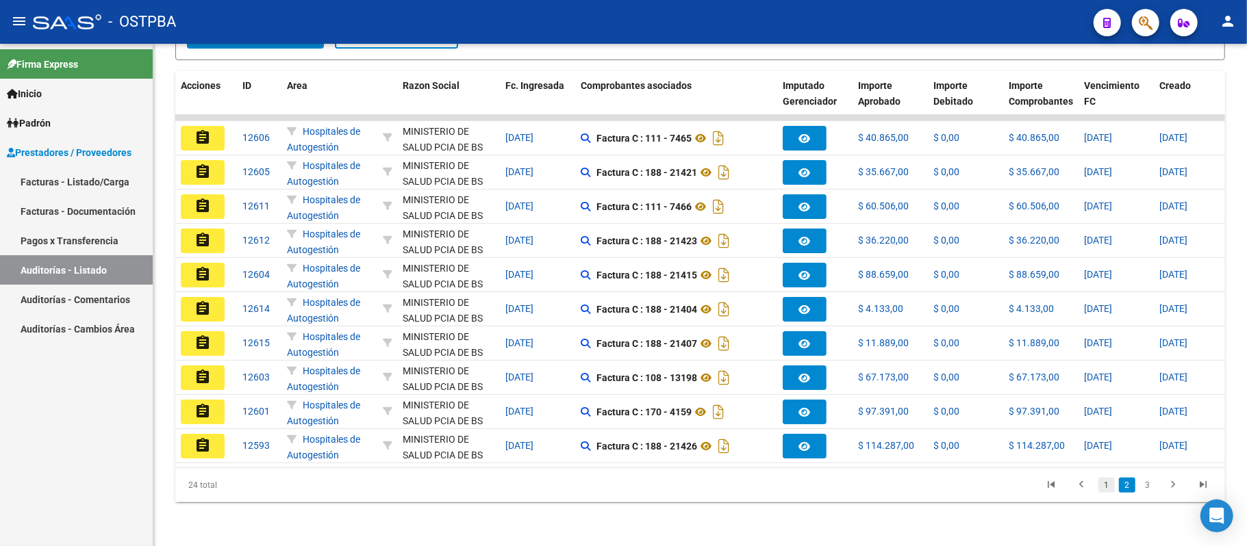
click at [1104, 487] on link "1" at bounding box center [1106, 485] width 16 height 15
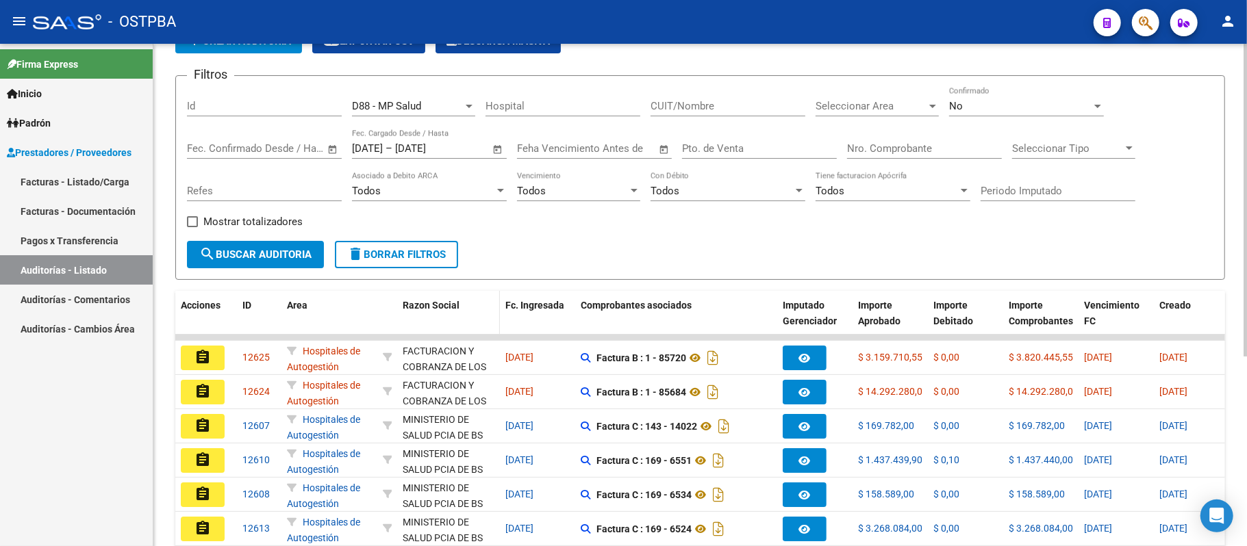
scroll to position [31, 0]
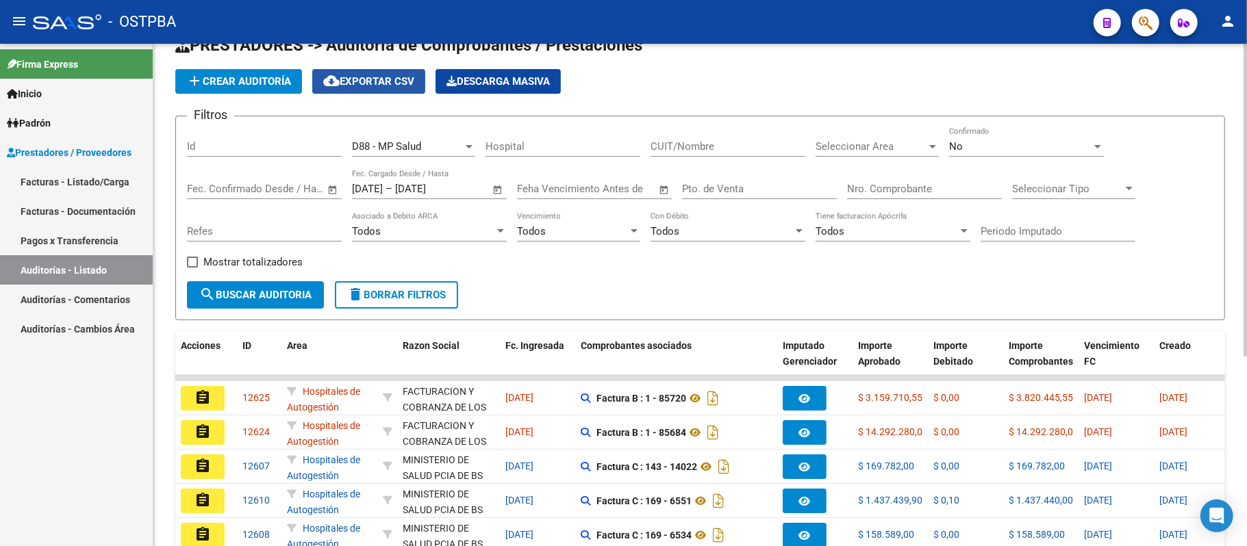
click at [390, 72] on button "cloud_download Exportar CSV" at bounding box center [368, 81] width 113 height 25
